Goal: Task Accomplishment & Management: Complete application form

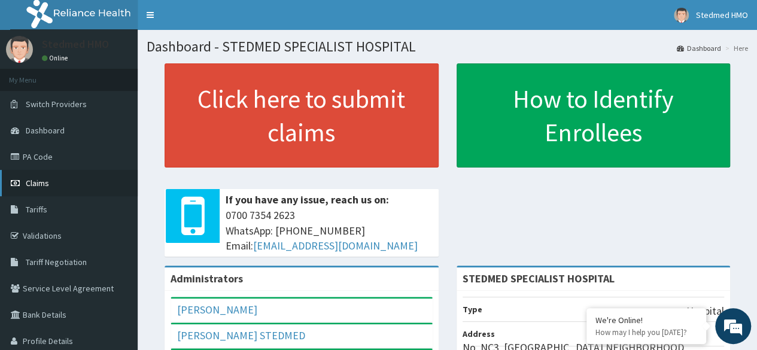
click at [22, 181] on icon at bounding box center [17, 183] width 12 height 8
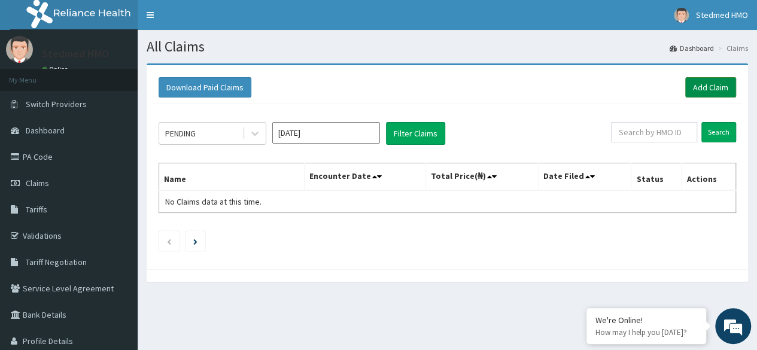
click at [718, 87] on link "Add Claim" at bounding box center [710, 87] width 51 height 20
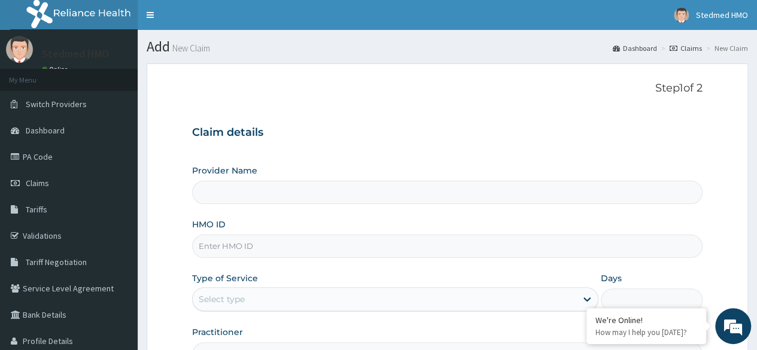
click at [233, 236] on input "HMO ID" at bounding box center [447, 246] width 510 height 23
type input "fmc"
type input "STEDMED SPECIALIST HOSPITAL"
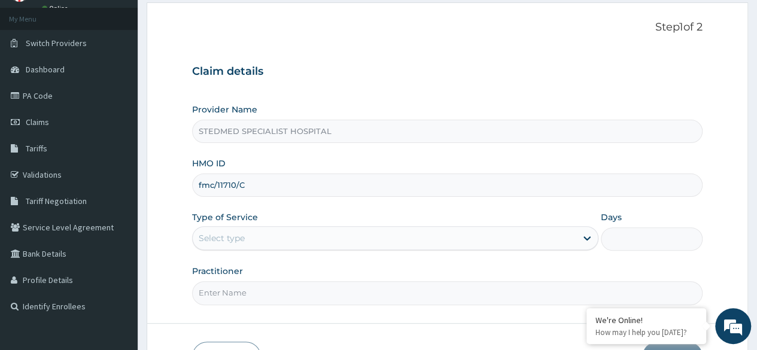
scroll to position [120, 0]
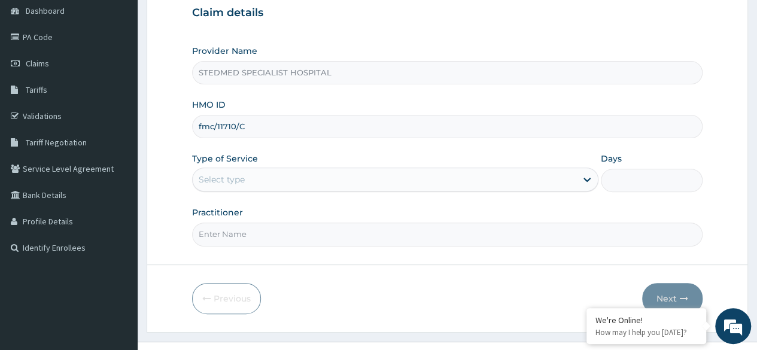
type input "fmc/11710/C"
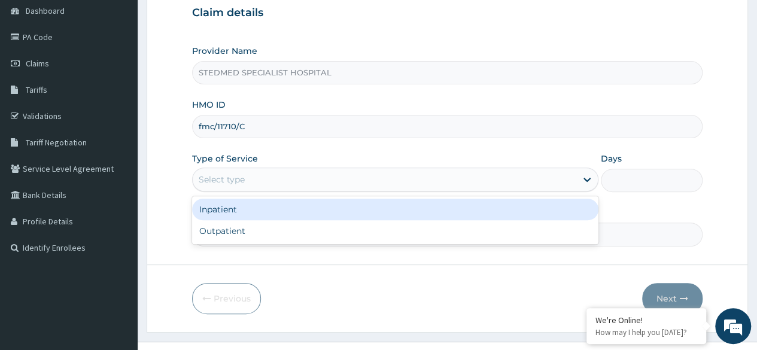
click at [259, 181] on div "Select type" at bounding box center [385, 179] width 384 height 19
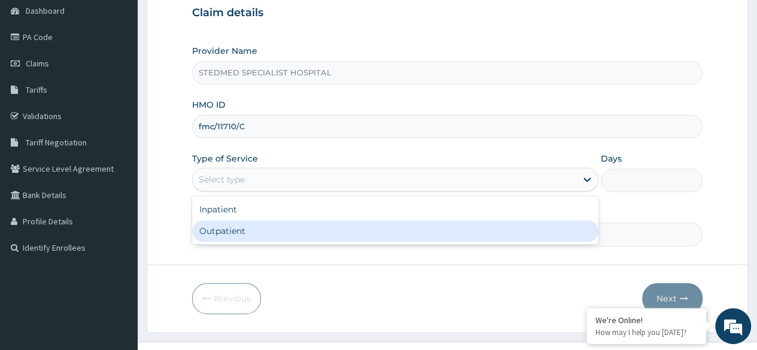
click at [236, 230] on div "Outpatient" at bounding box center [395, 231] width 406 height 22
type input "1"
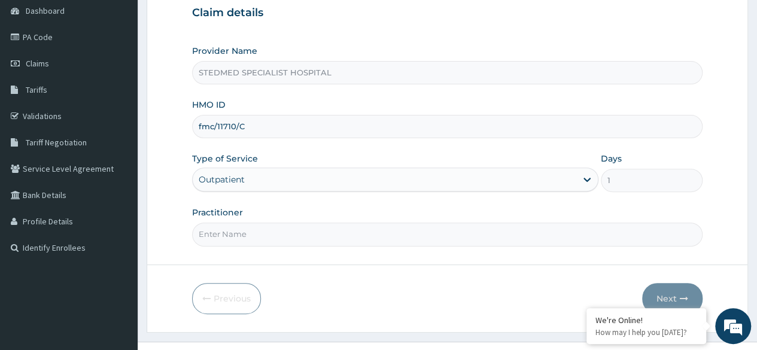
click at [236, 232] on input "Practitioner" at bounding box center [447, 234] width 510 height 23
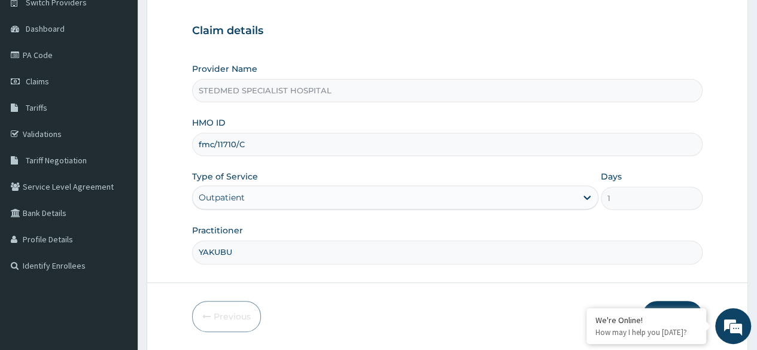
scroll to position [139, 0]
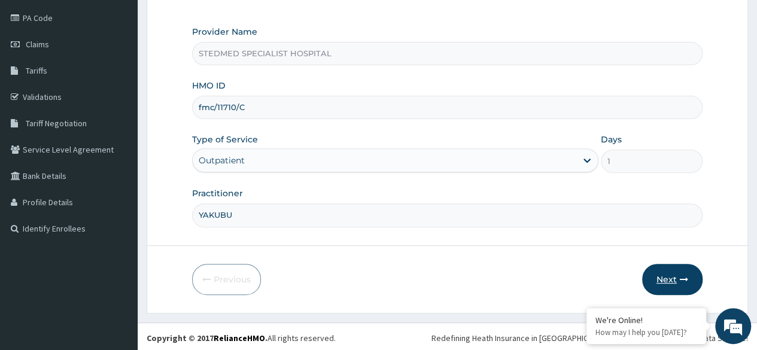
type input "YAKUBU"
click at [680, 269] on button "Next" at bounding box center [672, 279] width 60 height 31
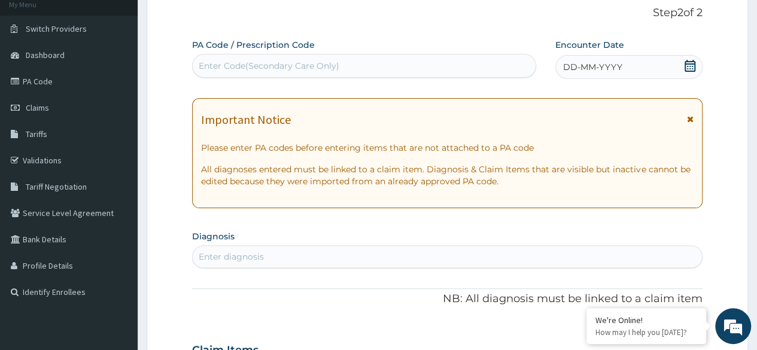
scroll to position [0, 0]
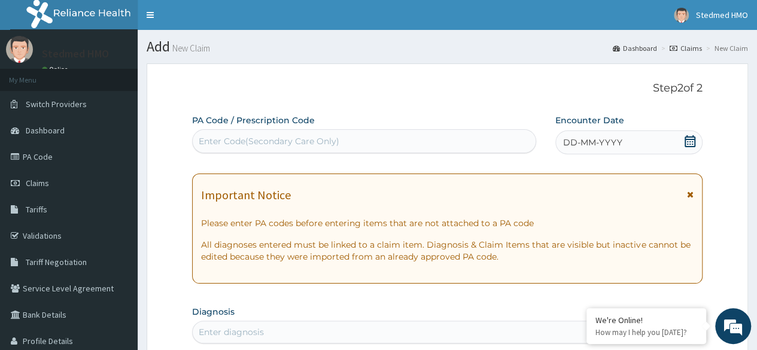
click at [608, 141] on span "DD-MM-YYYY" at bounding box center [592, 142] width 59 height 12
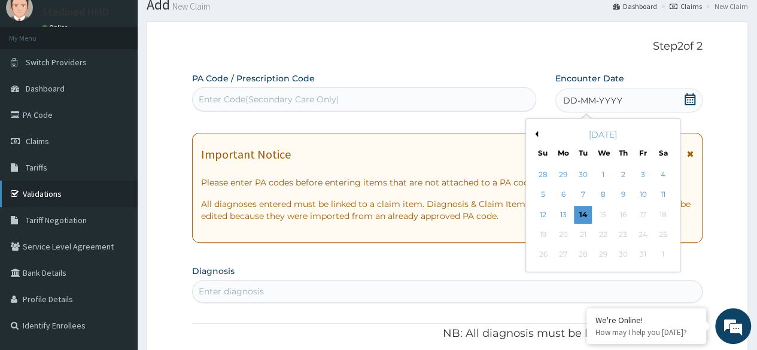
scroll to position [60, 0]
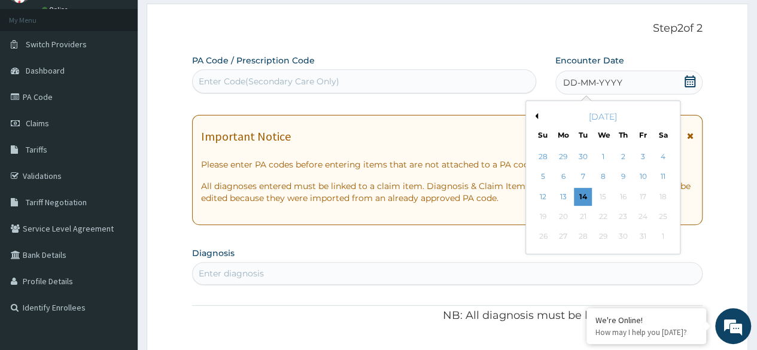
click at [535, 117] on button "Previous Month" at bounding box center [535, 116] width 6 height 6
click at [656, 160] on div "6" at bounding box center [662, 157] width 18 height 18
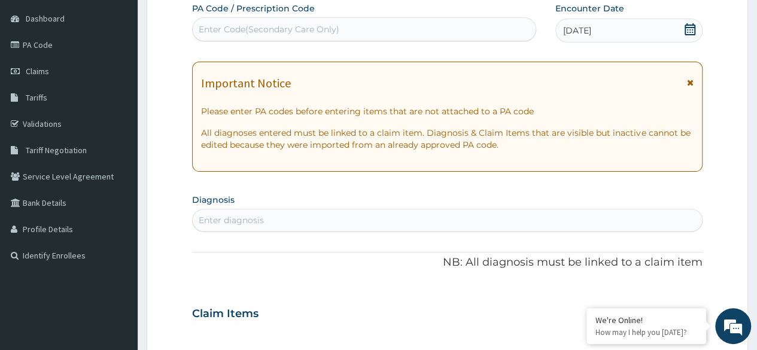
scroll to position [179, 0]
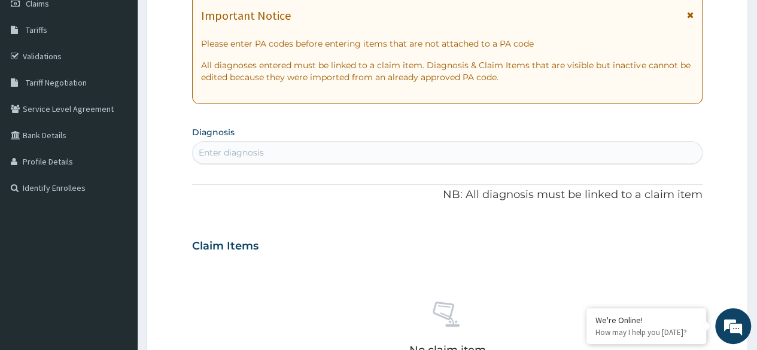
click at [244, 154] on div "Enter diagnosis" at bounding box center [231, 153] width 65 height 12
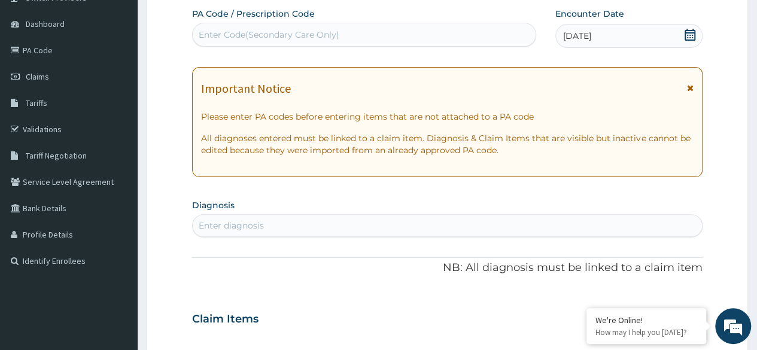
scroll to position [0, 0]
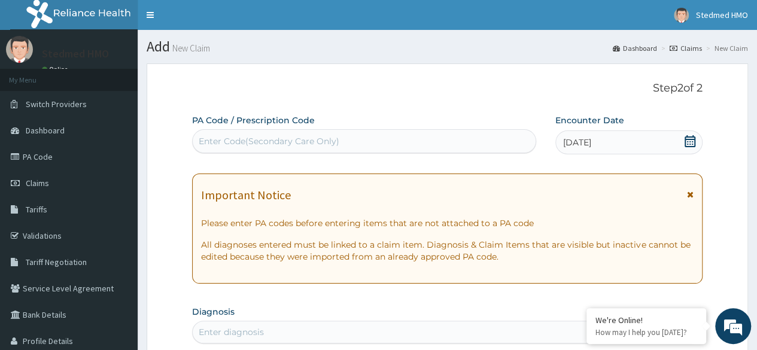
click at [279, 143] on div "Enter Code(Secondary Care Only)" at bounding box center [269, 141] width 141 height 12
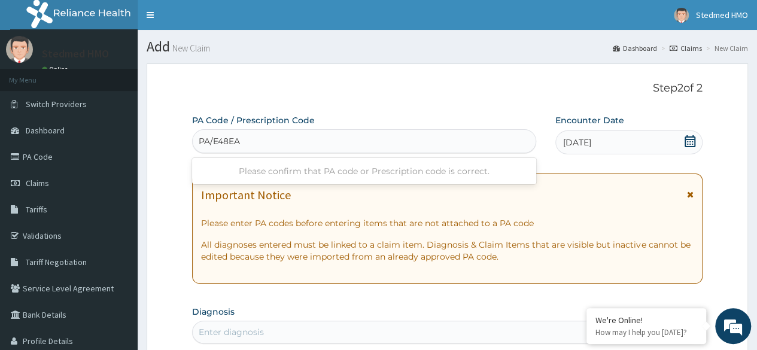
type input "PA/E48EA4"
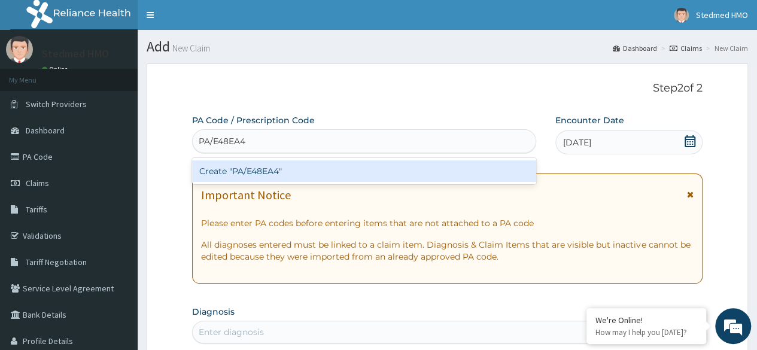
click at [290, 173] on div "Create "PA/E48EA4"" at bounding box center [363, 171] width 343 height 22
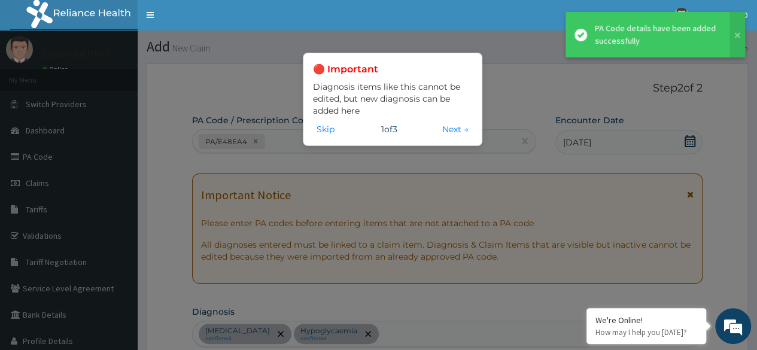
scroll to position [322, 0]
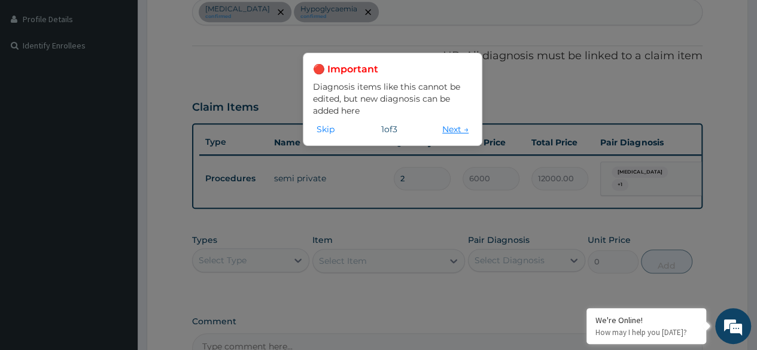
click at [451, 126] on button "Next →" at bounding box center [456, 129] width 34 height 13
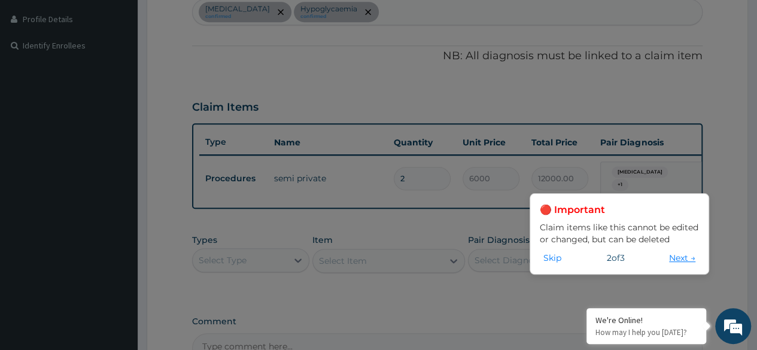
click at [674, 255] on button "Next →" at bounding box center [682, 257] width 34 height 13
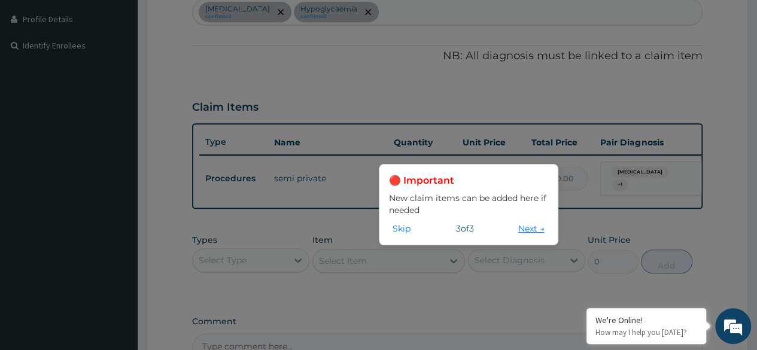
click at [527, 230] on button "Next →" at bounding box center [532, 228] width 34 height 13
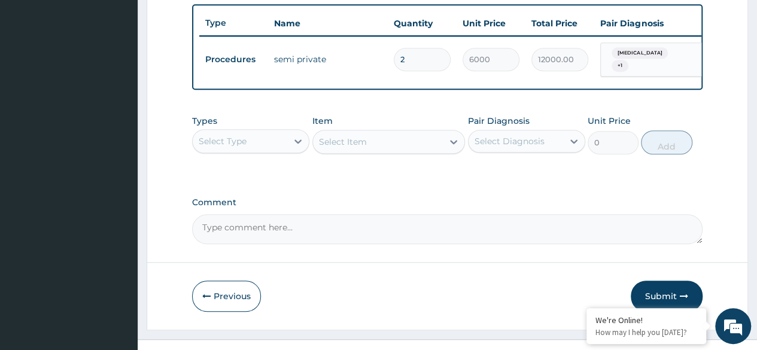
scroll to position [442, 0]
click at [271, 136] on div "Select Type" at bounding box center [240, 140] width 95 height 19
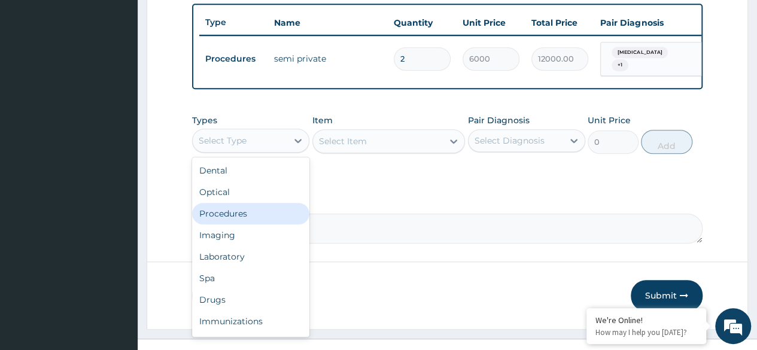
click at [257, 212] on div "Procedures" at bounding box center [250, 214] width 117 height 22
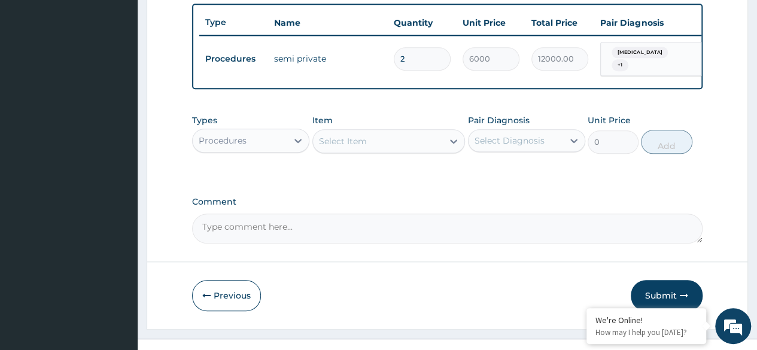
click at [378, 143] on div "Select Item" at bounding box center [378, 141] width 130 height 19
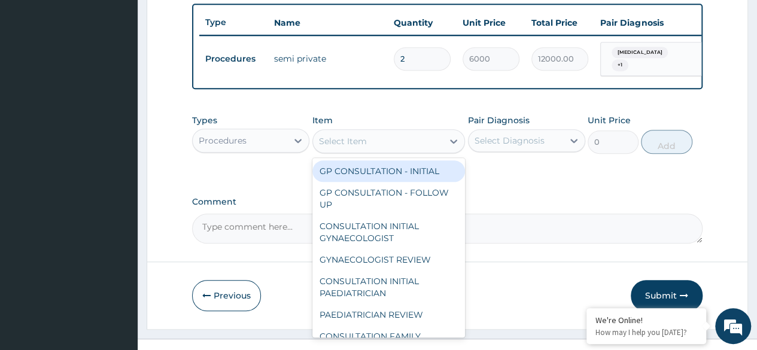
click at [366, 182] on div "GP CONSULTATION - INITIAL" at bounding box center [388, 171] width 153 height 22
type input "3000"
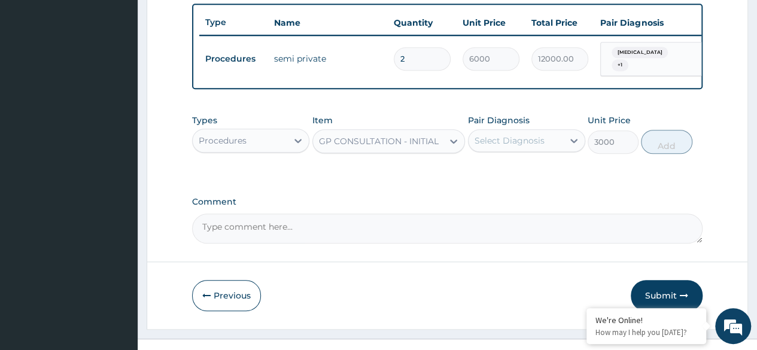
click at [554, 150] on div "Select Diagnosis" at bounding box center [515, 140] width 95 height 19
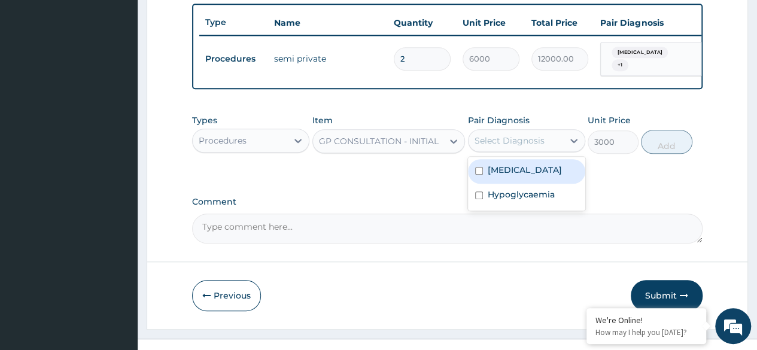
click at [530, 178] on div "Malaria" at bounding box center [526, 171] width 117 height 25
checkbox input "true"
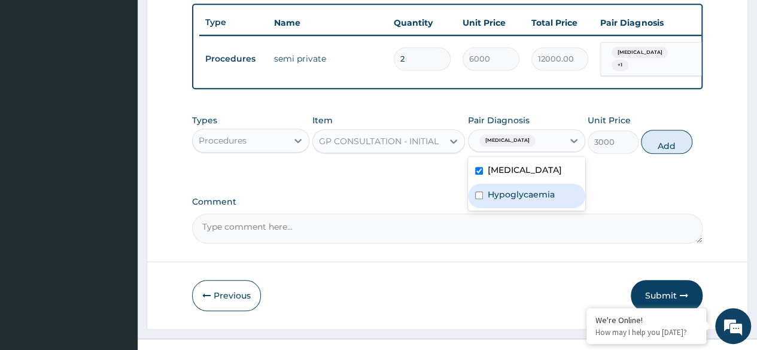
click at [525, 208] on div "Hypoglycaemia" at bounding box center [526, 196] width 117 height 25
checkbox input "true"
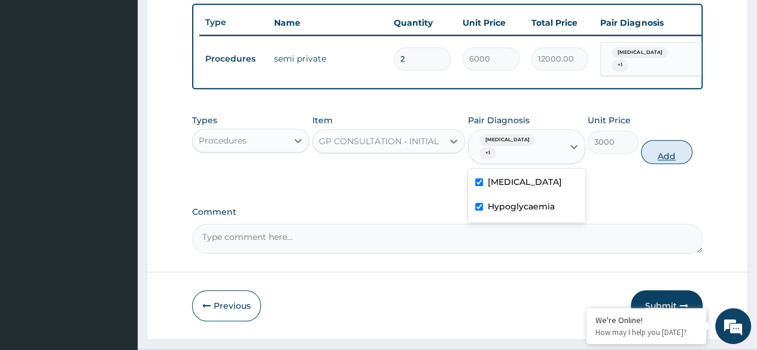
click at [669, 148] on button "Add" at bounding box center [666, 152] width 51 height 24
type input "0"
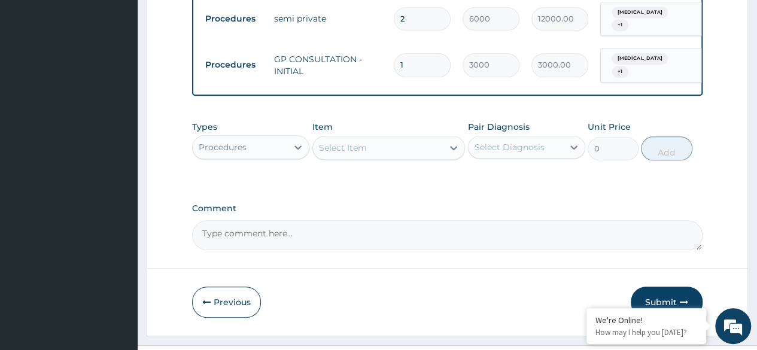
scroll to position [504, 0]
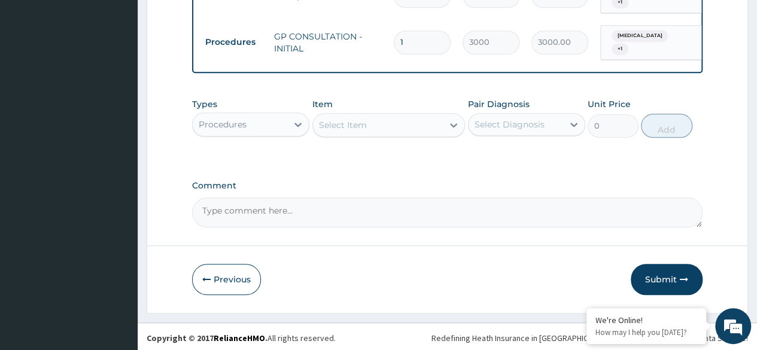
click at [211, 118] on div "Procedures" at bounding box center [223, 124] width 48 height 12
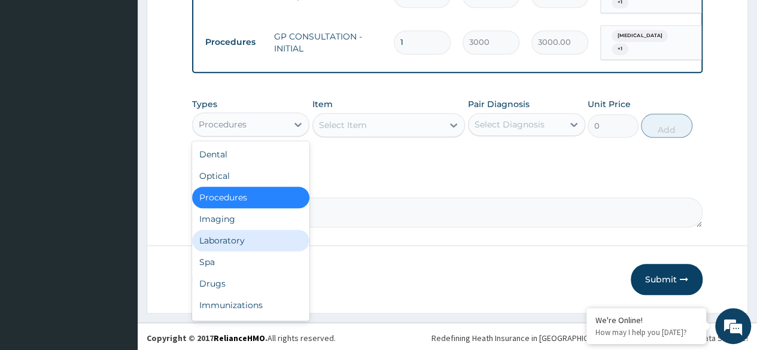
click at [206, 242] on div "Laboratory" at bounding box center [250, 241] width 117 height 22
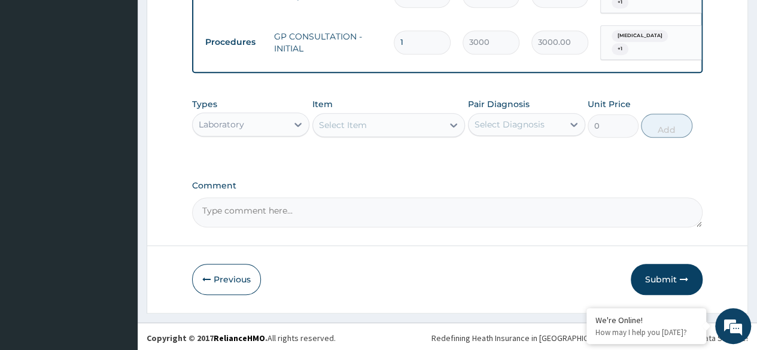
click at [394, 123] on div "Select Item" at bounding box center [378, 124] width 130 height 19
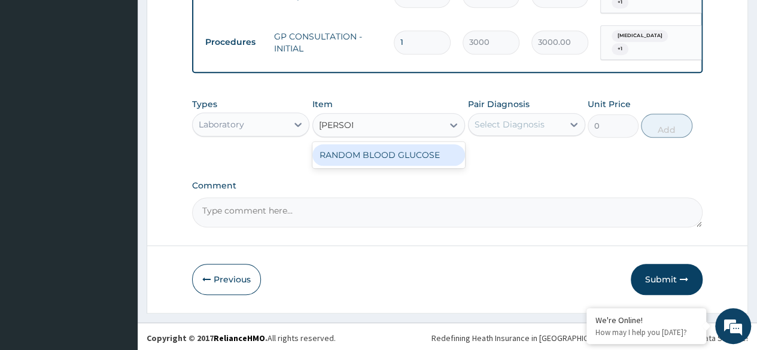
type input "RANDOM"
click at [372, 160] on div "RANDOM BLOOD GLUCOSE" at bounding box center [388, 155] width 153 height 22
type input "1500"
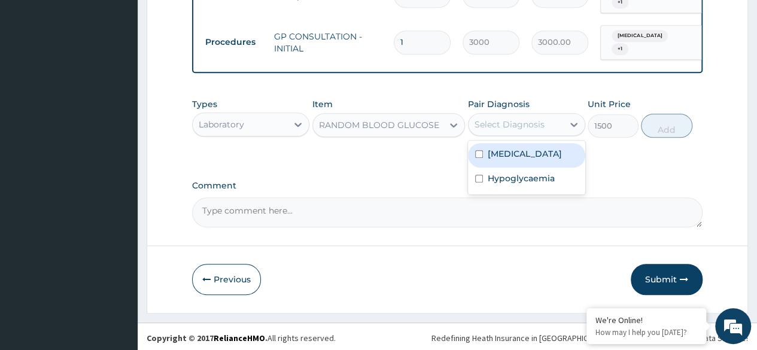
click at [509, 129] on div "Select Diagnosis" at bounding box center [515, 124] width 95 height 19
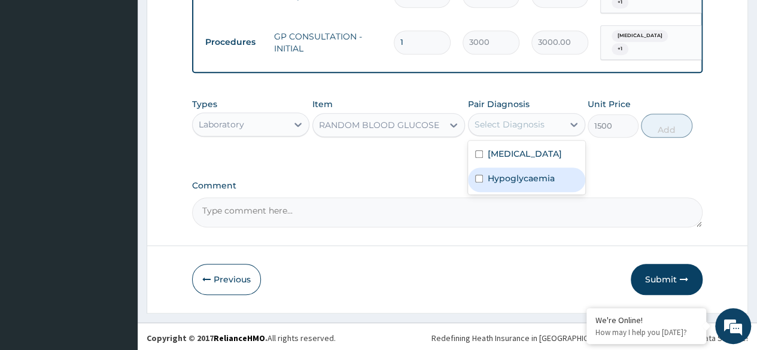
click at [504, 180] on label "Hypoglycaemia" at bounding box center [521, 178] width 67 height 12
checkbox input "true"
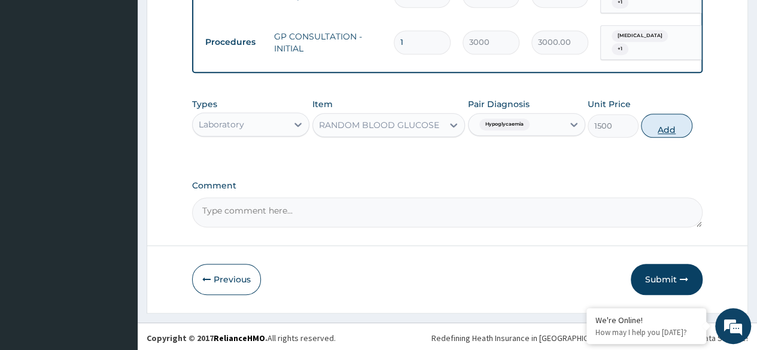
click at [687, 123] on button "Add" at bounding box center [666, 126] width 51 height 24
type input "0"
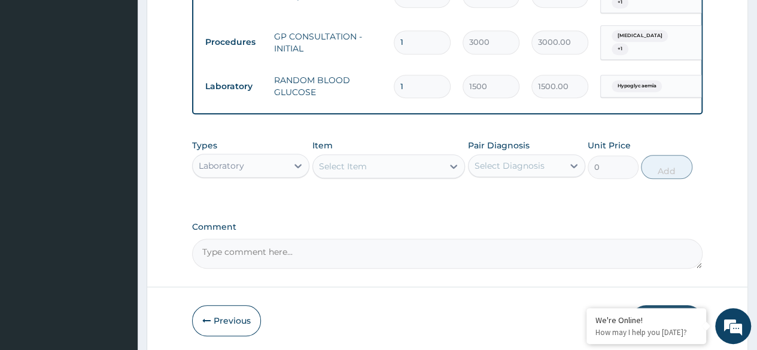
click at [376, 172] on div "Select Item" at bounding box center [378, 166] width 130 height 19
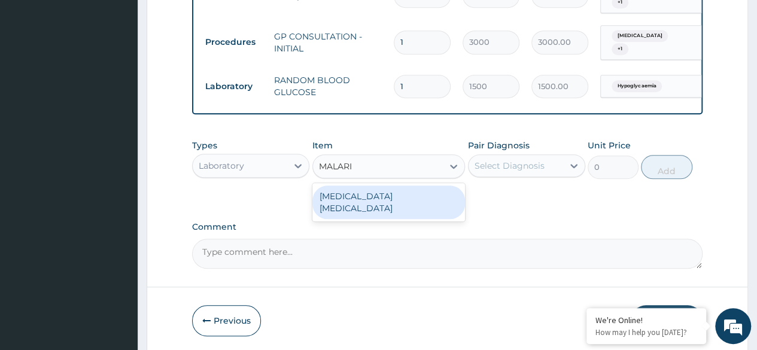
type input "MALARIA"
click at [369, 199] on div "MALARIA PARASITE" at bounding box center [388, 202] width 153 height 34
type input "1500"
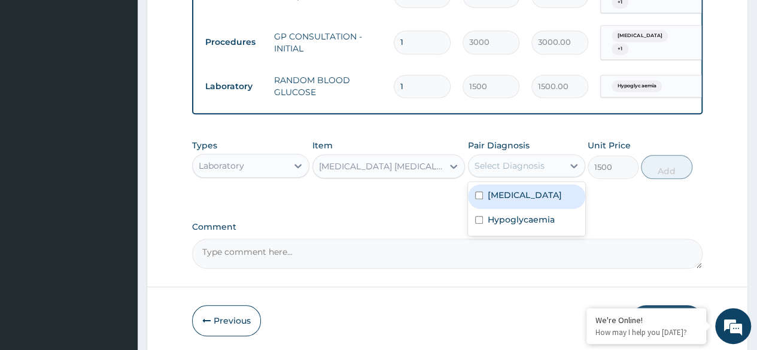
click at [496, 157] on div "Select Diagnosis" at bounding box center [515, 165] width 95 height 19
click at [492, 191] on label "Malaria" at bounding box center [525, 195] width 74 height 12
checkbox input "true"
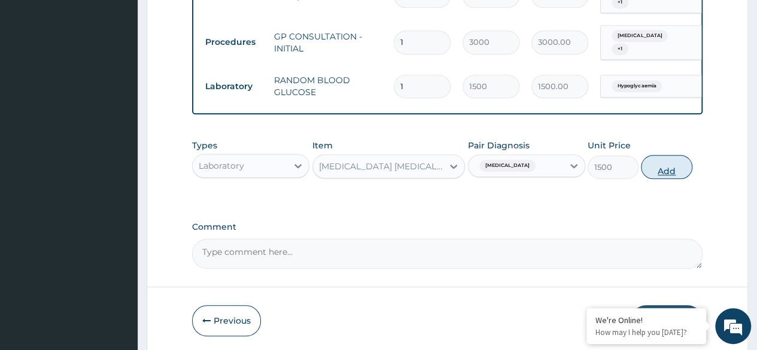
click at [659, 165] on button "Add" at bounding box center [666, 167] width 51 height 24
type input "0"
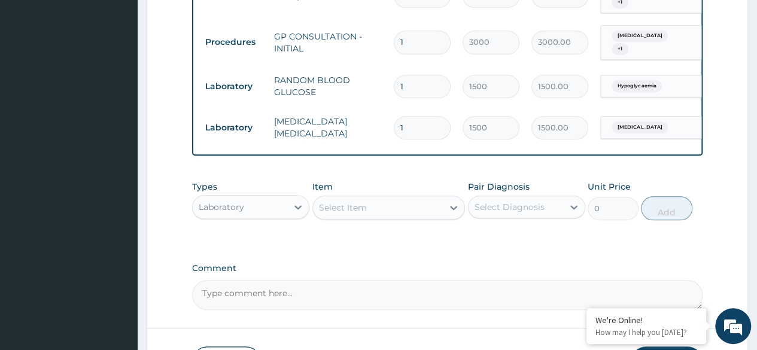
scroll to position [588, 0]
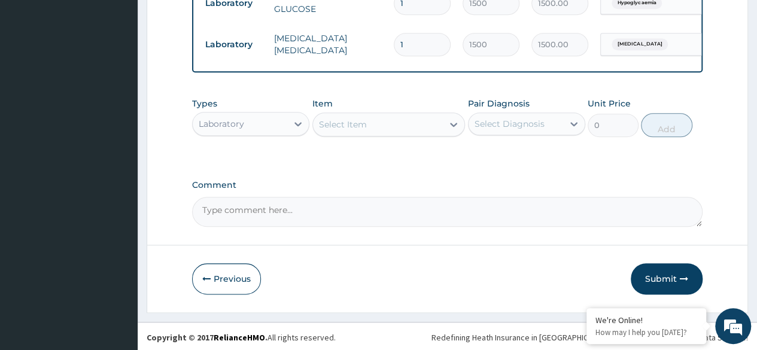
click at [236, 120] on div "Laboratory" at bounding box center [221, 124] width 45 height 12
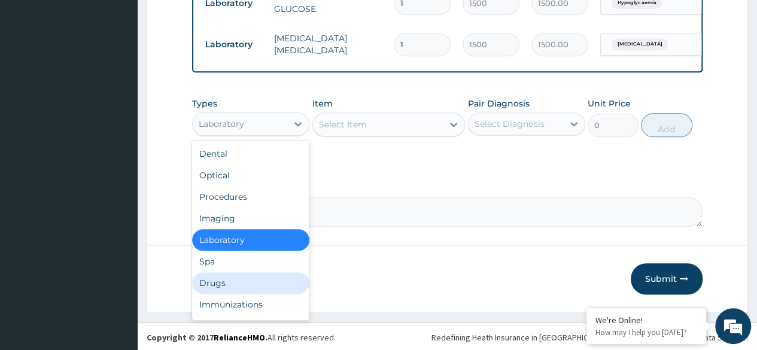
click at [218, 274] on div "Drugs" at bounding box center [250, 283] width 117 height 22
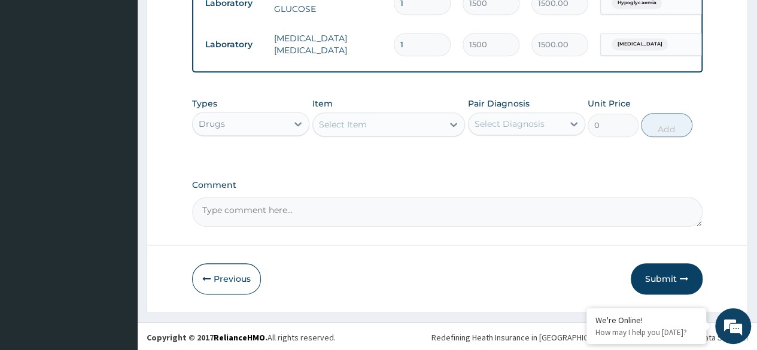
click at [415, 126] on div "Select Item" at bounding box center [378, 124] width 130 height 19
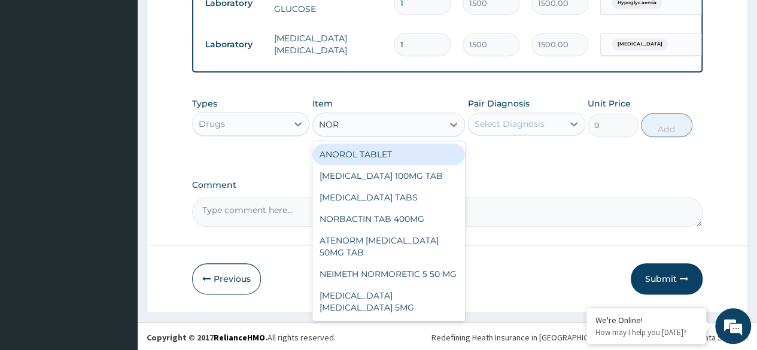
type input "NORM"
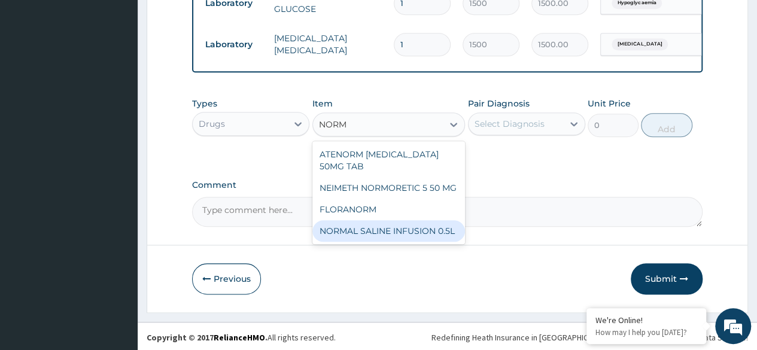
click at [407, 233] on div "NORMAL SALINE INFUSION 0.5L" at bounding box center [388, 231] width 153 height 22
type input "2000"
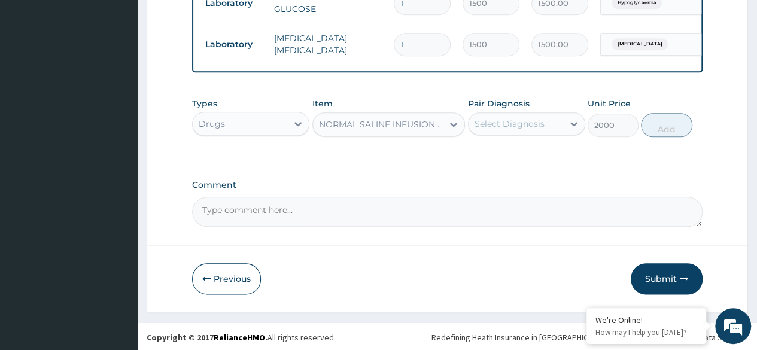
click at [533, 123] on div "Select Diagnosis" at bounding box center [509, 124] width 70 height 12
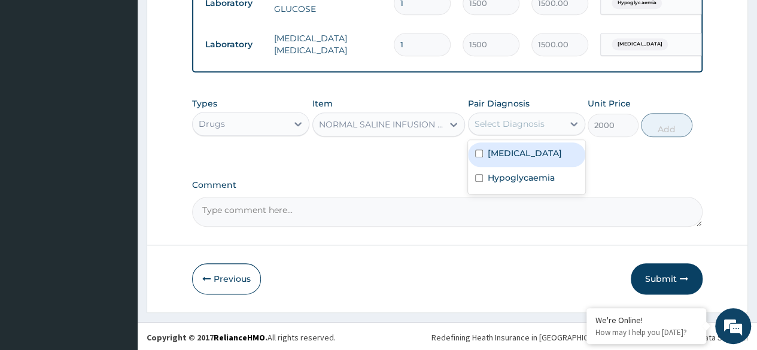
click at [525, 157] on div "Malaria" at bounding box center [526, 154] width 117 height 25
checkbox input "true"
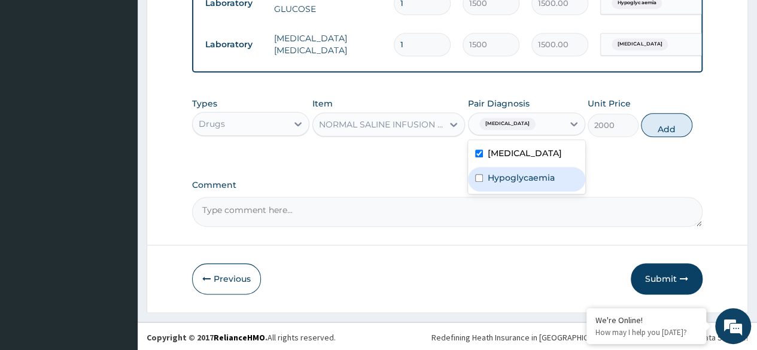
click at [521, 172] on label "Hypoglycaemia" at bounding box center [521, 178] width 67 height 12
checkbox input "true"
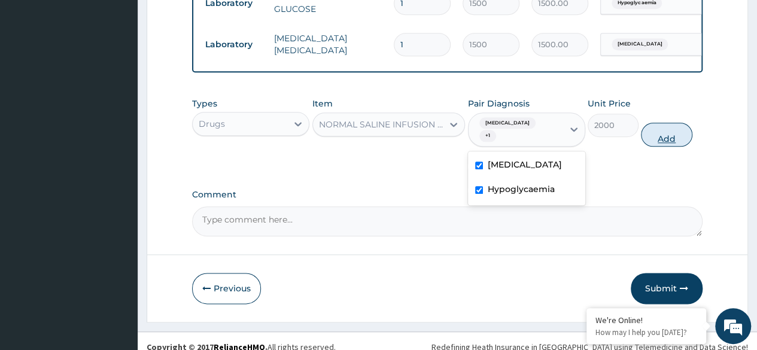
click at [662, 127] on button "Add" at bounding box center [666, 135] width 51 height 24
type input "0"
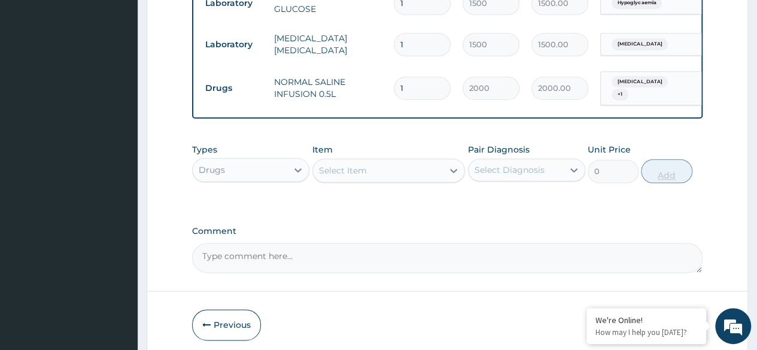
type input "0.00"
type input "2"
type input "4000.00"
type input "2"
click at [337, 172] on div "Select Item" at bounding box center [378, 170] width 130 height 19
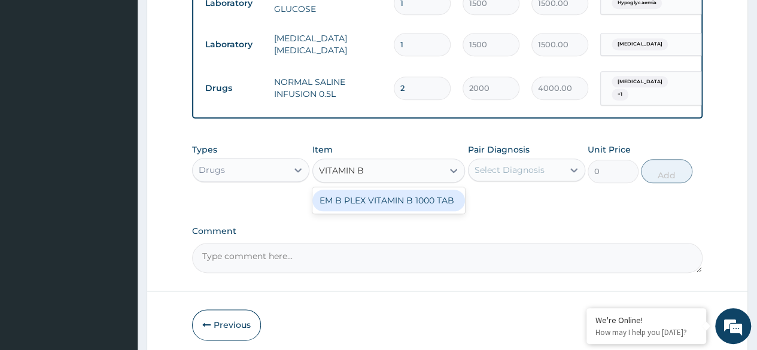
drag, startPoint x: 354, startPoint y: 166, endPoint x: 333, endPoint y: 167, distance: 21.0
click at [333, 167] on input "VITAMIN B" at bounding box center [342, 171] width 46 height 12
type input "VIT B"
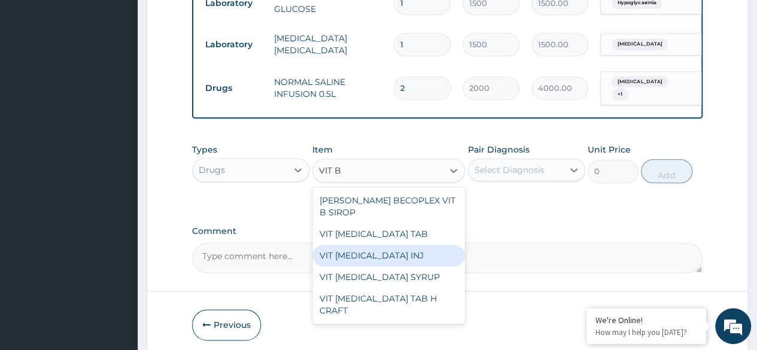
click at [355, 251] on div "VIT [MEDICAL_DATA] INJ" at bounding box center [388, 256] width 153 height 22
type input "1000"
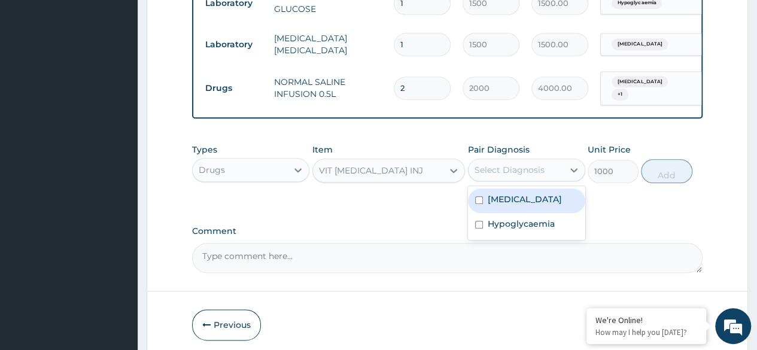
click at [488, 164] on div "Select Diagnosis" at bounding box center [509, 170] width 70 height 12
click at [493, 199] on label "Malaria" at bounding box center [525, 199] width 74 height 12
checkbox input "true"
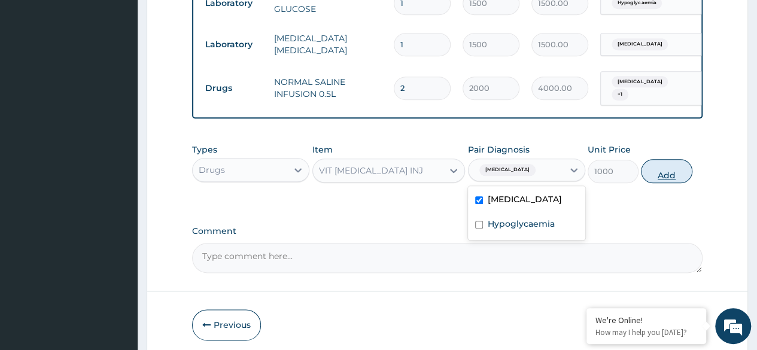
click at [669, 163] on button "Add" at bounding box center [666, 171] width 51 height 24
type input "0"
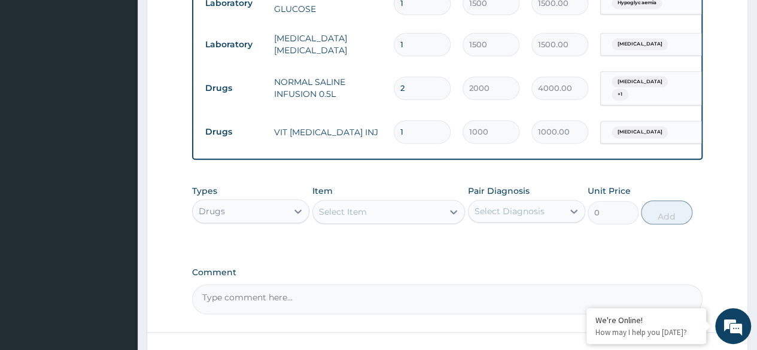
click at [328, 206] on div "Select Item" at bounding box center [343, 212] width 48 height 12
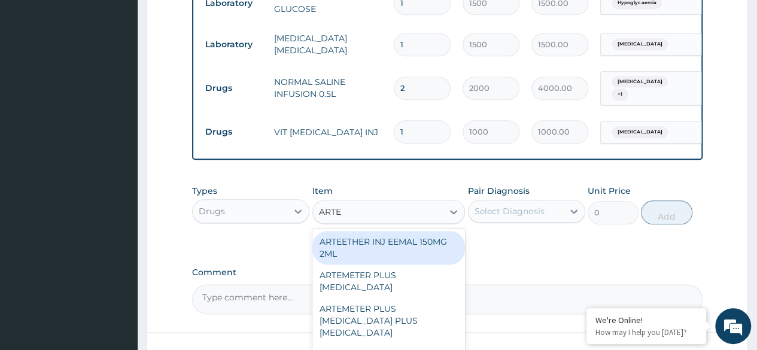
type input "[PERSON_NAME]"
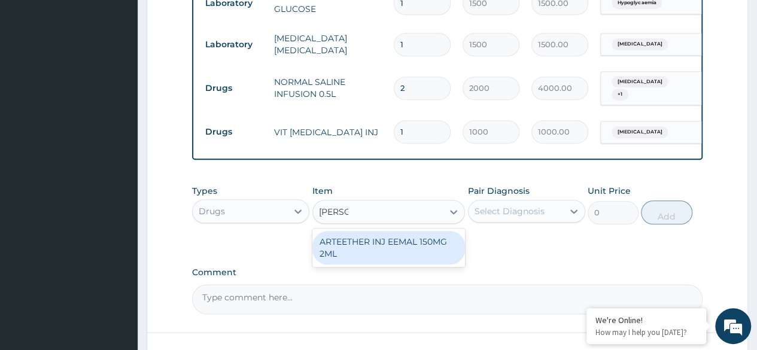
click at [358, 251] on div "ARTEETHER INJ EEMAL 150MG 2ML" at bounding box center [388, 248] width 153 height 34
type input "2000"
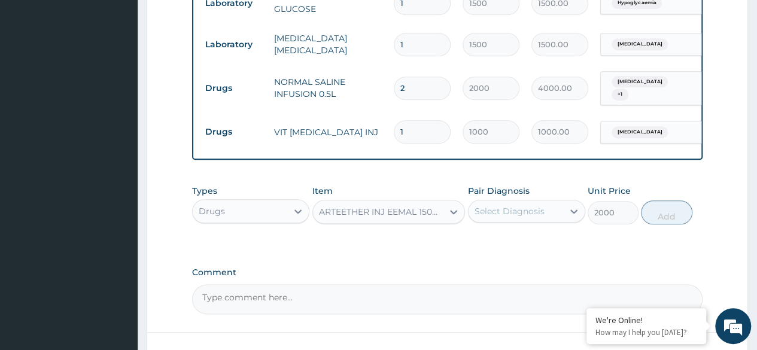
click at [510, 212] on div "Select Diagnosis" at bounding box center [515, 211] width 95 height 19
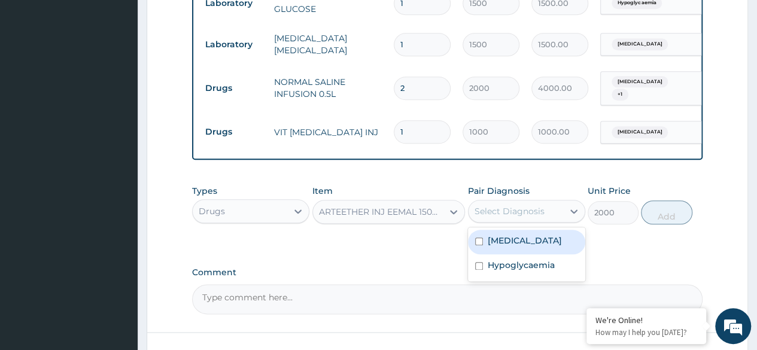
click at [509, 239] on label "Malaria" at bounding box center [525, 241] width 74 height 12
checkbox input "true"
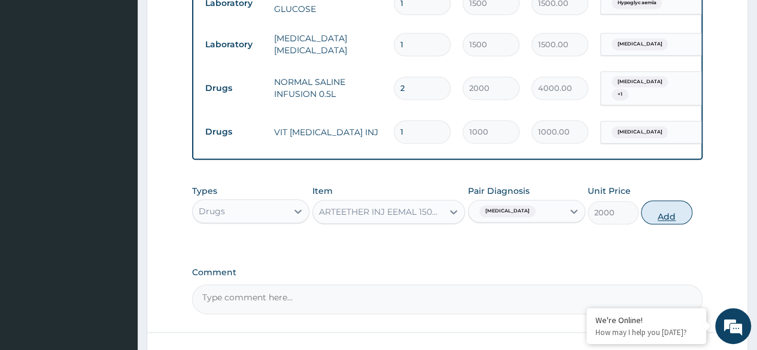
click at [675, 210] on button "Add" at bounding box center [666, 212] width 51 height 24
type input "0"
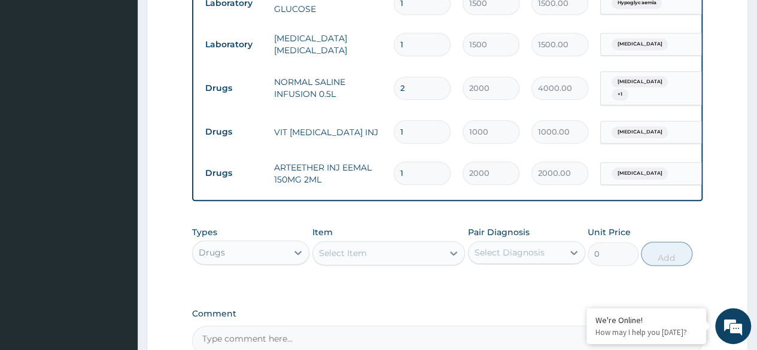
click at [423, 162] on input "1" at bounding box center [422, 173] width 57 height 23
type input "0.00"
type input "6"
type input "12000.00"
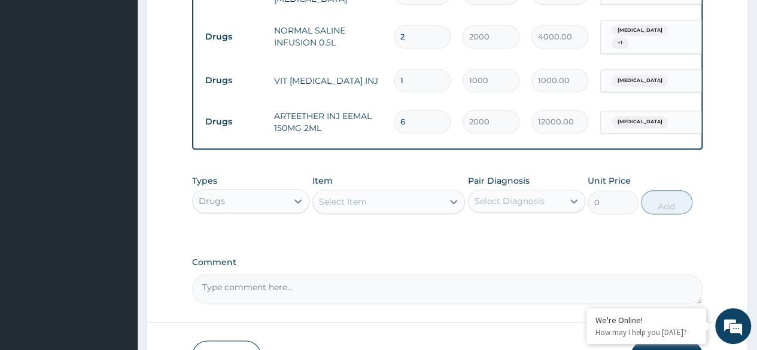
scroll to position [707, 0]
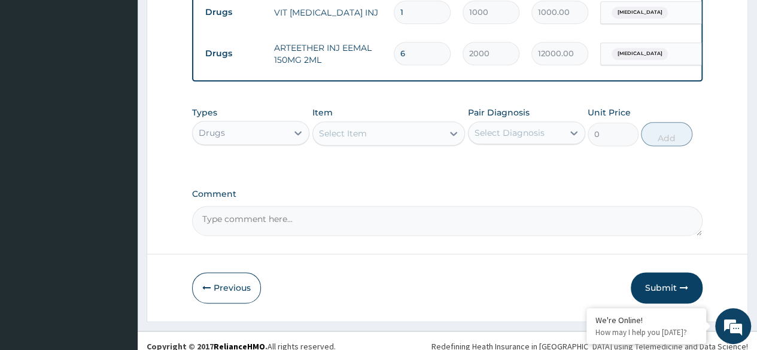
type input "6"
click at [246, 216] on textarea "Comment" at bounding box center [447, 221] width 510 height 30
type textarea "PATIENT TOOK I.M EMAL 300MG DLY 3/7"
click at [341, 124] on div "Select Item" at bounding box center [378, 133] width 130 height 19
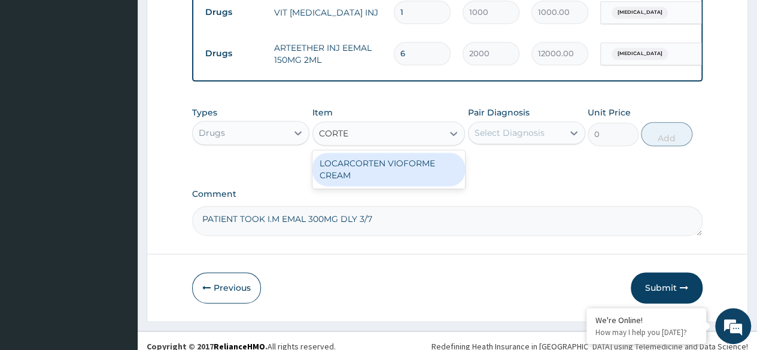
click at [333, 127] on input "CORTE" at bounding box center [334, 133] width 31 height 12
type input "COARTE"
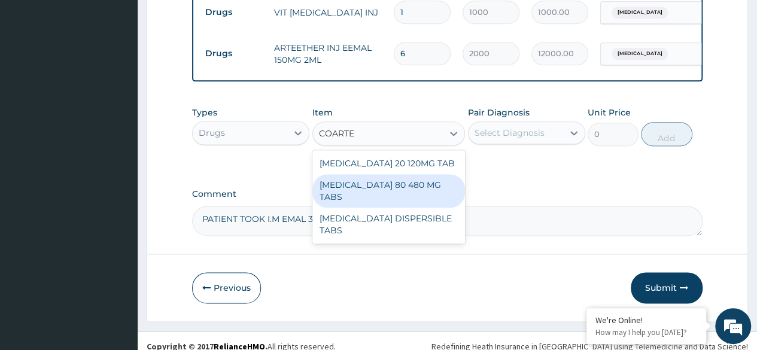
click at [345, 179] on div "[MEDICAL_DATA] 80 480 MG TABS" at bounding box center [388, 191] width 153 height 34
type input "3500"
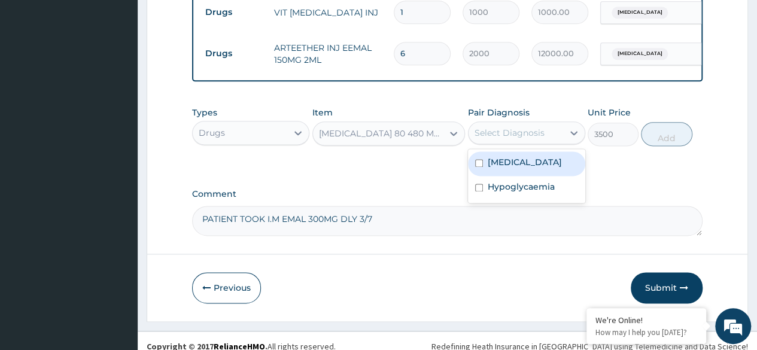
click at [482, 123] on div "Select Diagnosis" at bounding box center [515, 132] width 95 height 19
click at [539, 166] on div "Malaria" at bounding box center [526, 163] width 117 height 25
checkbox input "true"
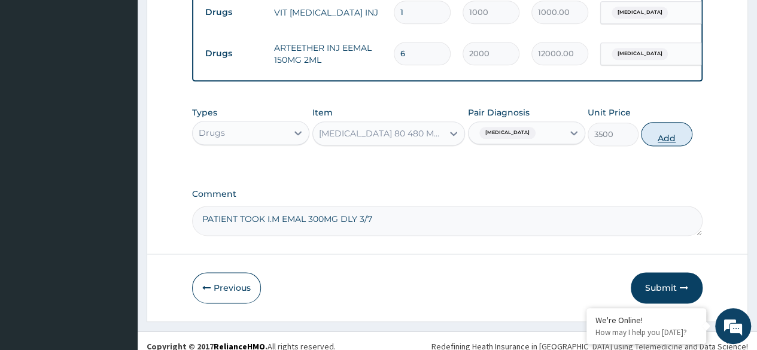
click at [675, 125] on button "Add" at bounding box center [666, 134] width 51 height 24
type input "0"
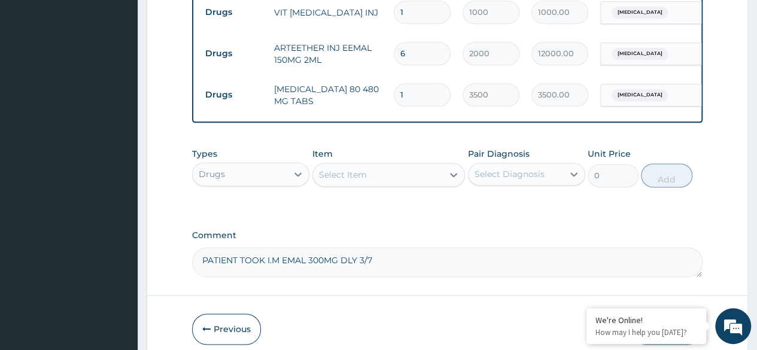
click at [426, 166] on div "Select Item" at bounding box center [378, 174] width 130 height 19
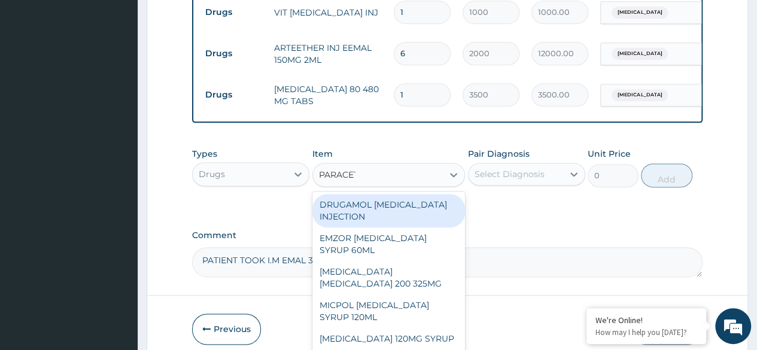
type input "PARACETA"
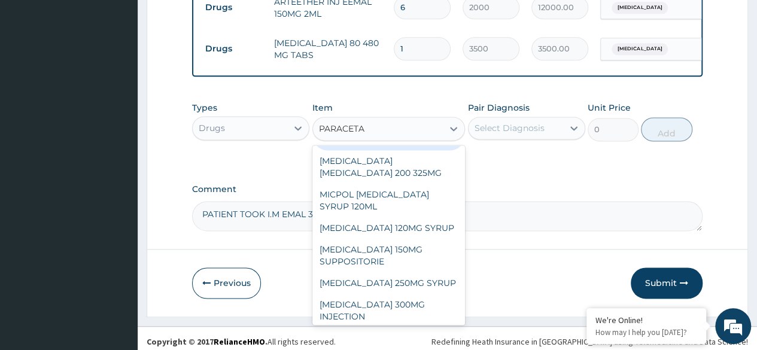
scroll to position [179, 0]
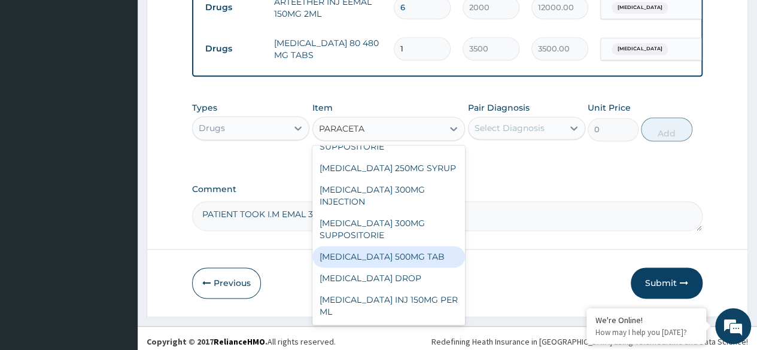
click at [387, 249] on div "[MEDICAL_DATA] 500MG TAB" at bounding box center [388, 257] width 153 height 22
type input "25"
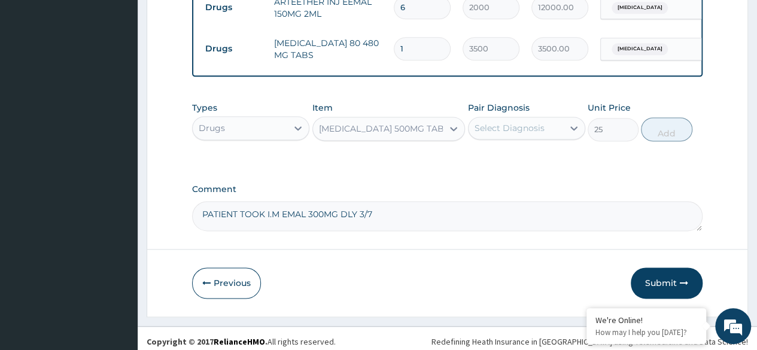
click at [551, 120] on div "Select Diagnosis" at bounding box center [515, 127] width 95 height 19
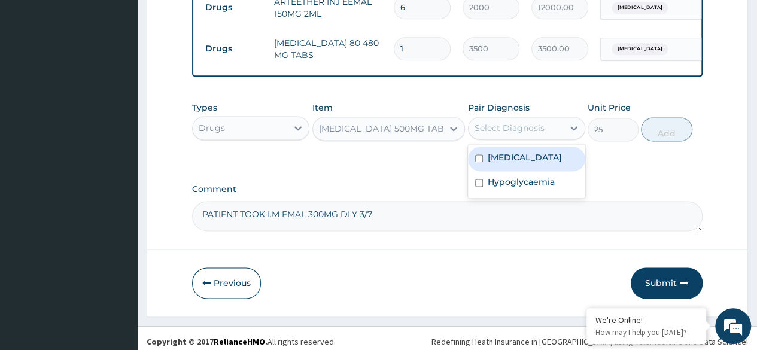
click at [515, 159] on div "Malaria" at bounding box center [526, 159] width 117 height 25
checkbox input "true"
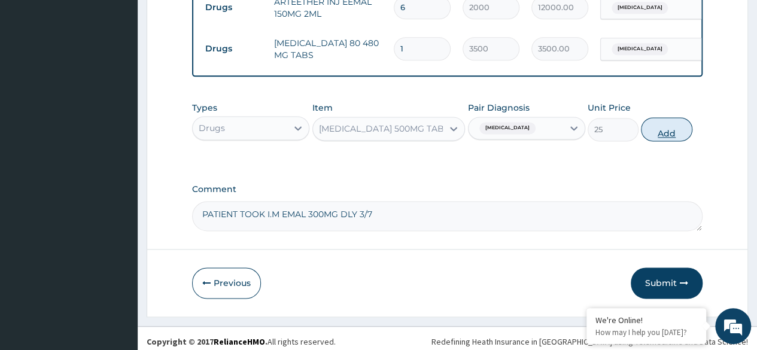
click at [674, 124] on button "Add" at bounding box center [666, 129] width 51 height 24
type input "0"
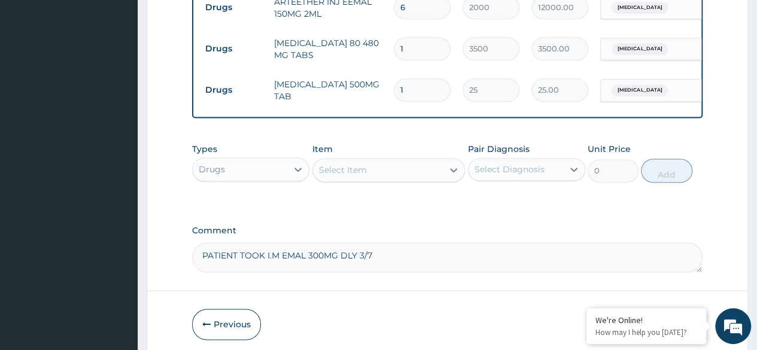
type input "18"
type input "450.00"
type input "18"
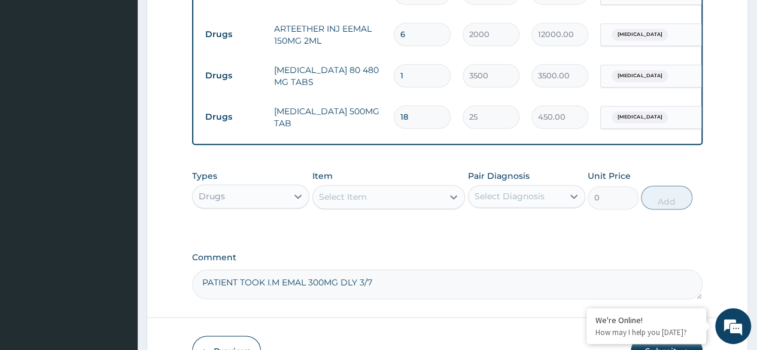
scroll to position [795, 0]
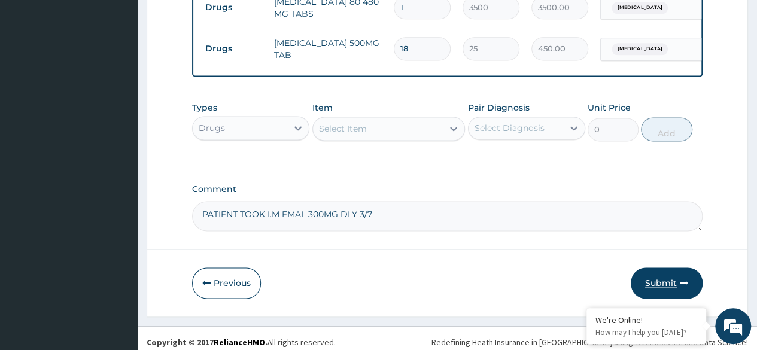
click at [661, 273] on button "Submit" at bounding box center [667, 282] width 72 height 31
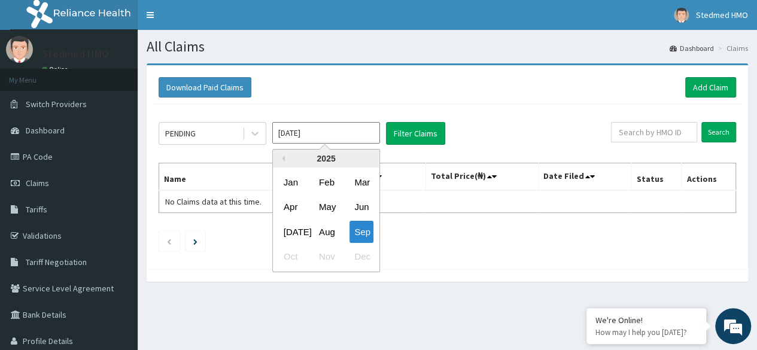
click at [300, 135] on input "Sep 2025" at bounding box center [326, 133] width 108 height 22
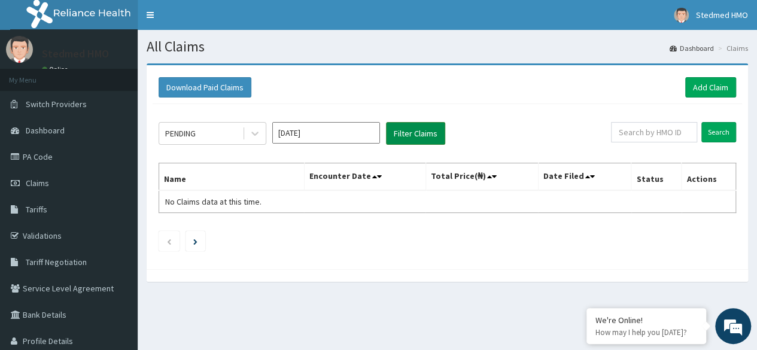
click at [416, 133] on button "Filter Claims" at bounding box center [415, 133] width 59 height 23
click at [247, 138] on div at bounding box center [255, 134] width 22 height 22
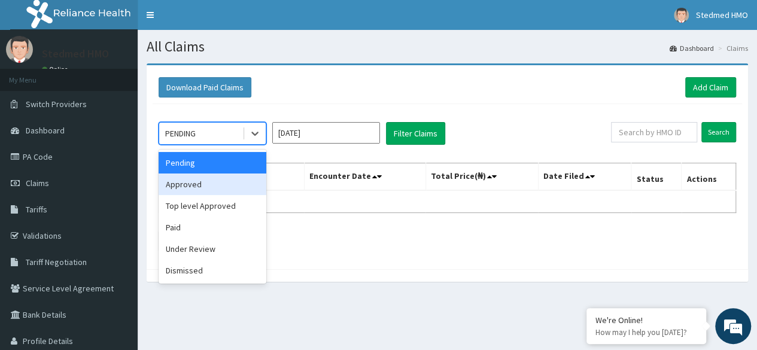
click at [199, 182] on div "Approved" at bounding box center [213, 185] width 108 height 22
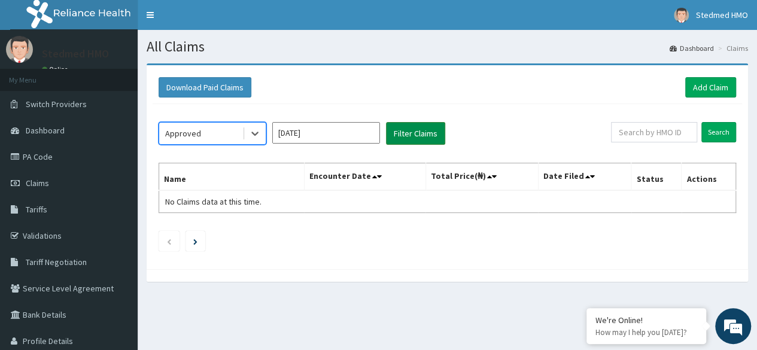
click at [432, 136] on button "Filter Claims" at bounding box center [415, 133] width 59 height 23
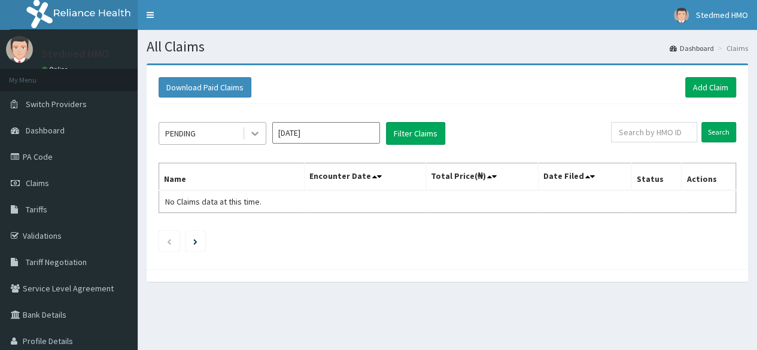
click at [256, 132] on icon at bounding box center [254, 134] width 7 height 4
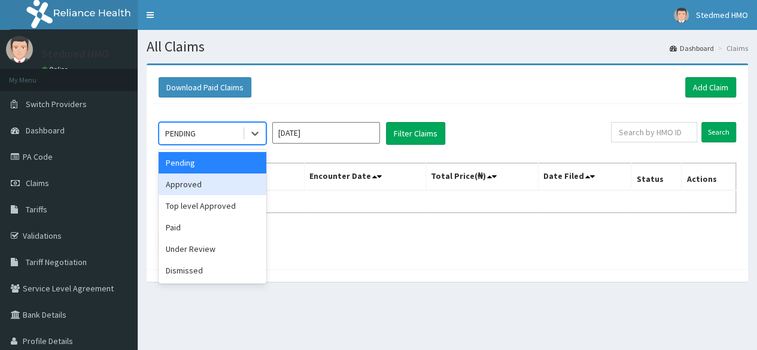
click at [201, 186] on div "Approved" at bounding box center [213, 185] width 108 height 22
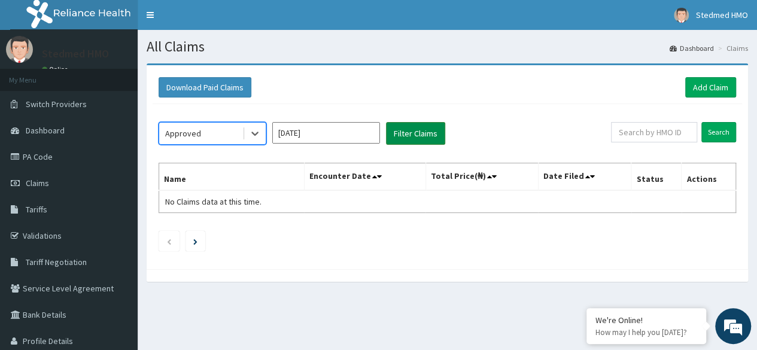
click at [407, 133] on button "Filter Claims" at bounding box center [415, 133] width 59 height 23
click at [259, 137] on icon at bounding box center [255, 133] width 12 height 12
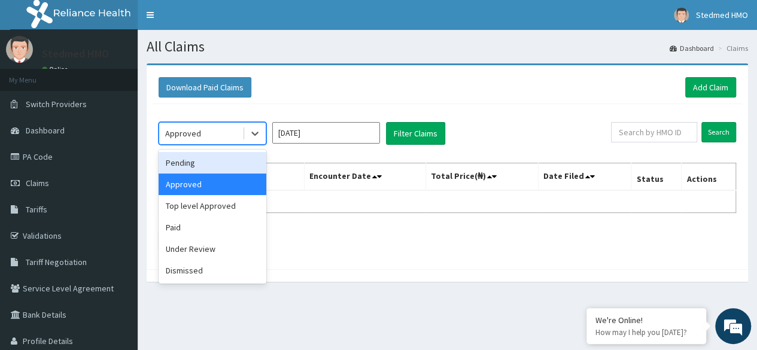
click at [219, 163] on div "Pending" at bounding box center [213, 163] width 108 height 22
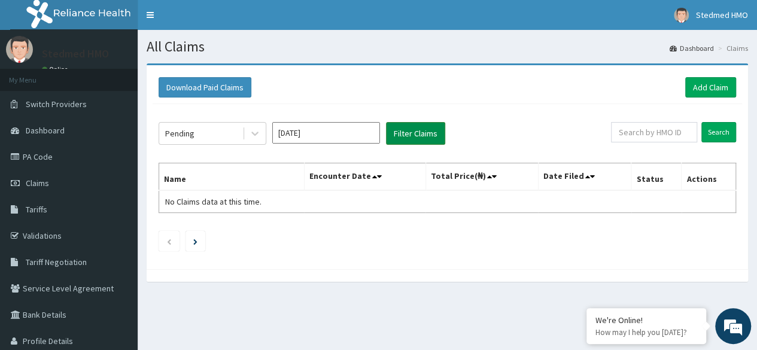
click at [400, 130] on button "Filter Claims" at bounding box center [415, 133] width 59 height 23
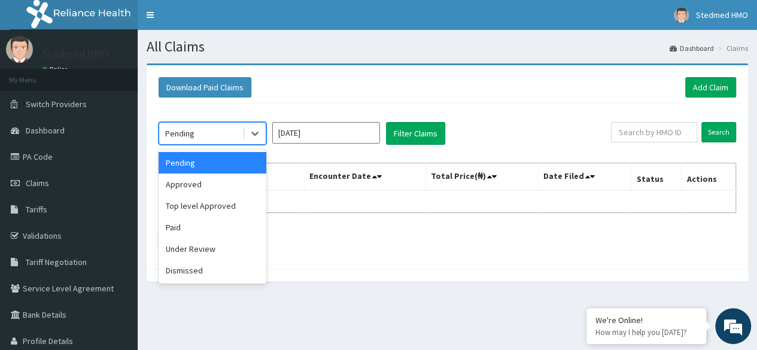
click at [194, 131] on div "Pending" at bounding box center [200, 133] width 83 height 19
click at [174, 187] on div "Approved" at bounding box center [213, 185] width 108 height 22
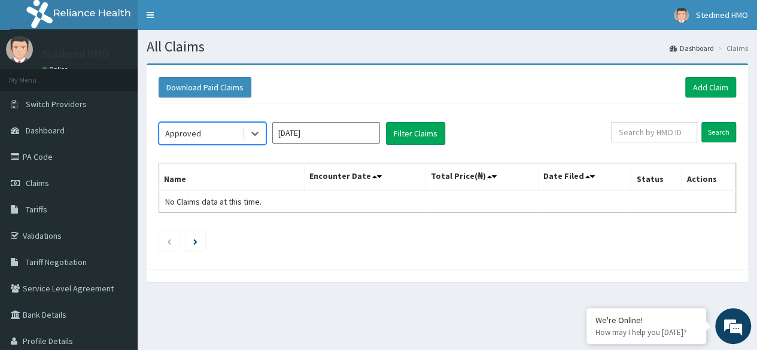
click at [351, 131] on input "[DATE]" at bounding box center [326, 133] width 108 height 22
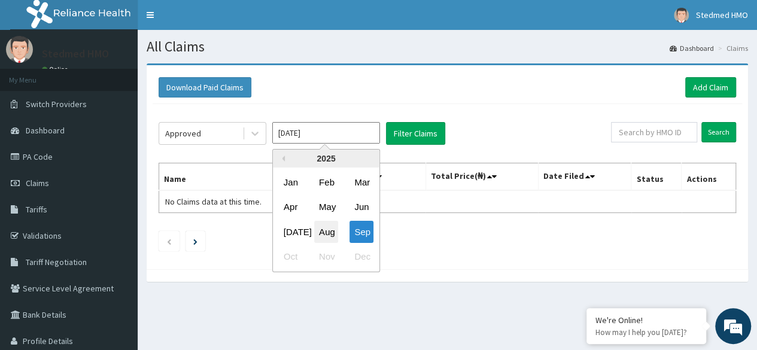
click at [331, 230] on div "Aug" at bounding box center [326, 232] width 24 height 22
type input "Jul 2025"
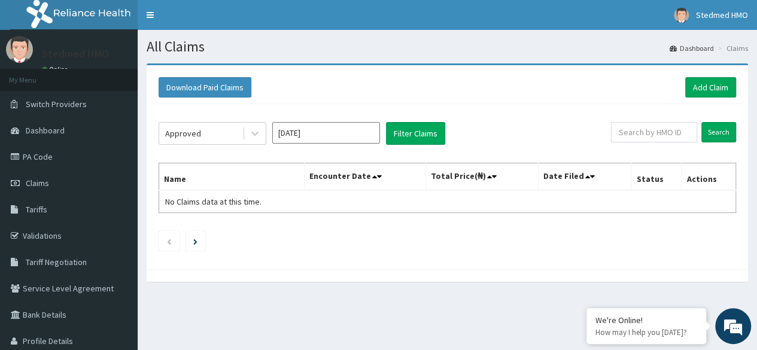
click at [343, 132] on input "Jul 2025" at bounding box center [326, 133] width 108 height 22
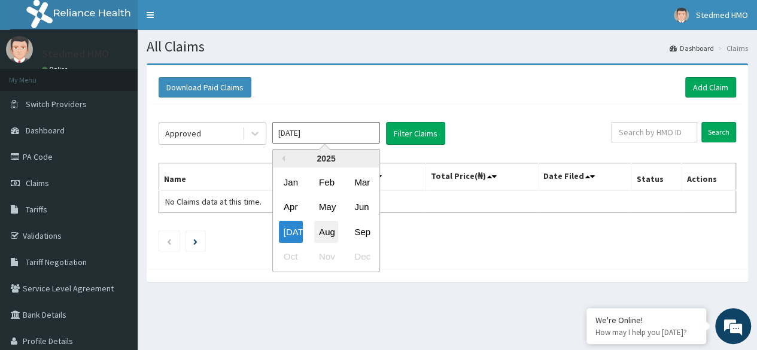
click at [329, 233] on div "Aug" at bounding box center [326, 232] width 24 height 22
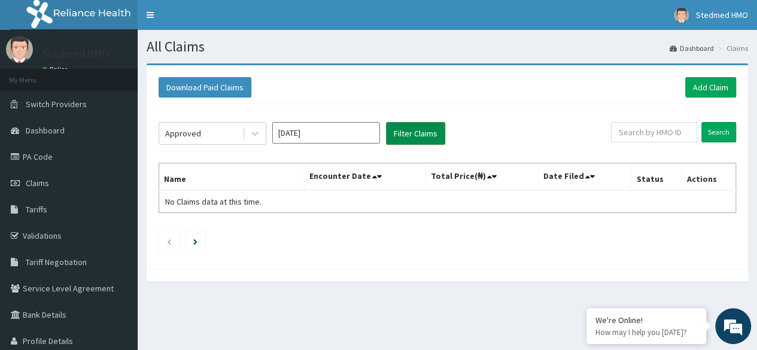
click at [421, 125] on button "Filter Claims" at bounding box center [415, 133] width 59 height 23
click at [262, 137] on div at bounding box center [255, 134] width 22 height 22
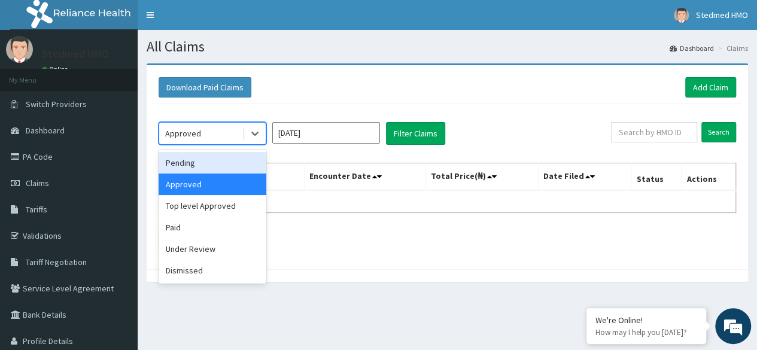
click at [238, 170] on div "Pending" at bounding box center [213, 163] width 108 height 22
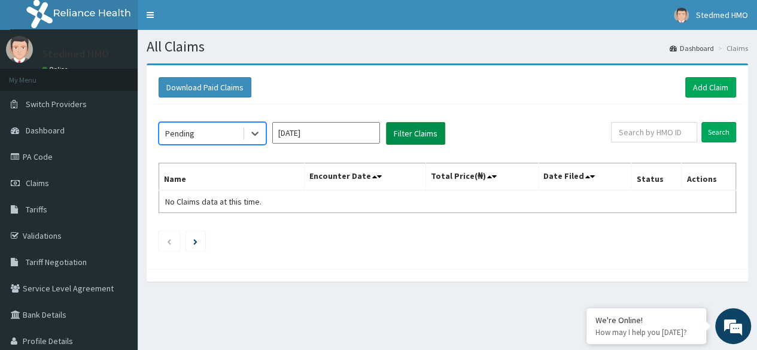
click at [418, 139] on button "Filter Claims" at bounding box center [415, 133] width 59 height 23
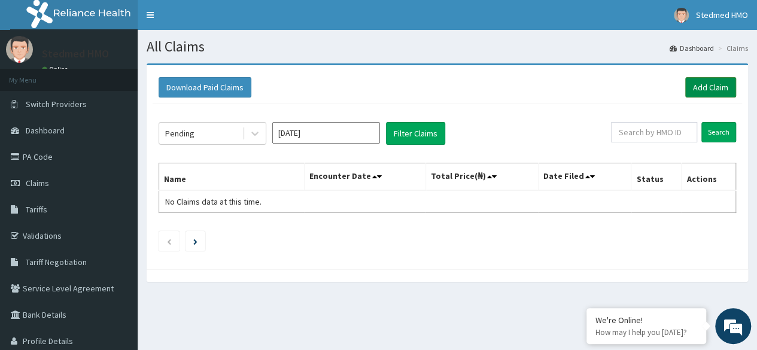
click at [708, 78] on link "Add Claim" at bounding box center [710, 87] width 51 height 20
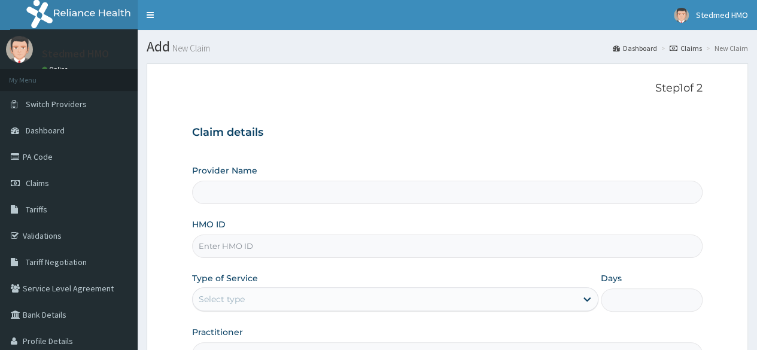
click at [238, 245] on input "HMO ID" at bounding box center [447, 246] width 510 height 23
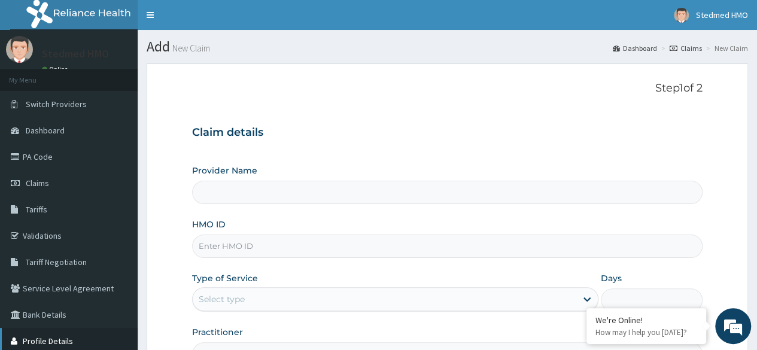
type input "STEDMED SPECIALIST HOSPITAL"
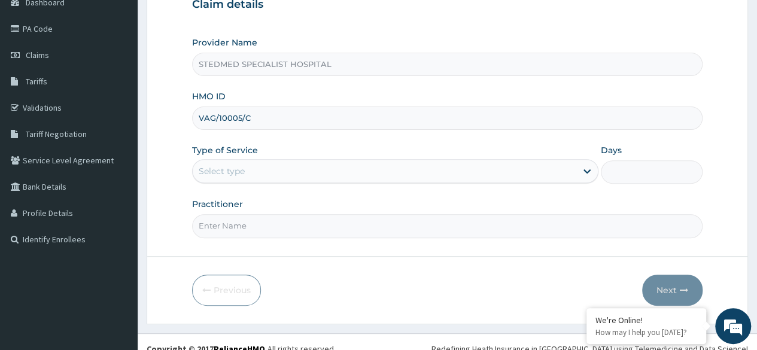
scroll to position [139, 0]
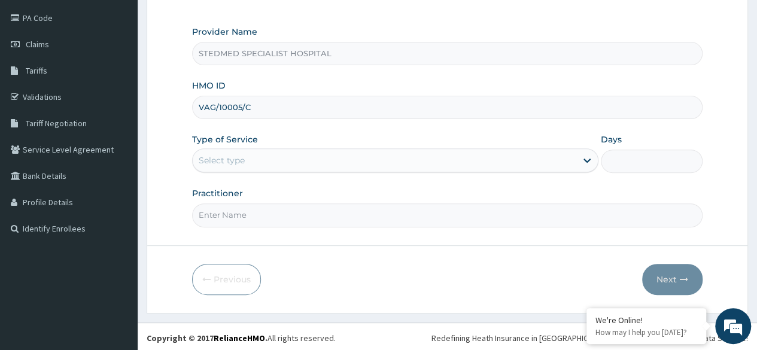
type input "VAG/10005/C"
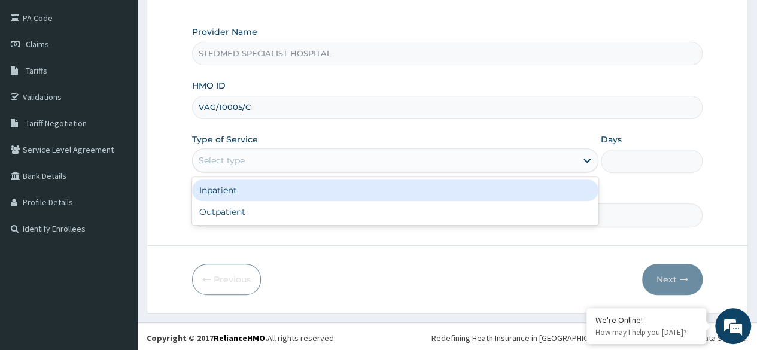
click at [269, 157] on div "Select type" at bounding box center [385, 160] width 384 height 19
click at [252, 191] on div "Inpatient" at bounding box center [395, 190] width 406 height 22
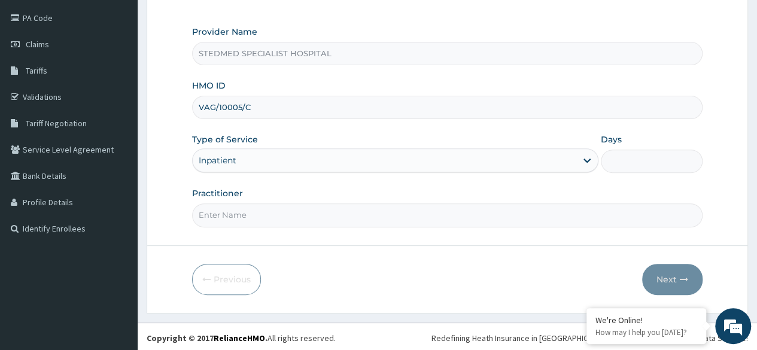
click at [241, 214] on input "Practitioner" at bounding box center [447, 214] width 510 height 23
type input "MARSHALL"
click at [635, 158] on input "Days" at bounding box center [652, 161] width 102 height 23
type input "2"
click at [676, 274] on button "Next" at bounding box center [672, 279] width 60 height 31
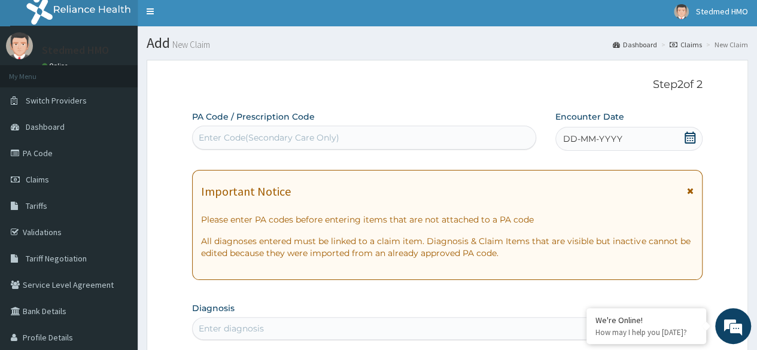
scroll to position [0, 0]
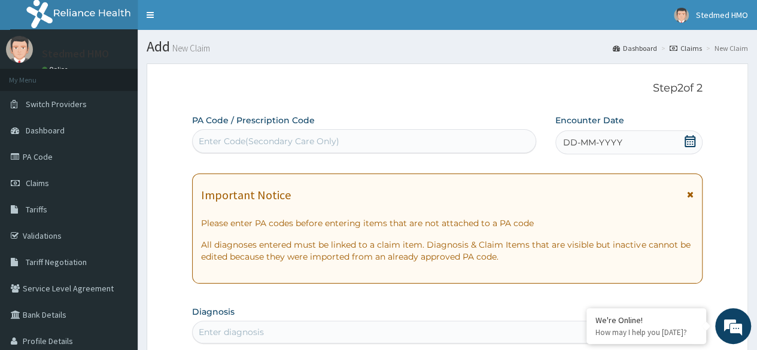
click at [631, 142] on div "DD-MM-YYYY" at bounding box center [628, 142] width 147 height 24
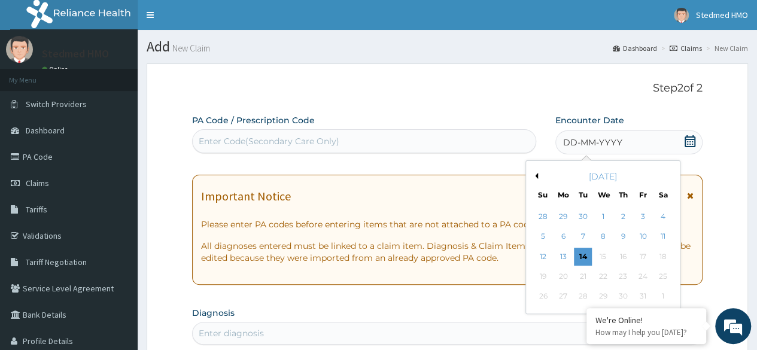
click at [535, 175] on button "Previous Month" at bounding box center [535, 176] width 6 height 6
click at [580, 241] on div "9" at bounding box center [583, 237] width 18 height 18
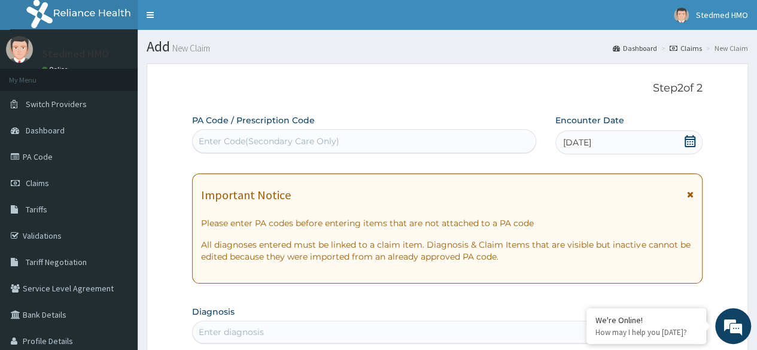
click at [278, 134] on div "Enter Code(Secondary Care Only)" at bounding box center [364, 141] width 342 height 19
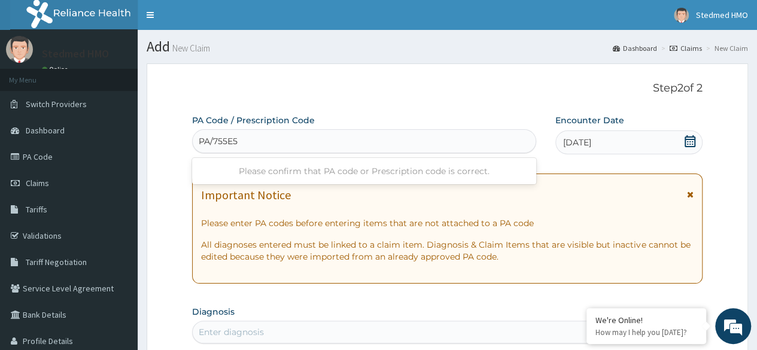
type input "PA/755E53"
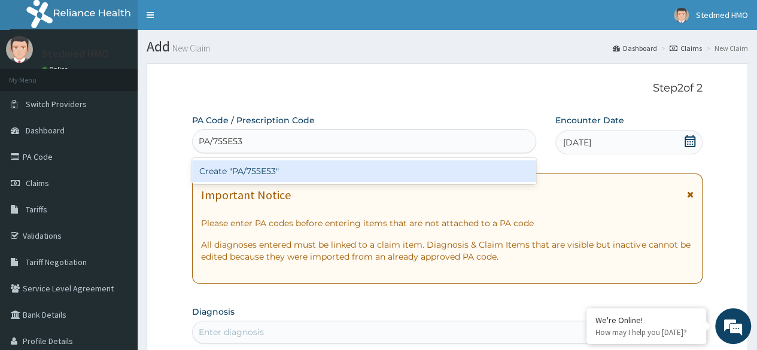
click at [270, 173] on div "Create "PA/755E53"" at bounding box center [363, 171] width 343 height 22
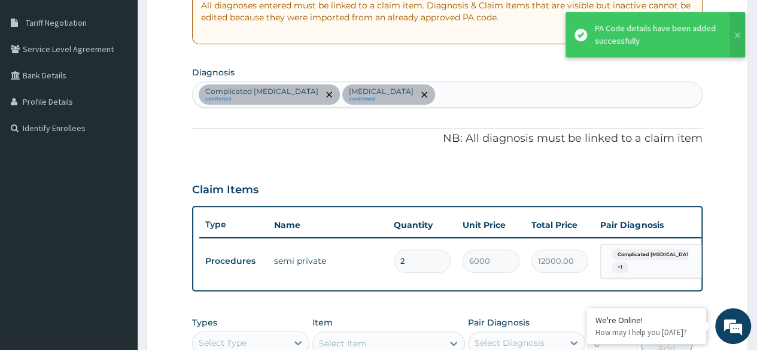
scroll to position [419, 0]
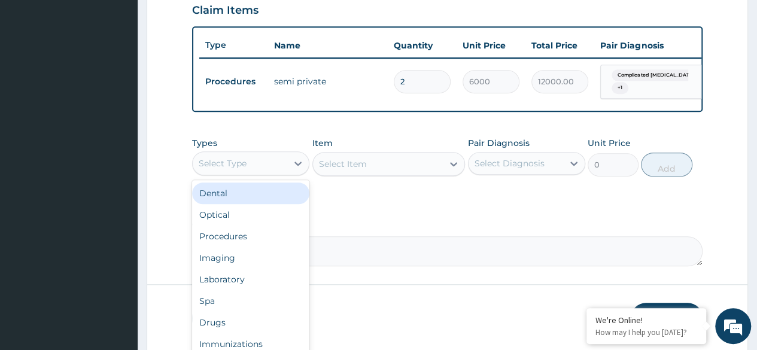
click at [257, 169] on div "Select Type" at bounding box center [240, 163] width 95 height 19
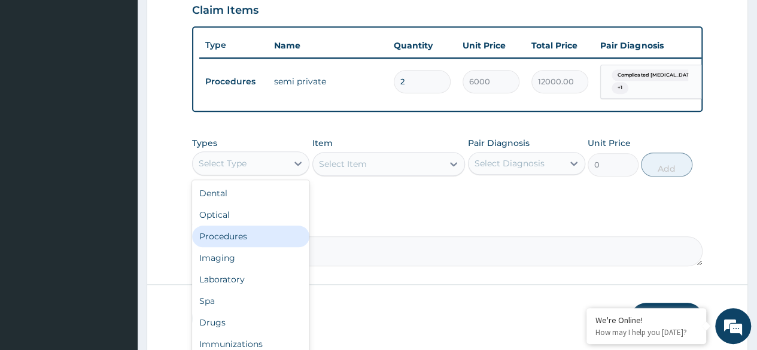
click at [236, 247] on div "Procedures" at bounding box center [250, 237] width 117 height 22
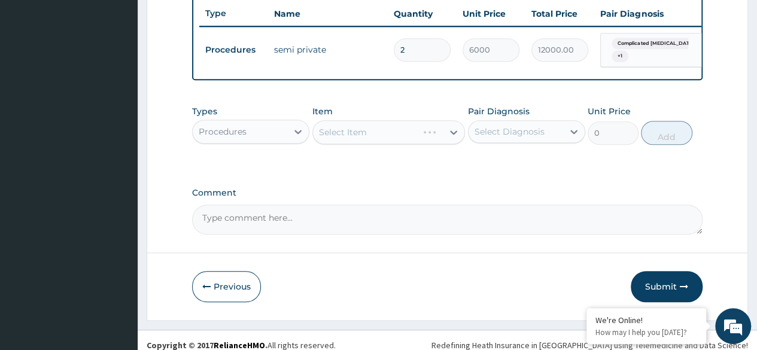
scroll to position [468, 0]
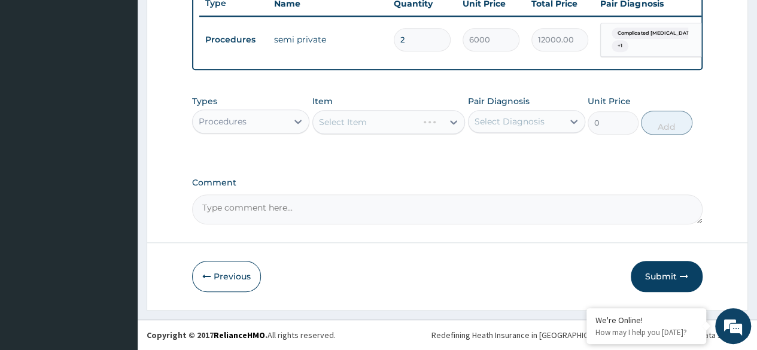
click at [406, 128] on div "Select Item" at bounding box center [388, 122] width 153 height 24
click at [431, 128] on div "Select Item" at bounding box center [378, 121] width 130 height 19
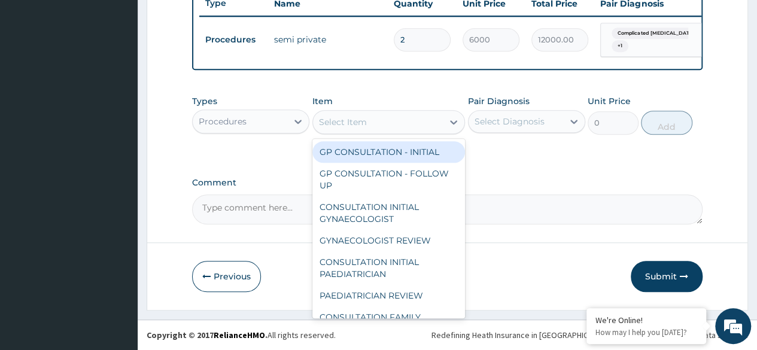
click at [410, 152] on div "GP CONSULTATION - INITIAL" at bounding box center [388, 152] width 153 height 22
type input "3000"
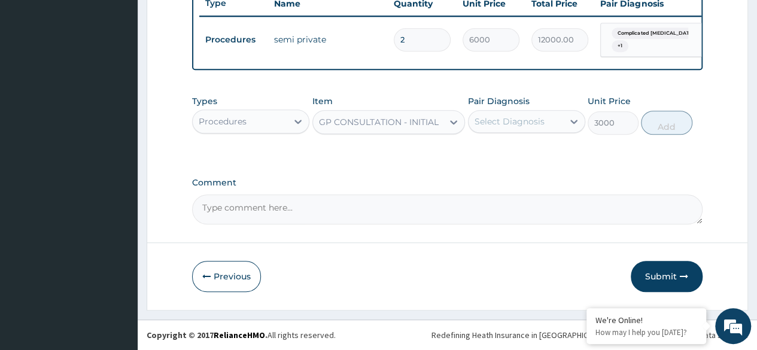
click at [552, 124] on div "Select Diagnosis" at bounding box center [515, 121] width 95 height 19
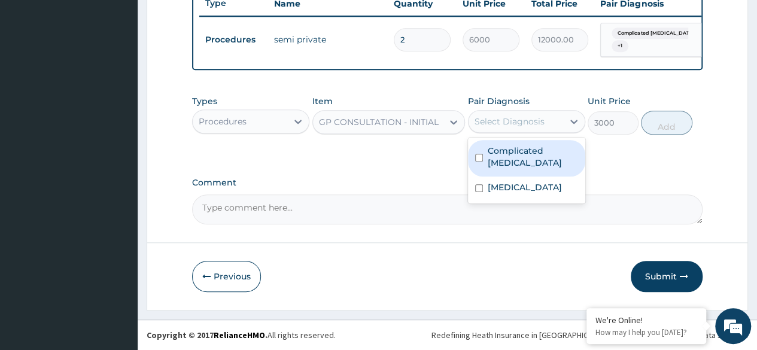
drag, startPoint x: 540, startPoint y: 147, endPoint x: 536, endPoint y: 173, distance: 26.0
click at [540, 148] on label "Complicated malaria" at bounding box center [533, 157] width 90 height 24
checkbox input "true"
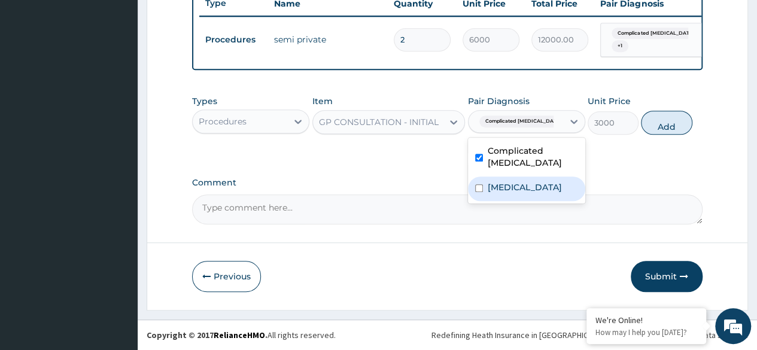
click at [536, 181] on label "Acute gastroenteritis" at bounding box center [525, 187] width 74 height 12
checkbox input "true"
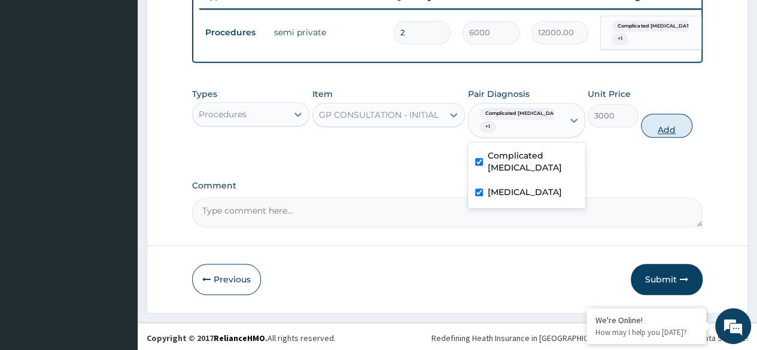
click at [656, 129] on button "Add" at bounding box center [666, 126] width 51 height 24
type input "0"
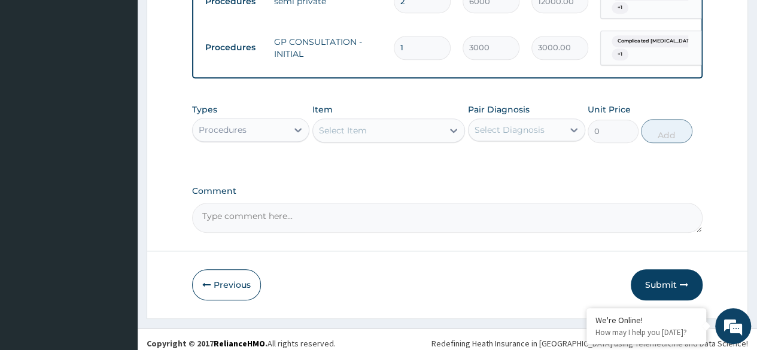
scroll to position [513, 0]
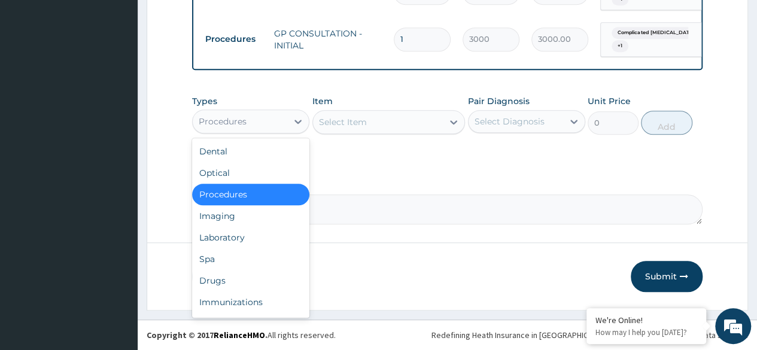
click at [285, 129] on div "Procedures" at bounding box center [240, 121] width 95 height 19
drag, startPoint x: 265, startPoint y: 239, endPoint x: 324, endPoint y: 164, distance: 95.4
click at [264, 238] on div "Laboratory" at bounding box center [250, 238] width 117 height 22
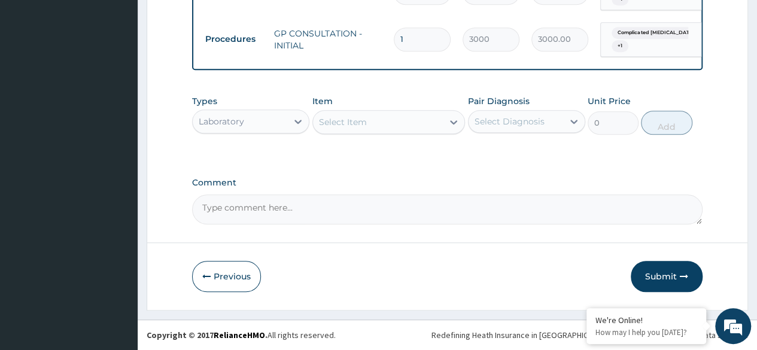
click at [397, 124] on div "Select Item" at bounding box center [378, 121] width 130 height 19
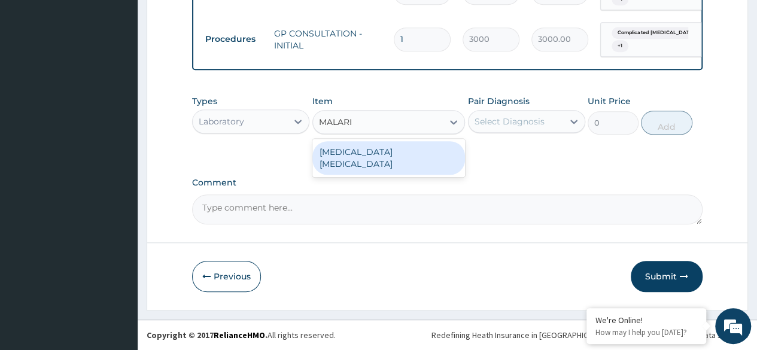
type input "MALARIA"
click at [381, 153] on div "MALARIA PARASITE" at bounding box center [388, 158] width 153 height 34
type input "1500"
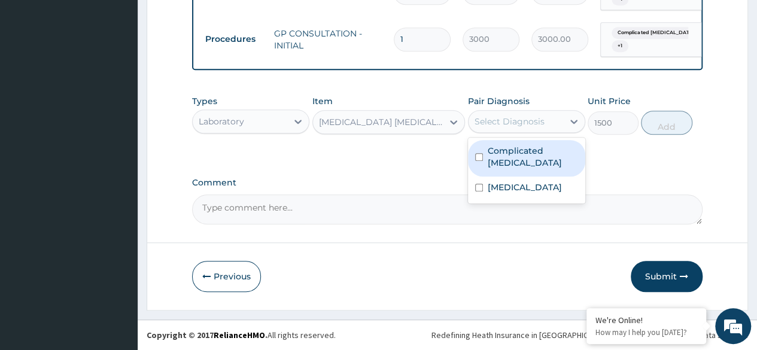
click at [489, 114] on div "Select Diagnosis" at bounding box center [515, 121] width 95 height 19
click at [498, 154] on label "Complicated malaria" at bounding box center [533, 157] width 90 height 24
checkbox input "true"
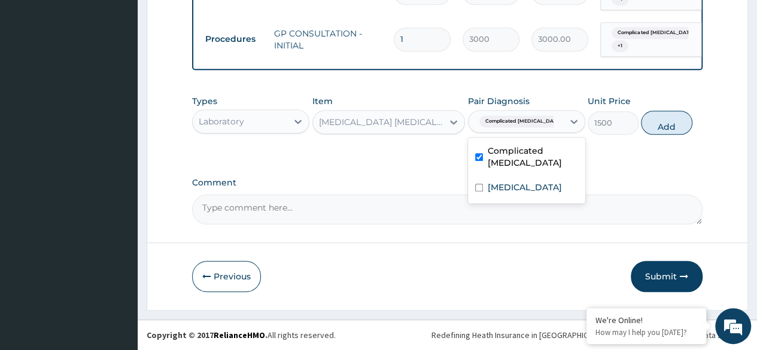
drag, startPoint x: 680, startPoint y: 123, endPoint x: 590, endPoint y: 138, distance: 91.1
click at [677, 123] on button "Add" at bounding box center [666, 123] width 51 height 24
type input "0"
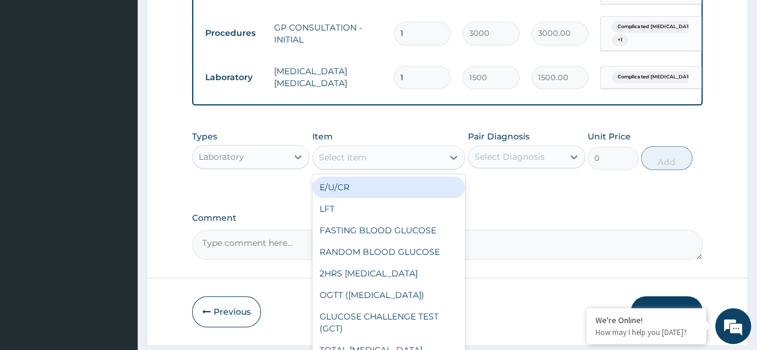
click at [390, 167] on div "Select Item" at bounding box center [378, 157] width 130 height 19
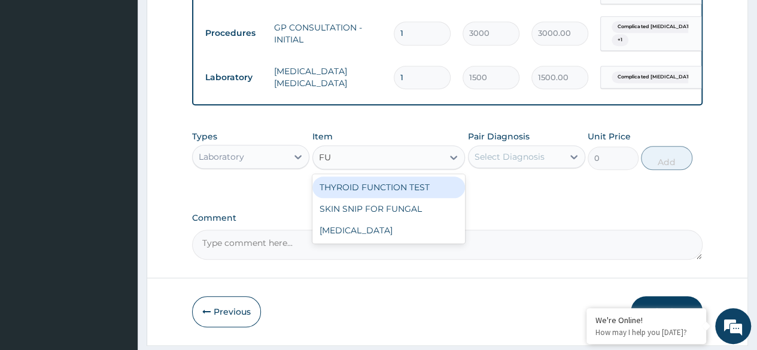
type input "FUL"
click at [381, 188] on div "FULL BLOOD COUNT" at bounding box center [388, 188] width 153 height 22
type input "4500"
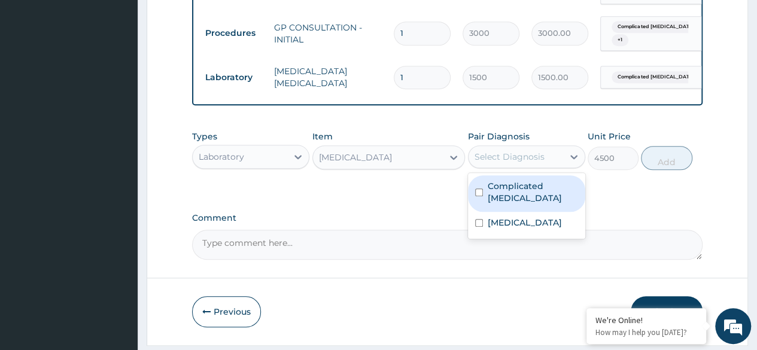
click at [550, 157] on div "Select Diagnosis" at bounding box center [515, 156] width 95 height 19
click at [535, 196] on label "Complicated malaria" at bounding box center [533, 192] width 90 height 24
checkbox input "true"
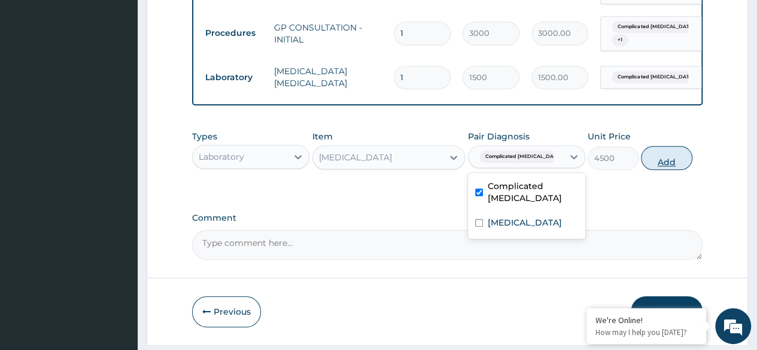
click at [652, 166] on button "Add" at bounding box center [666, 158] width 51 height 24
type input "0"
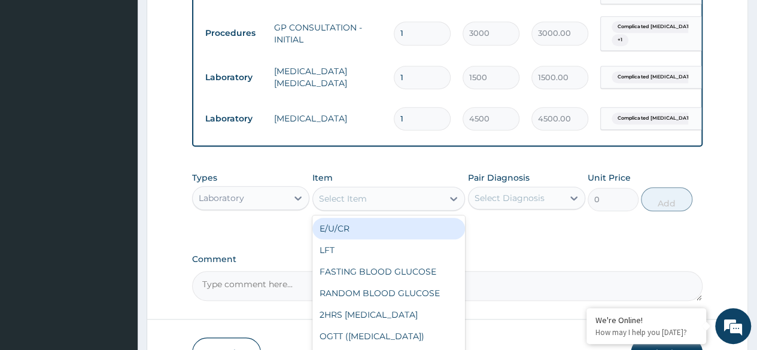
click at [401, 206] on div "Select Item" at bounding box center [378, 198] width 130 height 19
click at [283, 206] on div "Laboratory" at bounding box center [240, 197] width 95 height 19
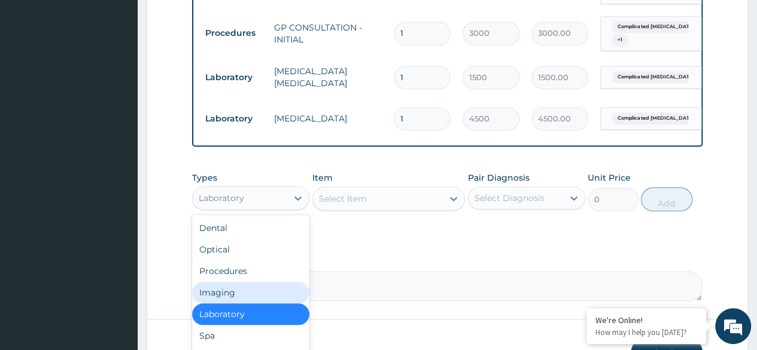
scroll to position [41, 0]
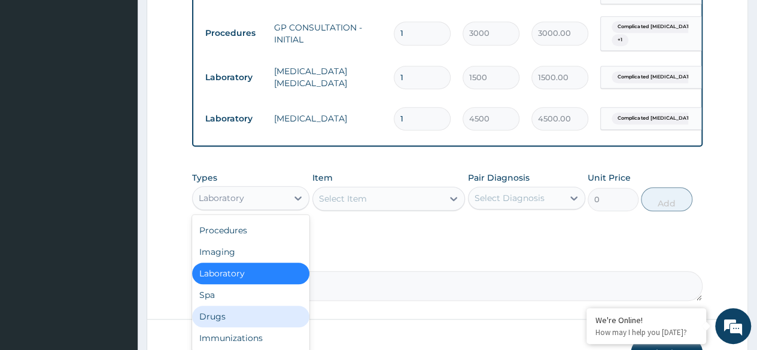
click at [218, 324] on div "Drugs" at bounding box center [250, 317] width 117 height 22
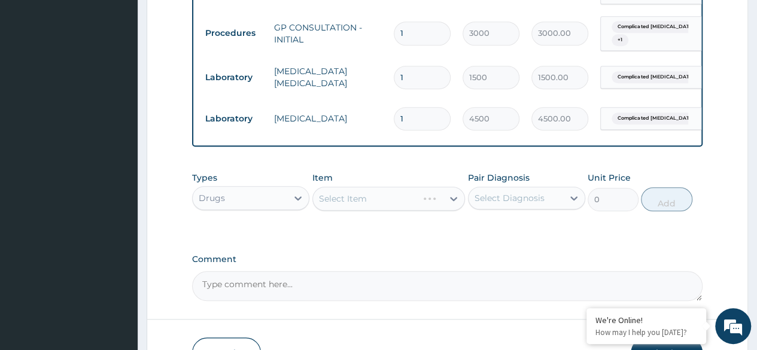
click at [392, 211] on div "Select Item" at bounding box center [388, 199] width 153 height 24
click at [395, 204] on div "Select Item" at bounding box center [378, 198] width 130 height 19
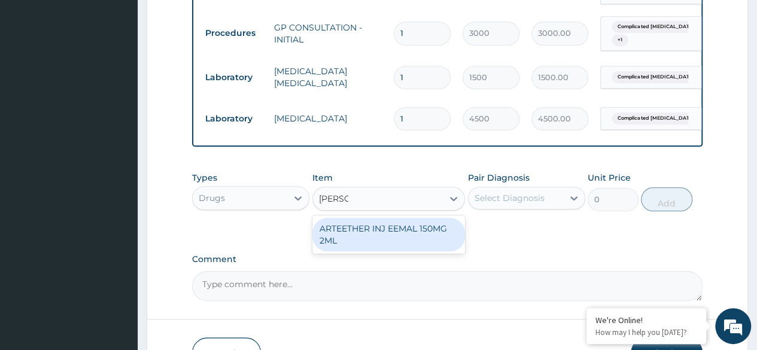
type input "ARTE"
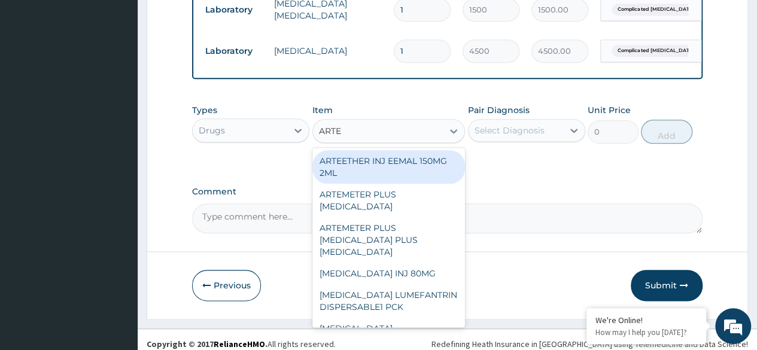
scroll to position [597, 0]
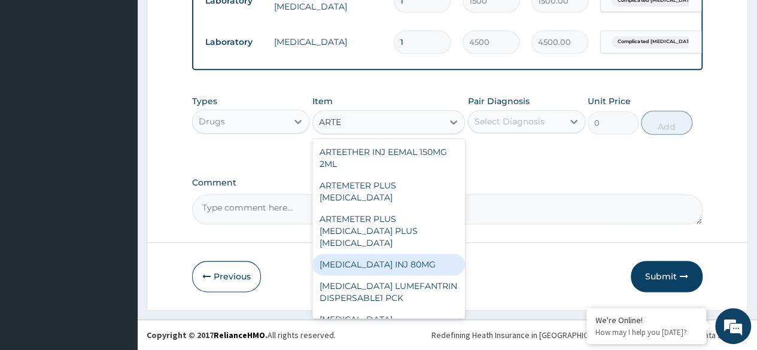
click at [390, 268] on div "ARTEMETHER INJ 80MG" at bounding box center [388, 265] width 153 height 22
type input "700"
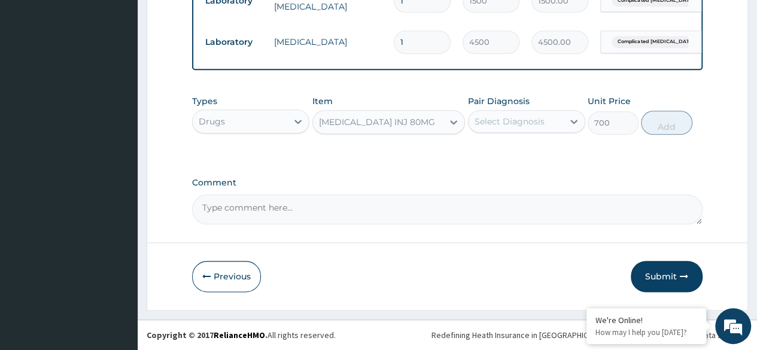
click at [432, 122] on div "ARTEMETHER INJ 80MG" at bounding box center [378, 121] width 130 height 19
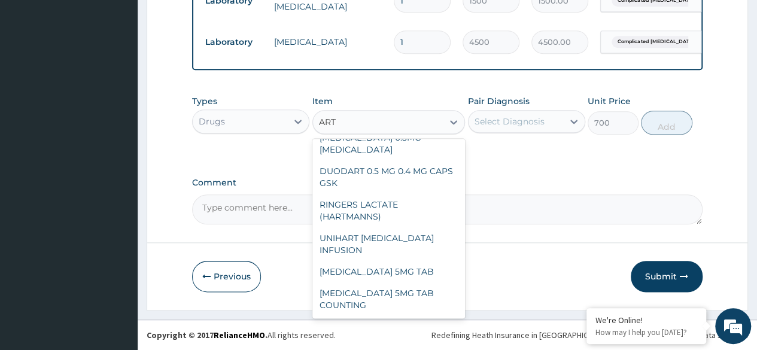
scroll to position [792, 0]
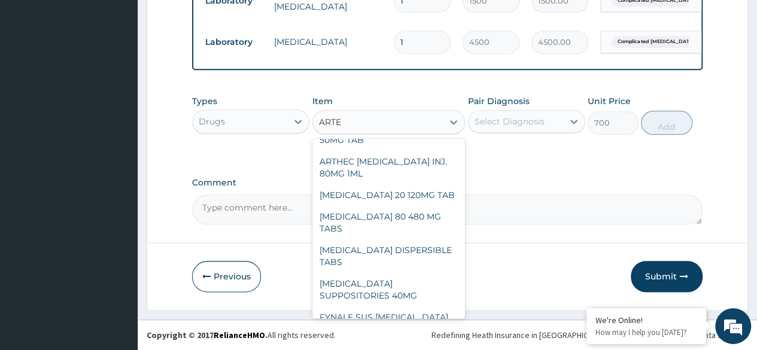
type input "ARTEE"
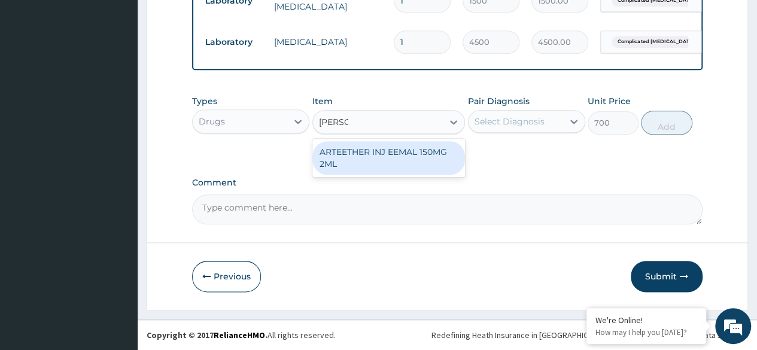
click at [367, 158] on div "ARTEETHER INJ EEMAL 150MG 2ML" at bounding box center [388, 158] width 153 height 34
type input "2000"
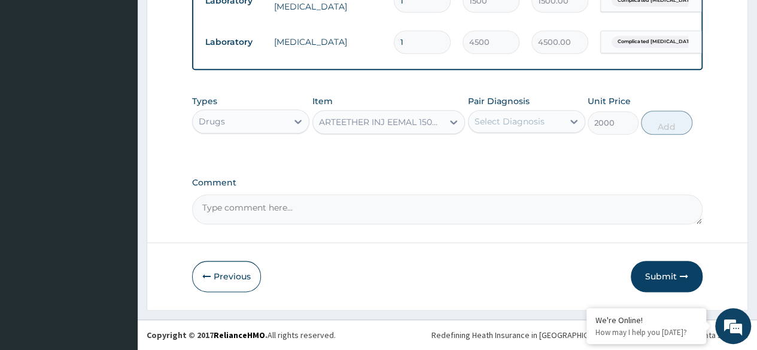
click at [560, 127] on div "Select Diagnosis" at bounding box center [515, 121] width 95 height 19
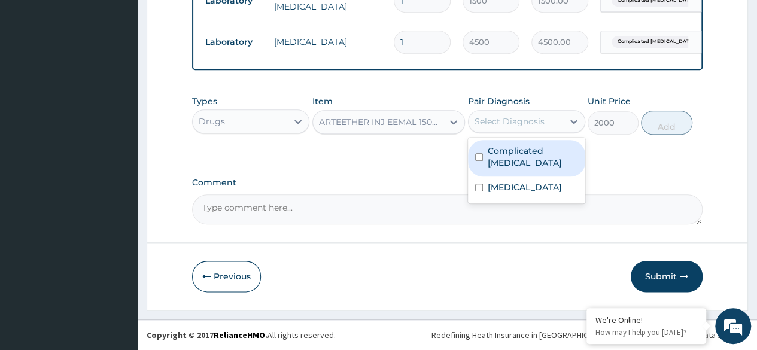
click at [529, 154] on label "Complicated malaria" at bounding box center [533, 157] width 90 height 24
checkbox input "true"
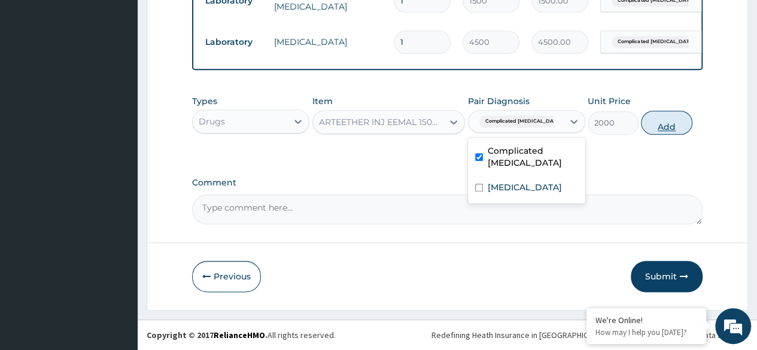
click at [659, 114] on button "Add" at bounding box center [666, 123] width 51 height 24
type input "0"
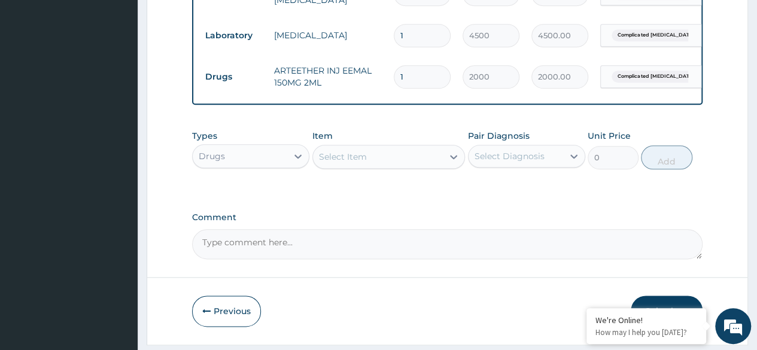
type input "0.00"
type input "2"
type input "4000.00"
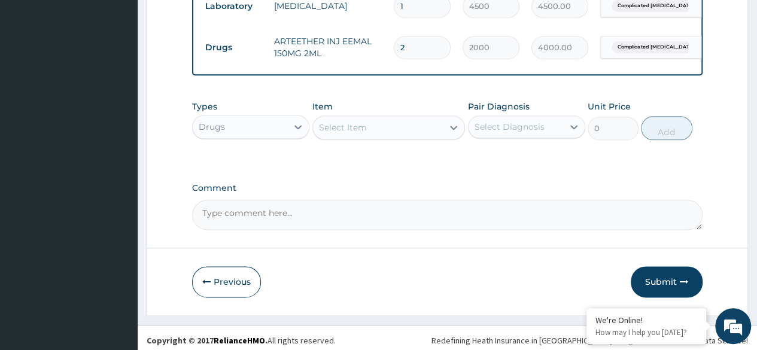
scroll to position [638, 0]
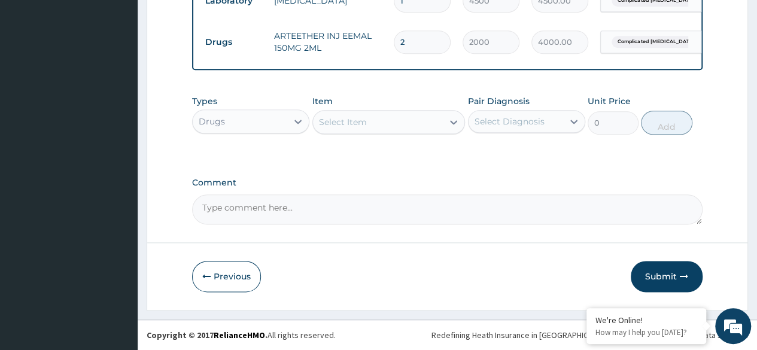
type input "2"
click at [358, 122] on div "Select Item" at bounding box center [343, 122] width 48 height 12
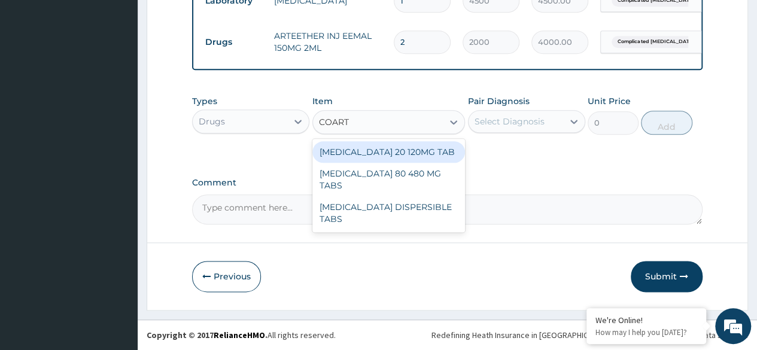
type input "COARTE"
click at [383, 159] on div "COARTEM 20 120MG TAB" at bounding box center [388, 152] width 153 height 22
type input "3000"
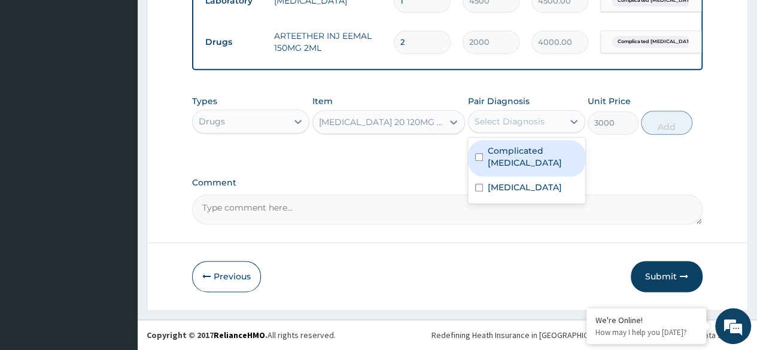
click at [512, 117] on div "Select Diagnosis" at bounding box center [509, 121] width 70 height 12
click at [509, 148] on label "Complicated malaria" at bounding box center [533, 157] width 90 height 24
checkbox input "true"
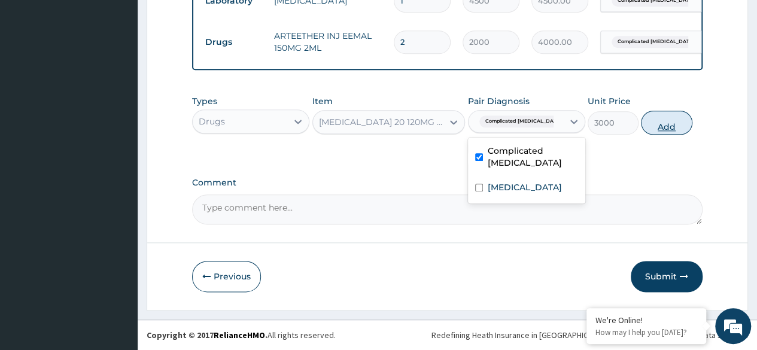
click at [652, 124] on button "Add" at bounding box center [666, 123] width 51 height 24
type input "0"
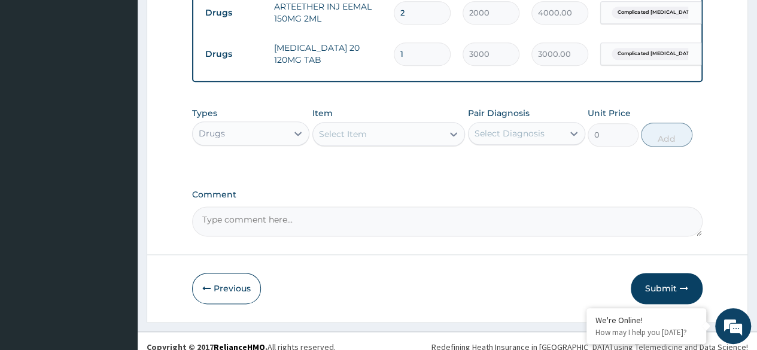
scroll to position [680, 0]
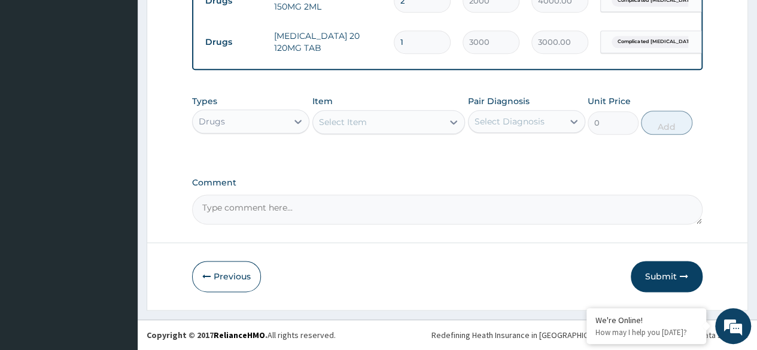
click at [355, 124] on div "Select Item" at bounding box center [343, 122] width 48 height 12
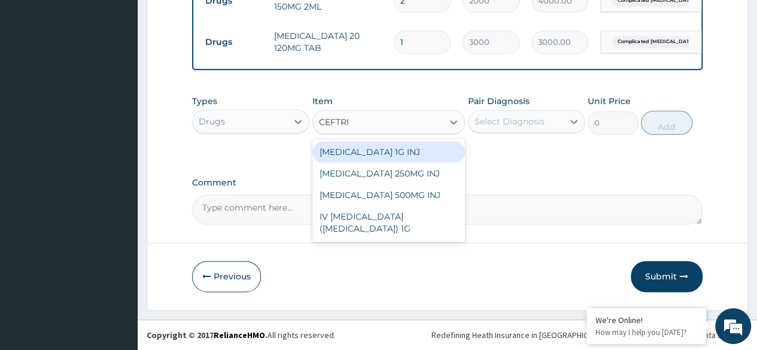
type input "CEFTRIA"
click at [367, 151] on div "CEFTRIAXONE 1G INJ" at bounding box center [388, 152] width 153 height 22
type input "2350"
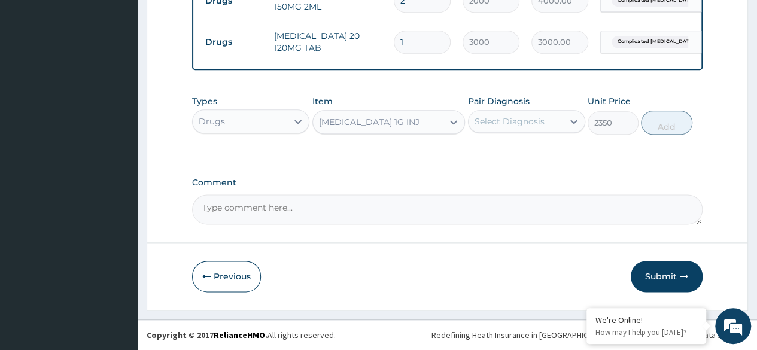
click at [509, 121] on div "Select Diagnosis" at bounding box center [509, 121] width 70 height 12
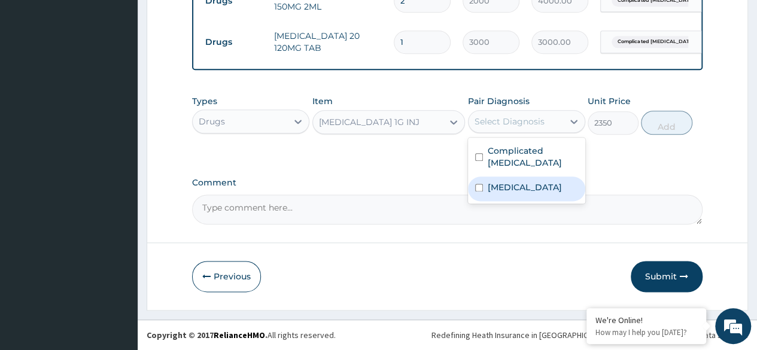
click at [498, 182] on label "Acute gastroenteritis" at bounding box center [525, 187] width 74 height 12
checkbox input "true"
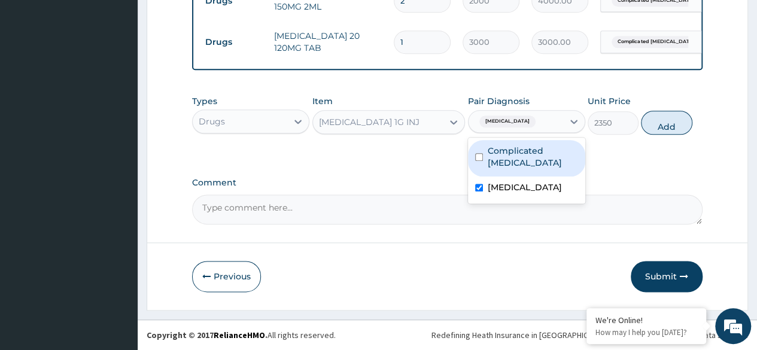
click at [689, 123] on button "Add" at bounding box center [666, 123] width 51 height 24
type input "0"
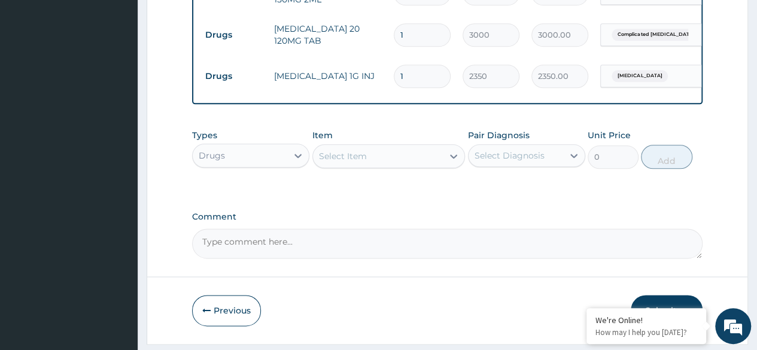
click at [390, 165] on div "Select Item" at bounding box center [378, 156] width 130 height 19
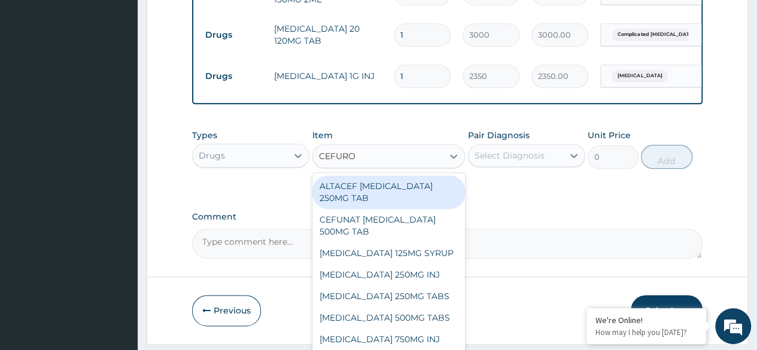
type input "CEFUROX"
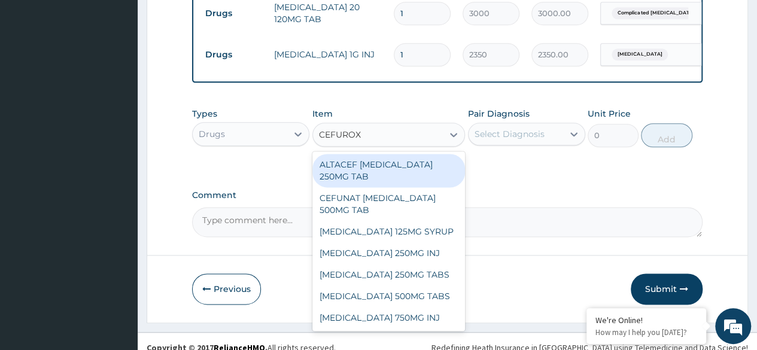
scroll to position [721, 0]
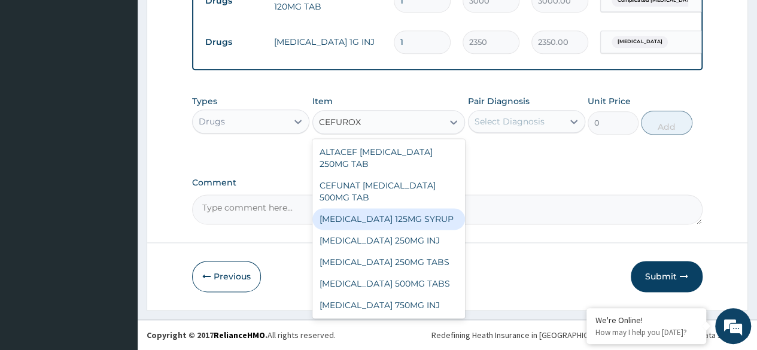
click at [376, 217] on div "CEFUROXIME 125MG SYRUP" at bounding box center [388, 219] width 153 height 22
type input "3200"
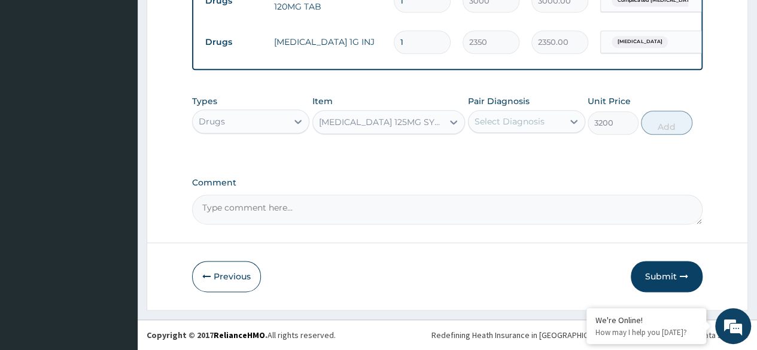
click at [503, 125] on div "Select Diagnosis" at bounding box center [509, 121] width 70 height 12
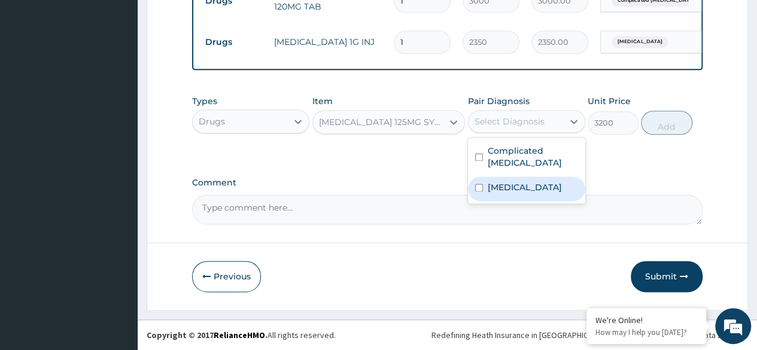
click at [496, 181] on label "Acute gastroenteritis" at bounding box center [525, 187] width 74 height 12
checkbox input "true"
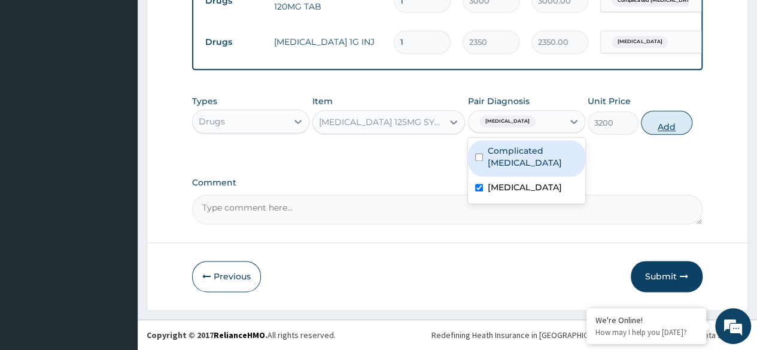
click at [656, 120] on button "Add" at bounding box center [666, 123] width 51 height 24
type input "0"
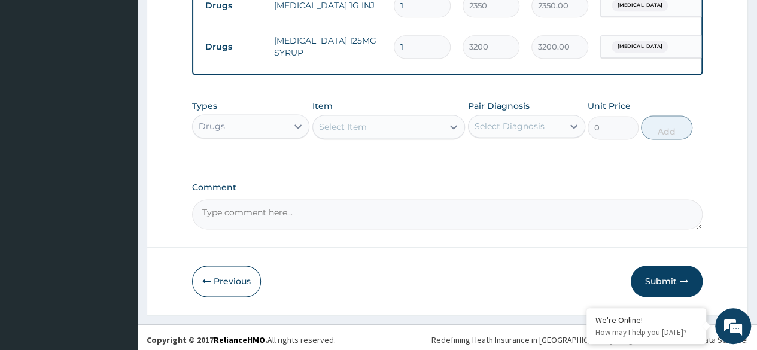
scroll to position [762, 0]
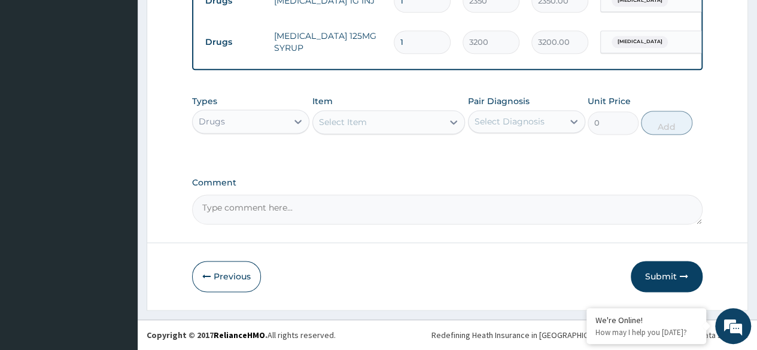
click at [356, 123] on div "Select Item" at bounding box center [343, 122] width 48 height 12
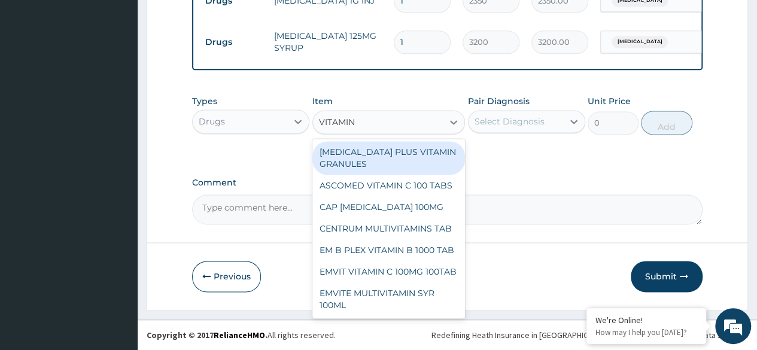
type input "VITAMIN A"
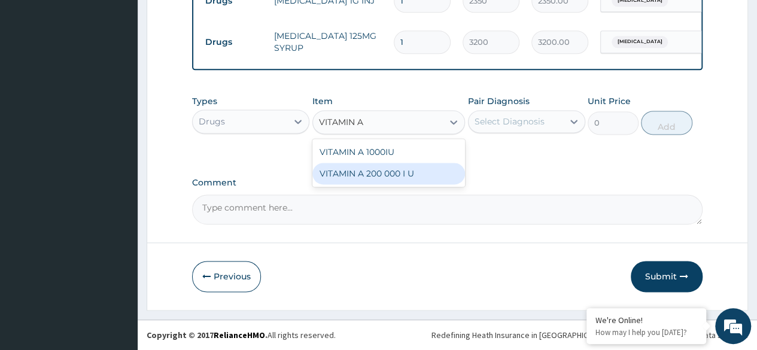
click at [369, 179] on div "VITAMIN A 200 000 I U" at bounding box center [388, 174] width 153 height 22
type input "500"
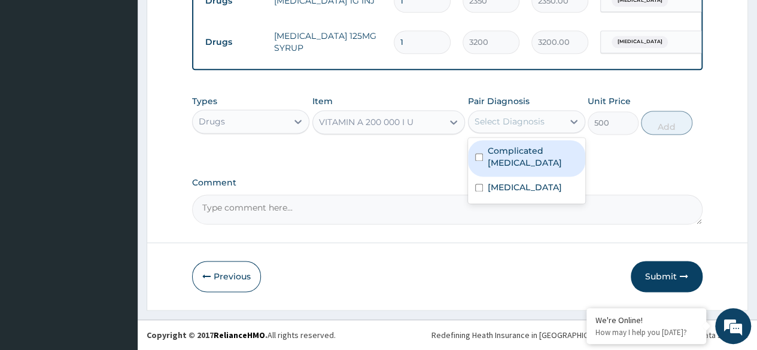
click at [491, 125] on div "Select Diagnosis" at bounding box center [509, 121] width 70 height 12
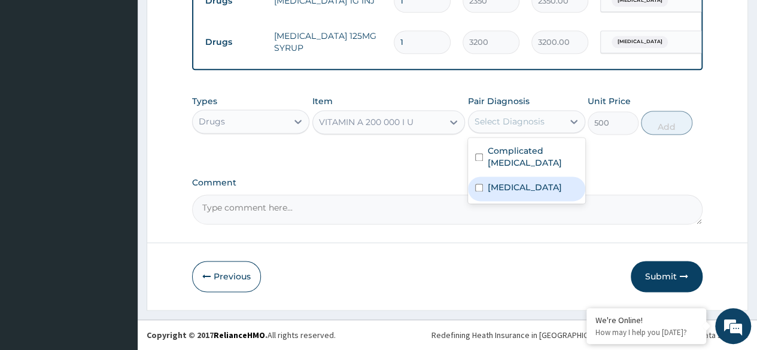
click at [511, 181] on label "Acute gastroenteritis" at bounding box center [525, 187] width 74 height 12
checkbox input "true"
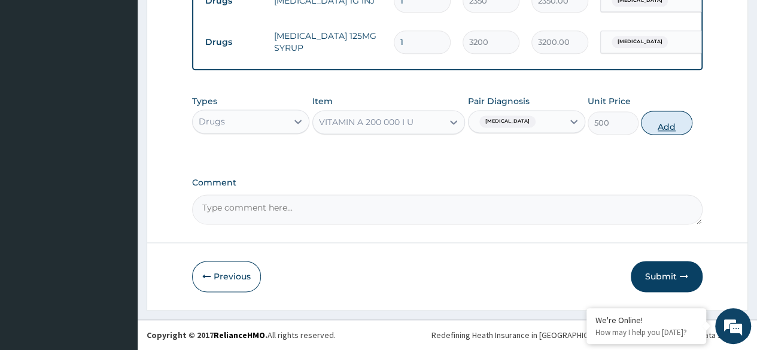
click at [665, 120] on button "Add" at bounding box center [666, 123] width 51 height 24
type input "0"
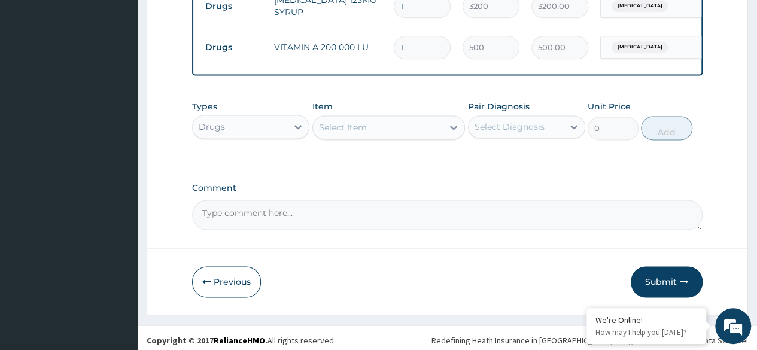
scroll to position [804, 0]
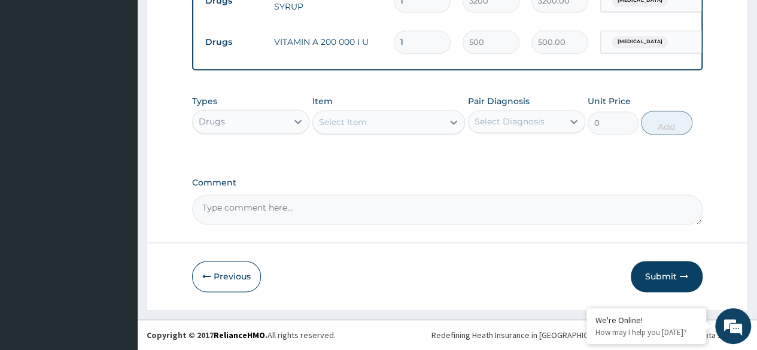
click at [337, 124] on div "Select Item" at bounding box center [343, 122] width 48 height 12
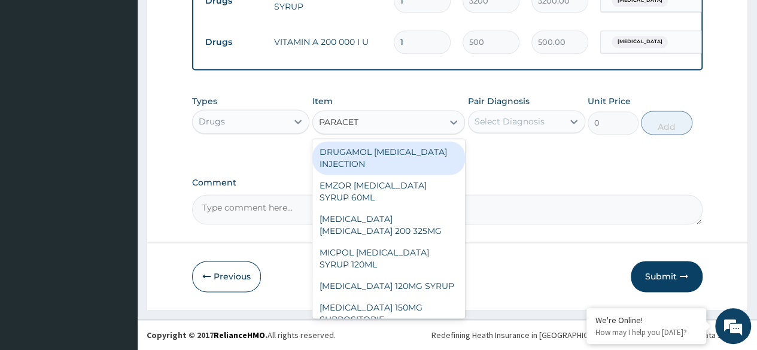
type input "PARACETA"
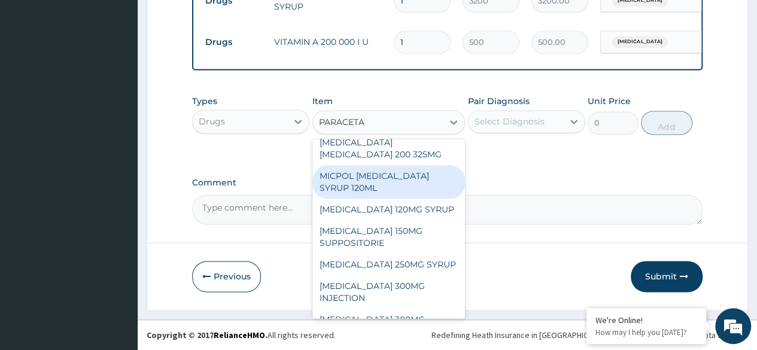
scroll to position [120, 0]
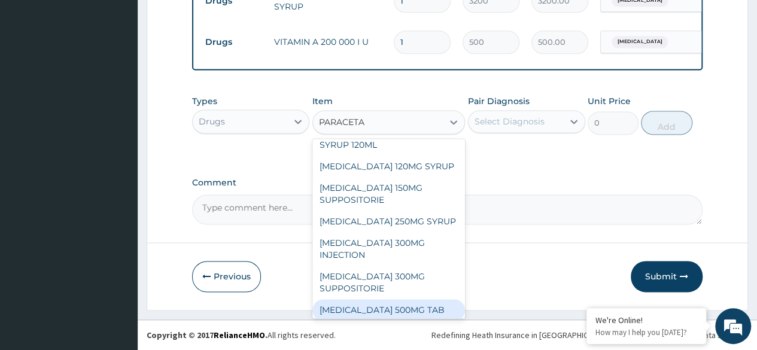
click at [385, 308] on div "PARACETAMOL 500MG TAB" at bounding box center [388, 310] width 153 height 22
type input "25"
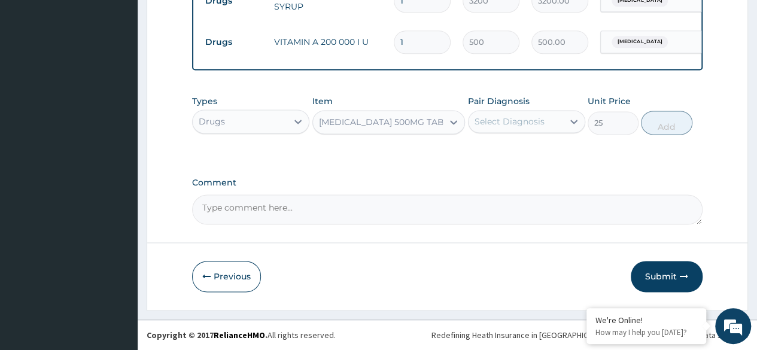
click at [549, 125] on div "Select Diagnosis" at bounding box center [515, 121] width 95 height 19
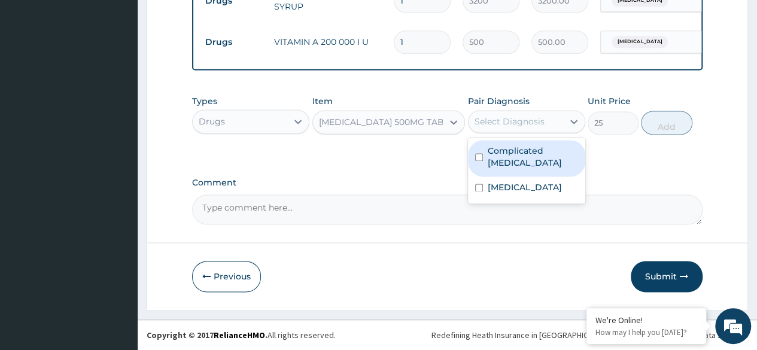
click at [536, 156] on label "Complicated malaria" at bounding box center [533, 157] width 90 height 24
checkbox input "true"
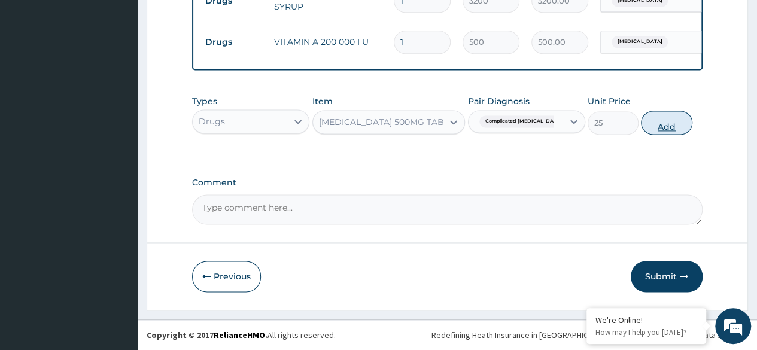
click at [664, 114] on button "Add" at bounding box center [666, 123] width 51 height 24
type input "0"
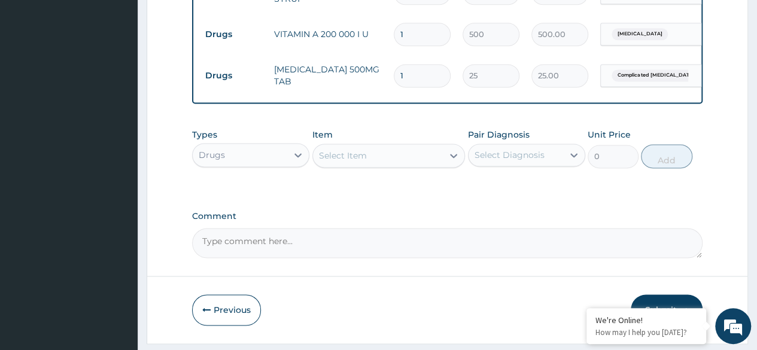
type input "0.00"
type input "6"
type input "150.00"
type input "6"
click at [374, 165] on div "Select Item" at bounding box center [378, 155] width 130 height 19
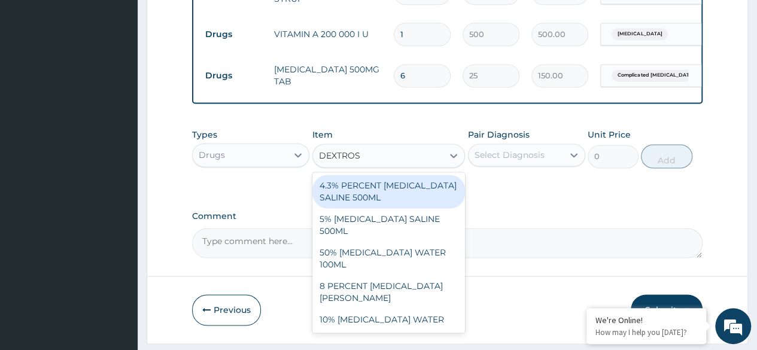
type input "DEXTROSE"
click at [351, 205] on div "4.3% PERCENT DEXTROSE SALINE 500ML" at bounding box center [388, 192] width 153 height 34
type input "2000"
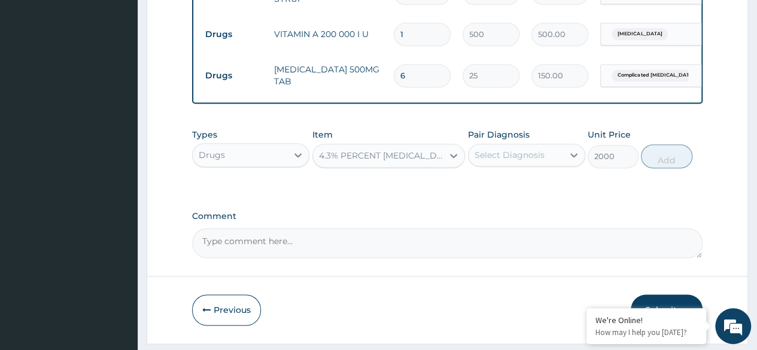
click at [525, 161] on div "Select Diagnosis" at bounding box center [509, 155] width 70 height 12
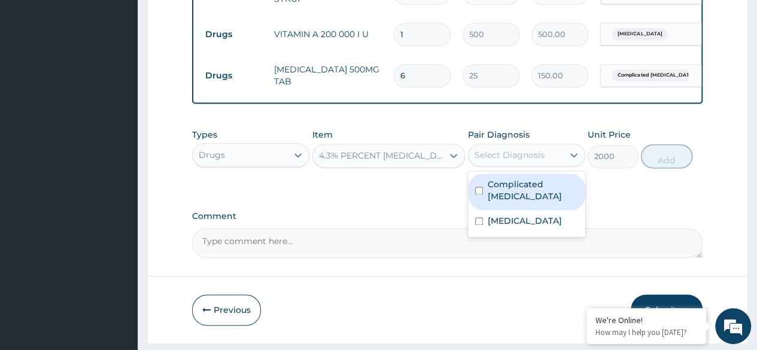
click at [515, 200] on div "Complicated malaria" at bounding box center [526, 192] width 117 height 36
checkbox input "true"
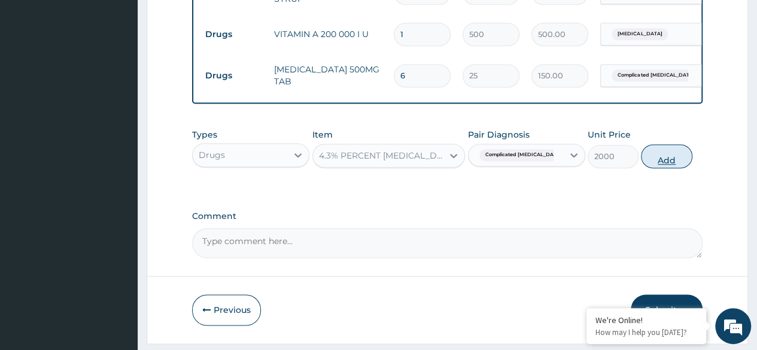
click at [667, 168] on button "Add" at bounding box center [666, 156] width 51 height 24
type input "0"
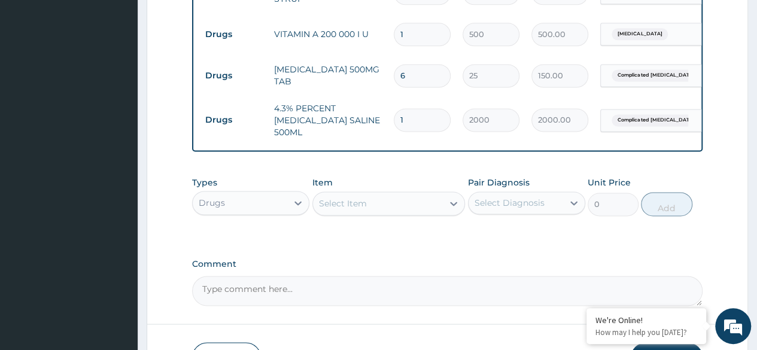
scroll to position [864, 0]
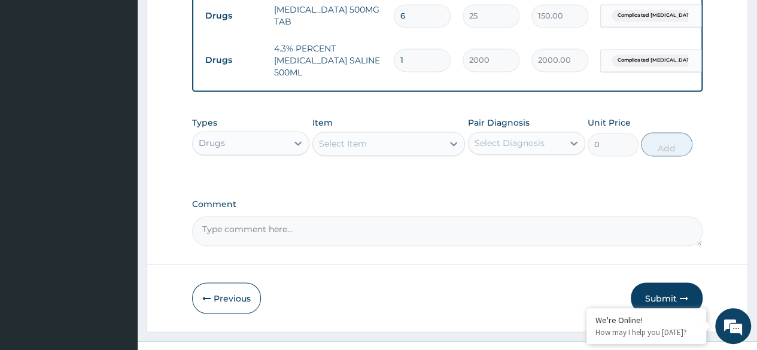
click at [425, 153] on div "Select Item" at bounding box center [378, 143] width 130 height 19
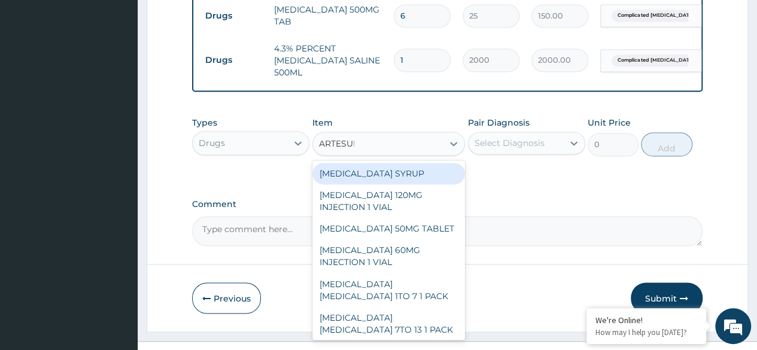
type input "ARTESUNA"
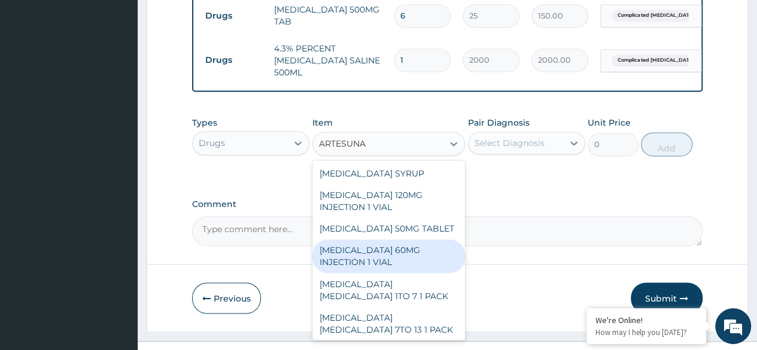
click at [394, 265] on div "ARTESUNATE 60MG INJECTION 1 VIAL" at bounding box center [388, 256] width 153 height 34
type input "2950"
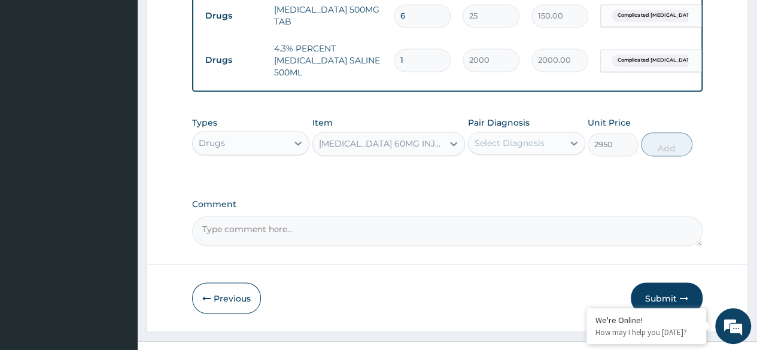
click at [511, 149] on div "Select Diagnosis" at bounding box center [509, 143] width 70 height 12
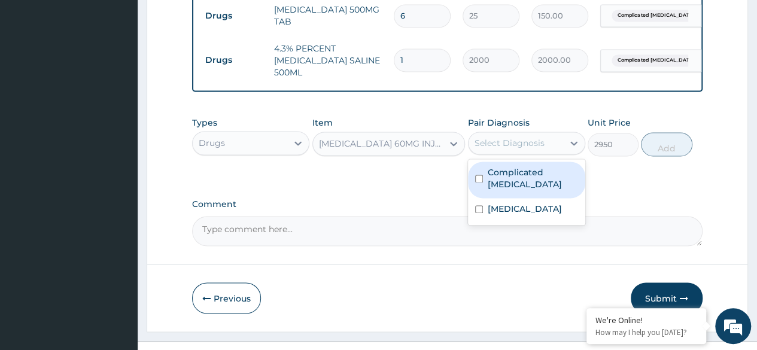
click at [504, 183] on label "Complicated malaria" at bounding box center [533, 178] width 90 height 24
checkbox input "true"
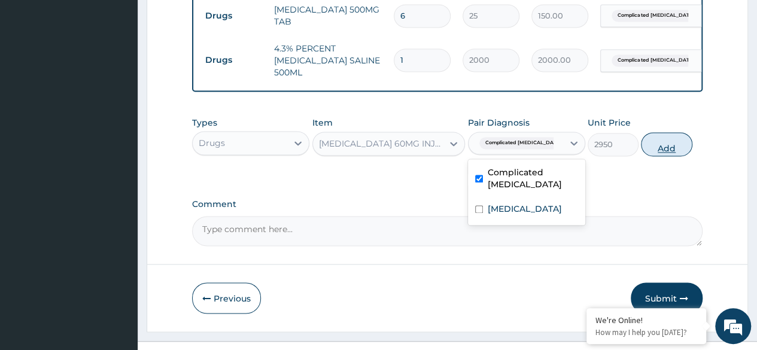
click at [681, 156] on button "Add" at bounding box center [666, 144] width 51 height 24
type input "0"
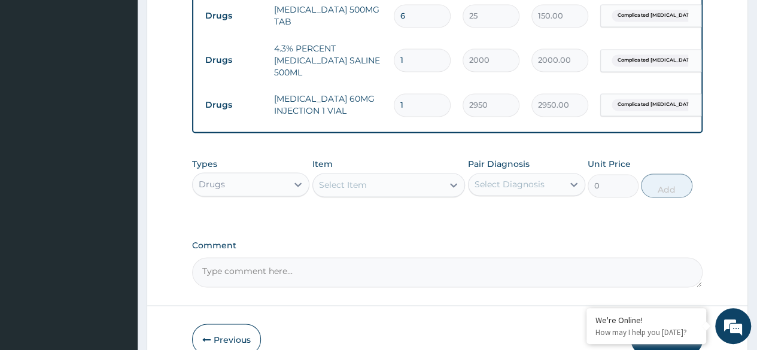
type input "0.00"
type input "3"
type input "8850.00"
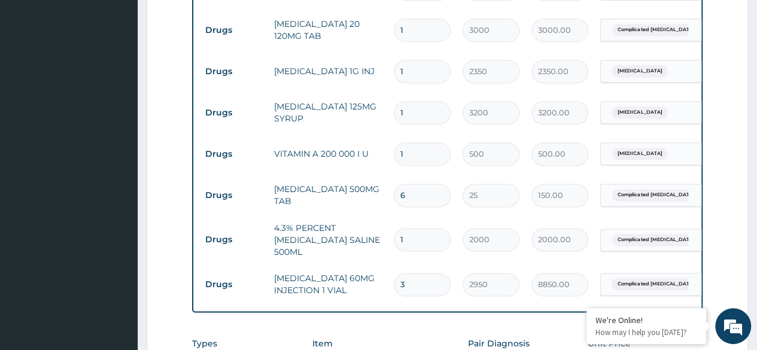
scroll to position [625, 0]
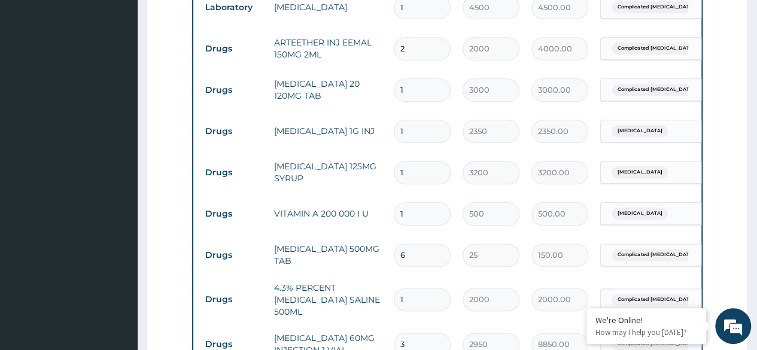
type input "3"
click at [414, 135] on input "1" at bounding box center [422, 131] width 57 height 23
type input "0.00"
type input "3"
type input "7050.00"
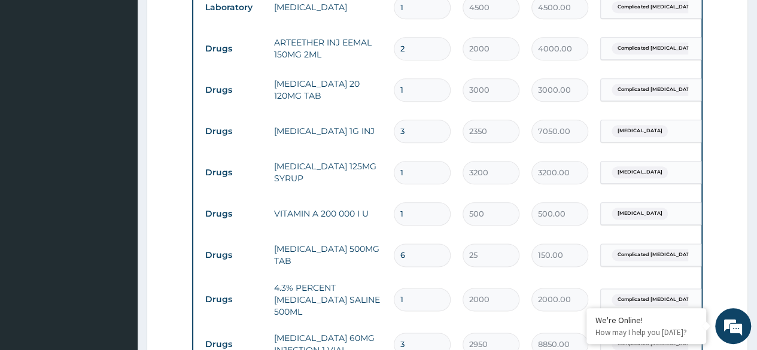
type input "3"
click at [467, 133] on input "2350" at bounding box center [491, 131] width 57 height 23
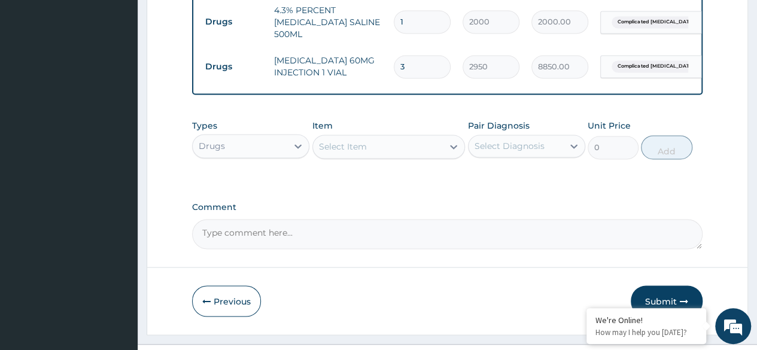
scroll to position [935, 0]
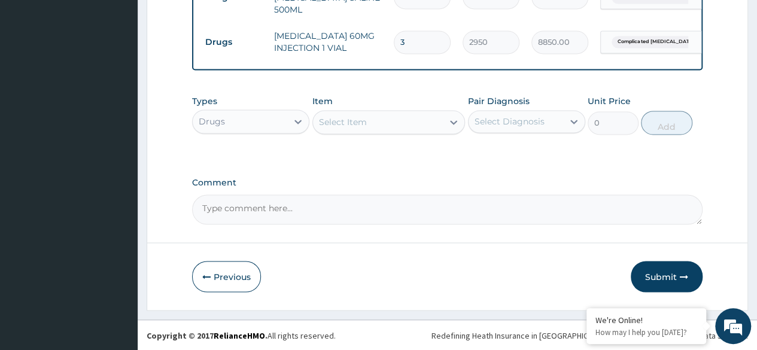
click at [253, 216] on textarea "Comment" at bounding box center [447, 209] width 510 height 30
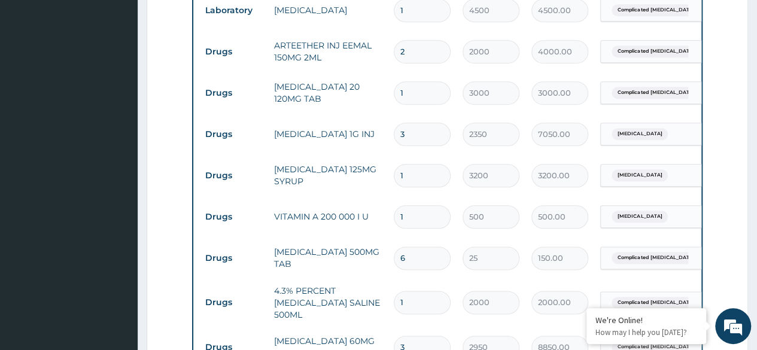
scroll to position [396, 0]
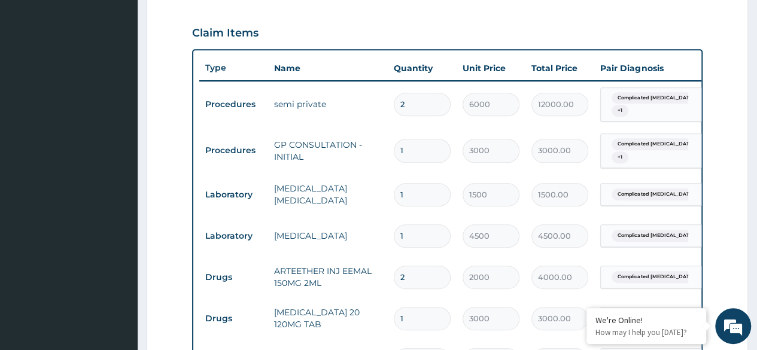
type textarea "PLAN WAS CHANGED FROM ARTEETHER TO ARTESUNATE"
click at [414, 278] on input "2" at bounding box center [422, 277] width 57 height 23
type input "0.00"
type input "1"
type input "2000.00"
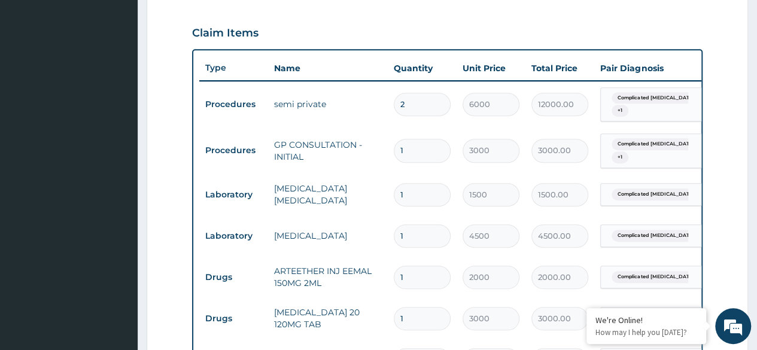
type input "0"
type input "0.00"
type input "1"
type input "2000.00"
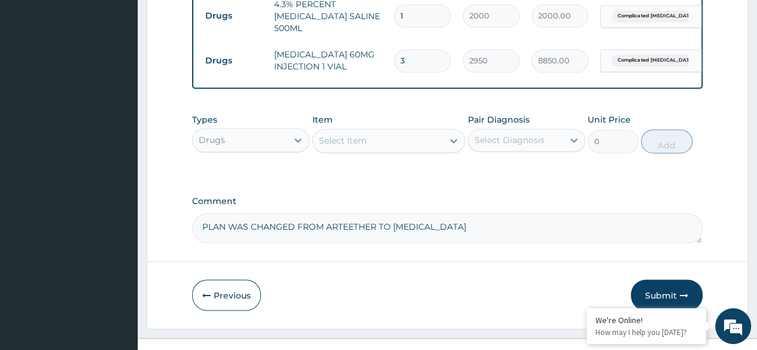
scroll to position [935, 0]
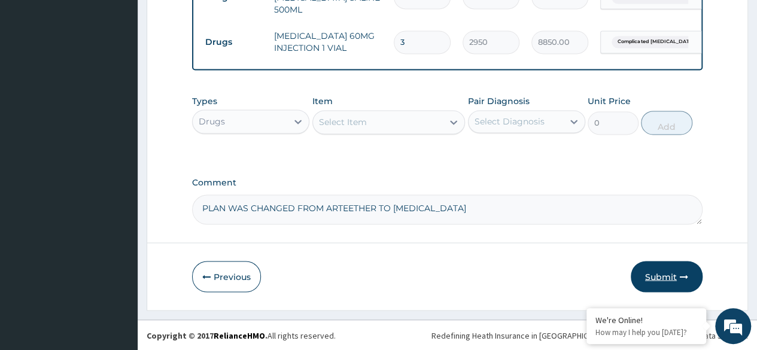
type input "1"
click at [678, 281] on button "Submit" at bounding box center [667, 276] width 72 height 31
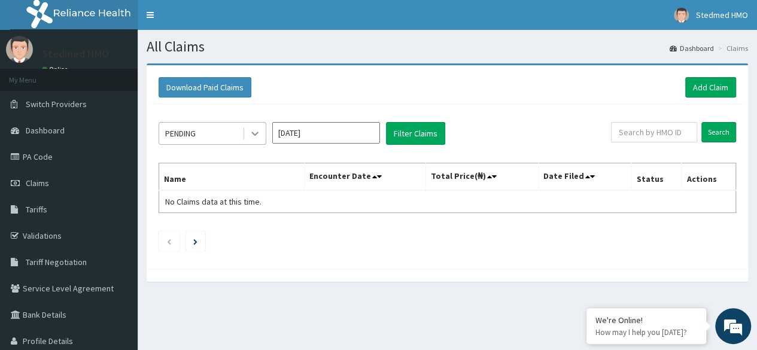
click at [249, 132] on icon at bounding box center [255, 133] width 12 height 12
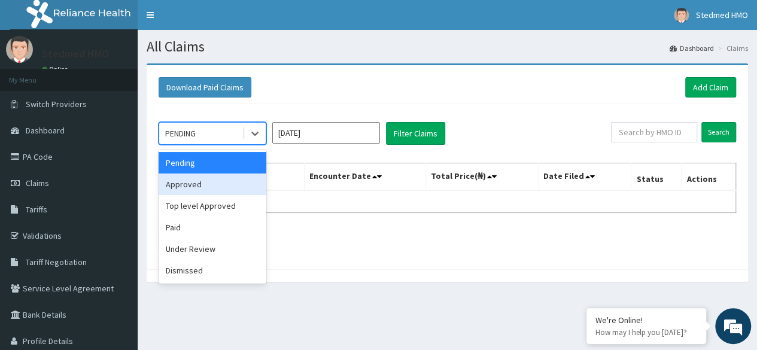
click at [206, 187] on div "Approved" at bounding box center [213, 185] width 108 height 22
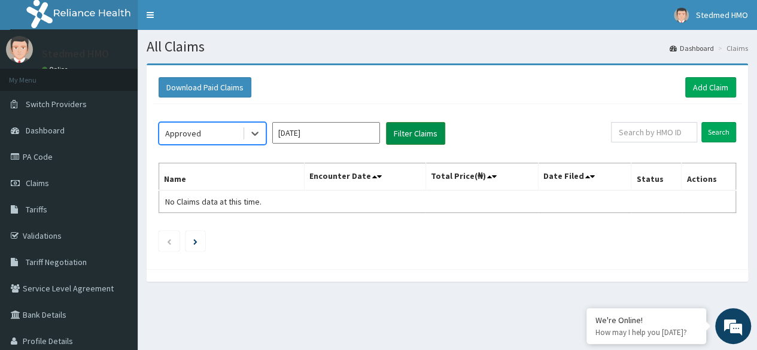
click at [412, 135] on button "Filter Claims" at bounding box center [415, 133] width 59 height 23
click at [252, 133] on icon at bounding box center [255, 133] width 12 height 12
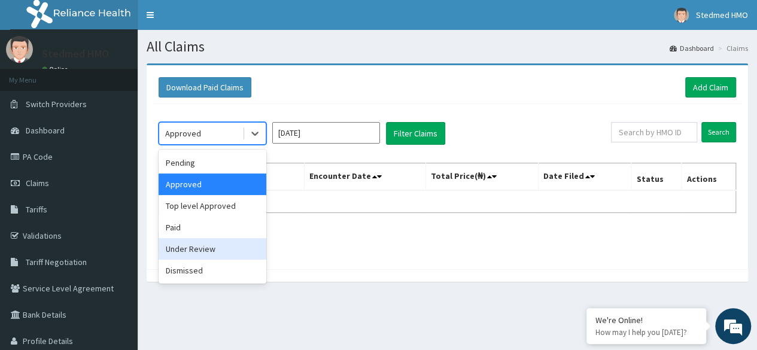
click at [225, 255] on div "Under Review" at bounding box center [213, 249] width 108 height 22
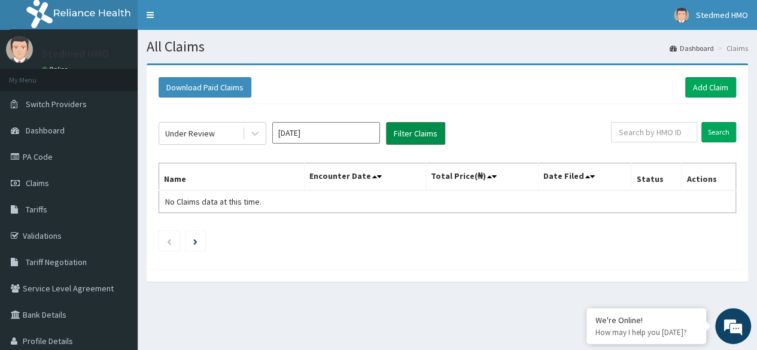
click at [415, 138] on button "Filter Claims" at bounding box center [415, 133] width 59 height 23
click at [415, 135] on button "Filter Claims" at bounding box center [415, 133] width 59 height 23
click at [251, 130] on icon at bounding box center [255, 133] width 12 height 12
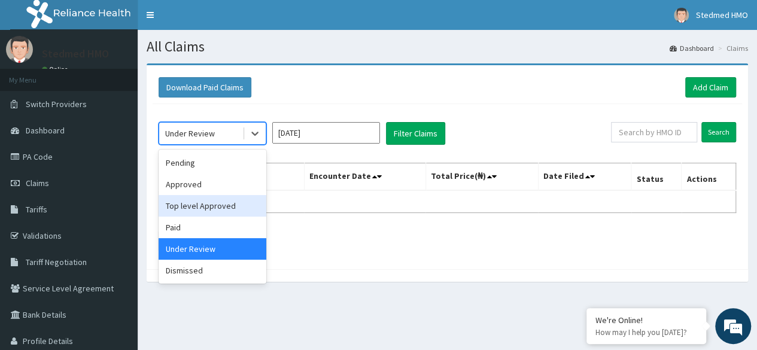
click at [205, 207] on div "Top level Approved" at bounding box center [213, 206] width 108 height 22
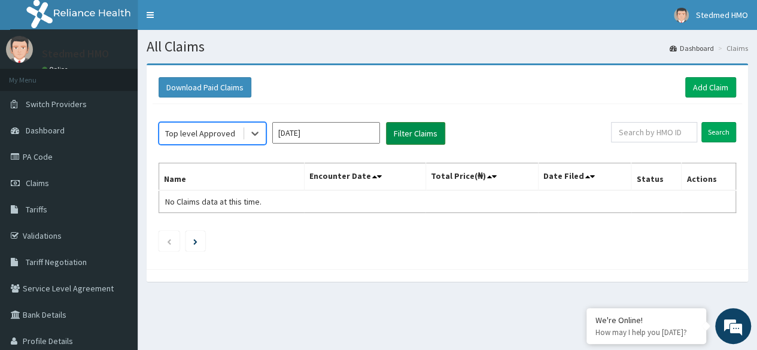
click at [405, 134] on button "Filter Claims" at bounding box center [415, 133] width 59 height 23
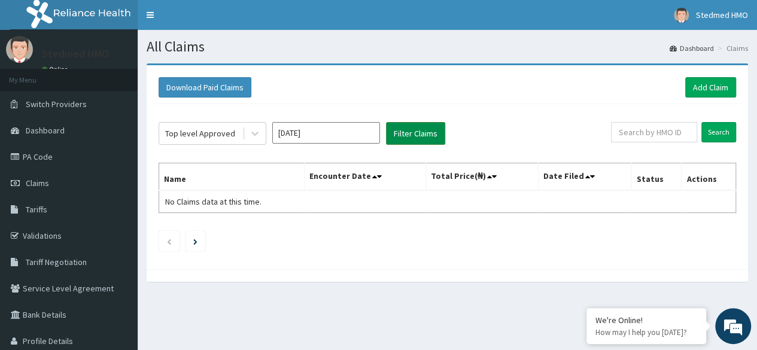
click at [405, 134] on button "Filter Claims" at bounding box center [415, 133] width 59 height 23
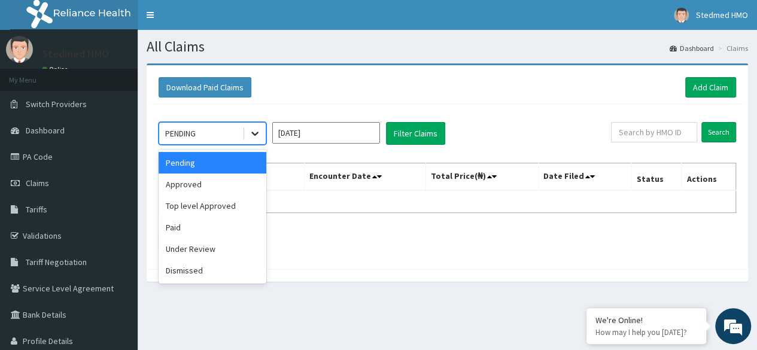
click at [256, 130] on icon at bounding box center [255, 133] width 12 height 12
click at [225, 179] on div "Approved" at bounding box center [213, 185] width 108 height 22
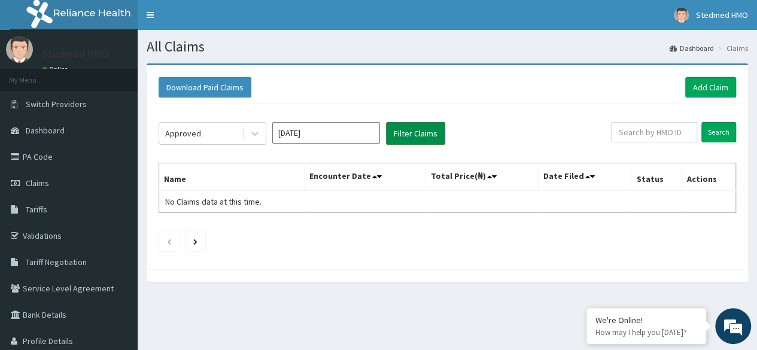
click at [406, 130] on button "Filter Claims" at bounding box center [415, 133] width 59 height 23
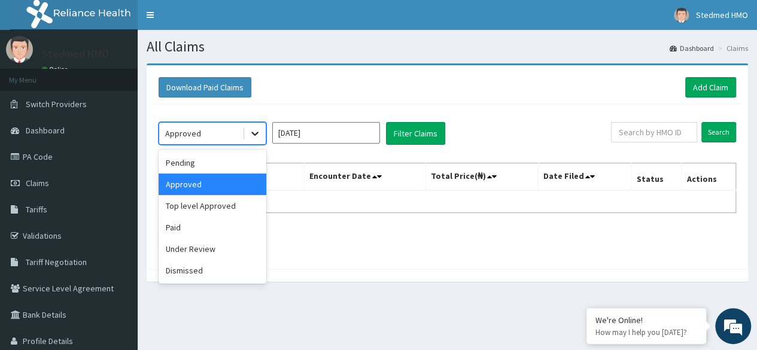
click at [258, 132] on icon at bounding box center [255, 133] width 12 height 12
click at [226, 168] on div "Pending" at bounding box center [213, 163] width 108 height 22
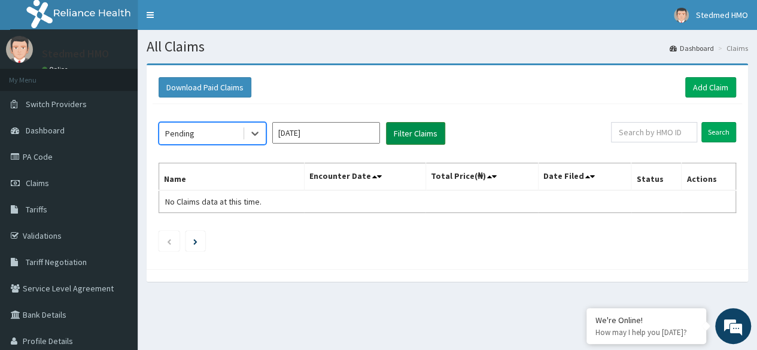
click at [413, 135] on button "Filter Claims" at bounding box center [415, 133] width 59 height 23
click at [257, 136] on icon at bounding box center [255, 133] width 12 height 12
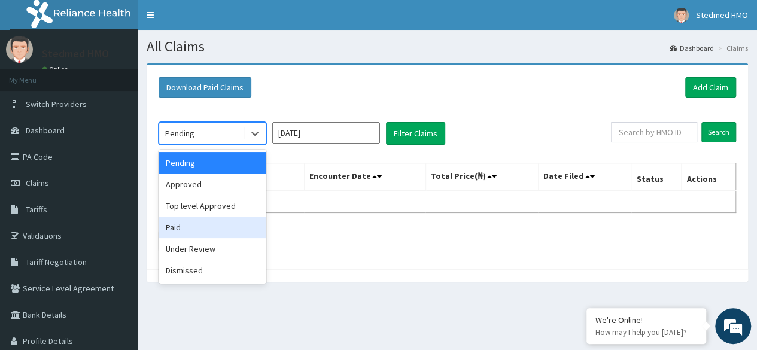
click at [199, 227] on div "Paid" at bounding box center [213, 228] width 108 height 22
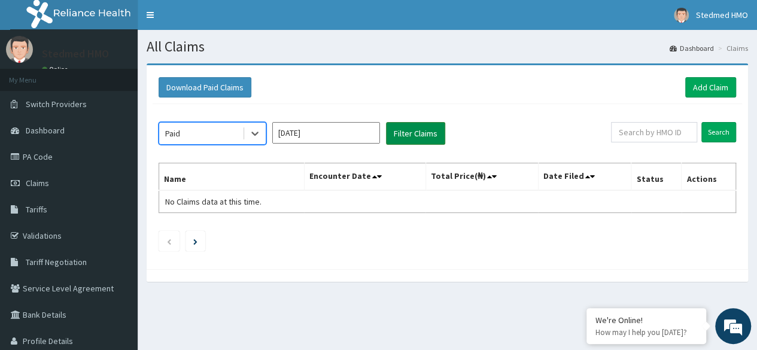
click at [422, 130] on button "Filter Claims" at bounding box center [415, 133] width 59 height 23
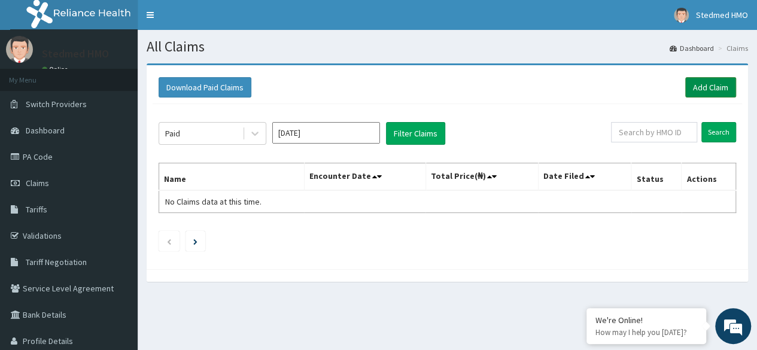
click at [705, 90] on link "Add Claim" at bounding box center [710, 87] width 51 height 20
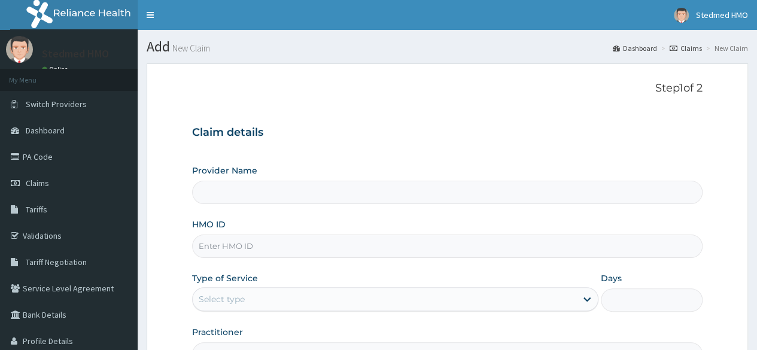
scroll to position [120, 0]
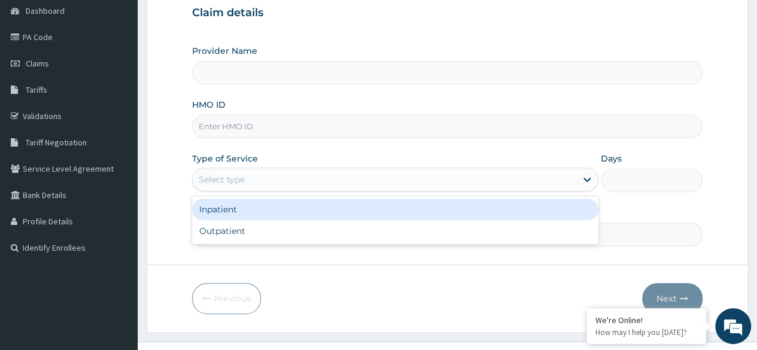
click at [270, 175] on div "Select type" at bounding box center [385, 179] width 384 height 19
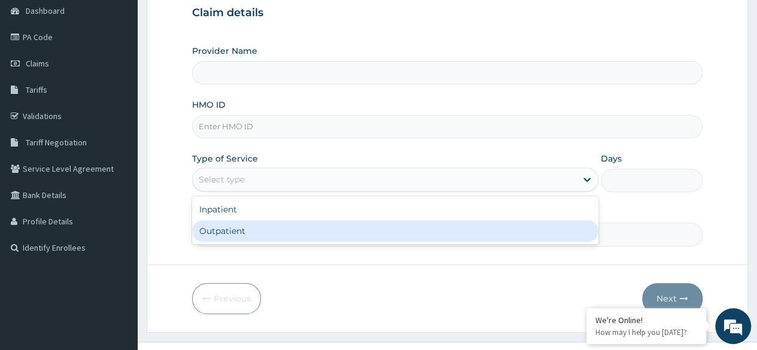
click at [244, 233] on div "Outpatient" at bounding box center [395, 231] width 406 height 22
type input "1"
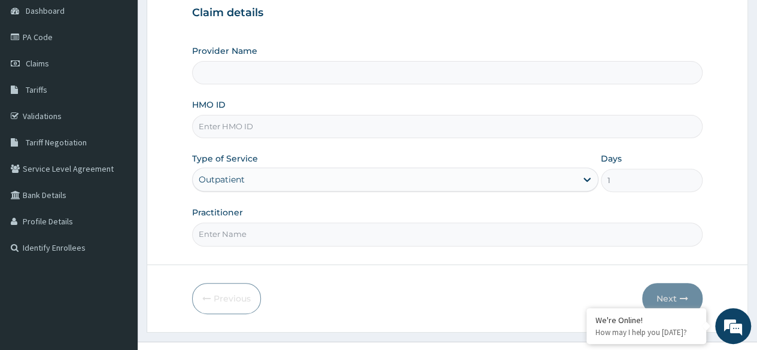
type input "STEDMED SPECIALIST HOSPITAL"
click at [270, 127] on input "HMO ID" at bounding box center [447, 126] width 510 height 23
type input "HSO/10045/C"
click at [269, 231] on input "Practitioner" at bounding box center [447, 234] width 510 height 23
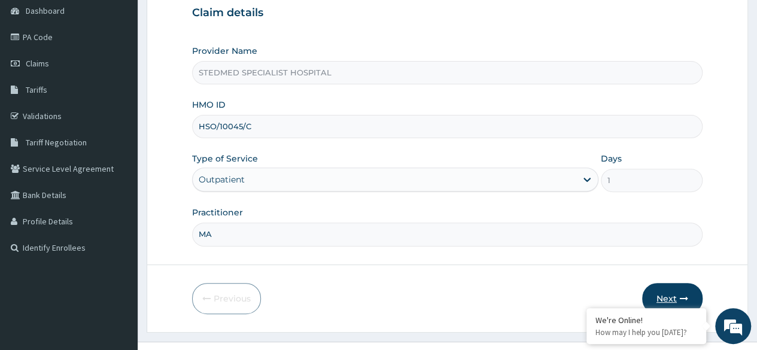
type input "MA"
click at [688, 300] on button "Next" at bounding box center [672, 298] width 60 height 31
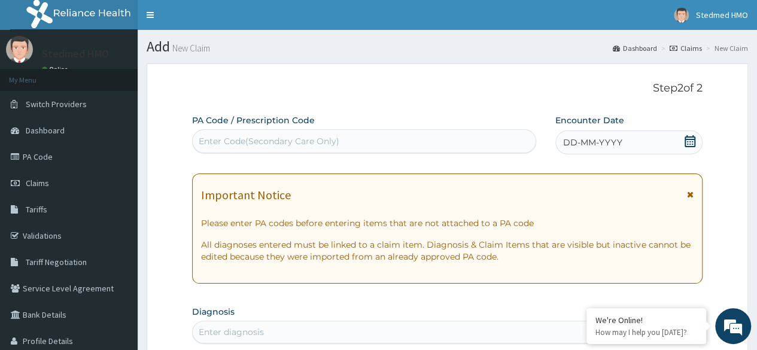
click at [619, 142] on span "DD-MM-YYYY" at bounding box center [592, 142] width 59 height 12
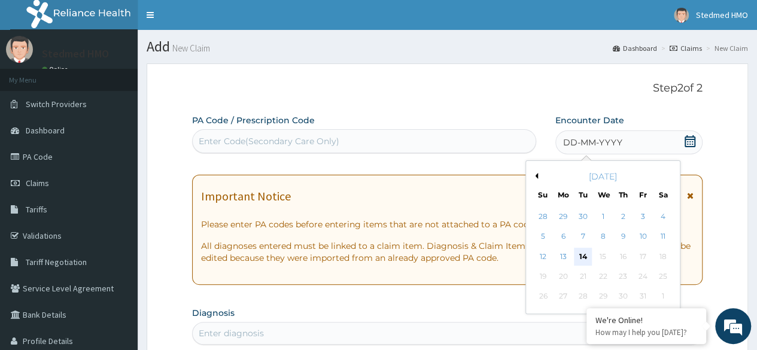
click at [574, 255] on div "14" at bounding box center [583, 257] width 18 height 18
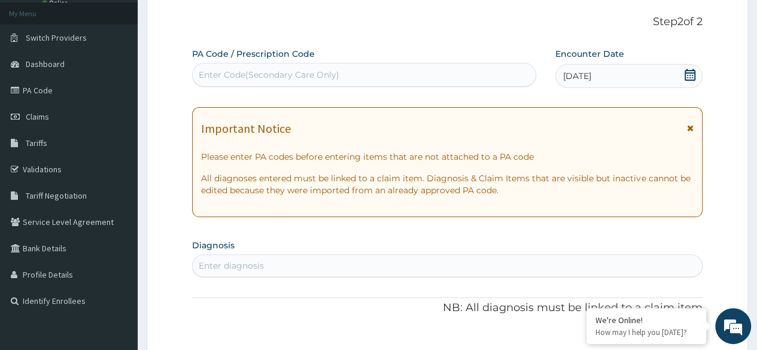
scroll to position [179, 0]
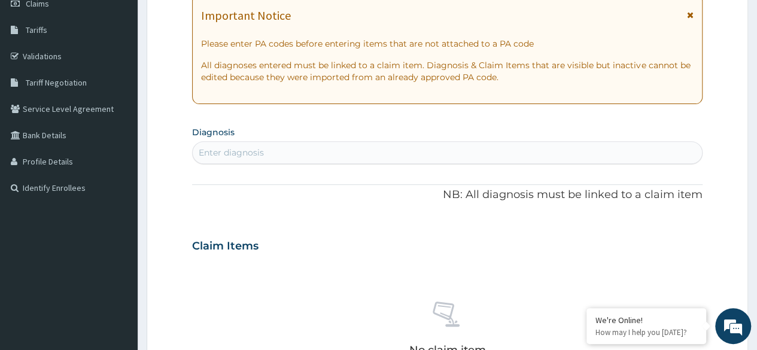
click at [212, 151] on div "Enter diagnosis" at bounding box center [231, 153] width 65 height 12
type input "MALARIA"
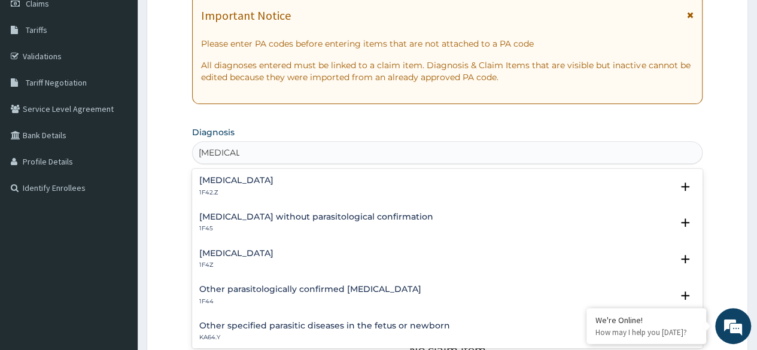
click at [266, 182] on h4 "Plasmodium malariae malaria without complication" at bounding box center [236, 180] width 74 height 9
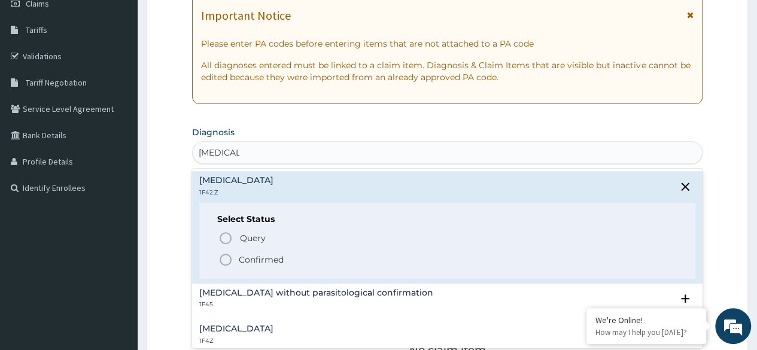
click at [272, 260] on p "Confirmed" at bounding box center [261, 260] width 45 height 12
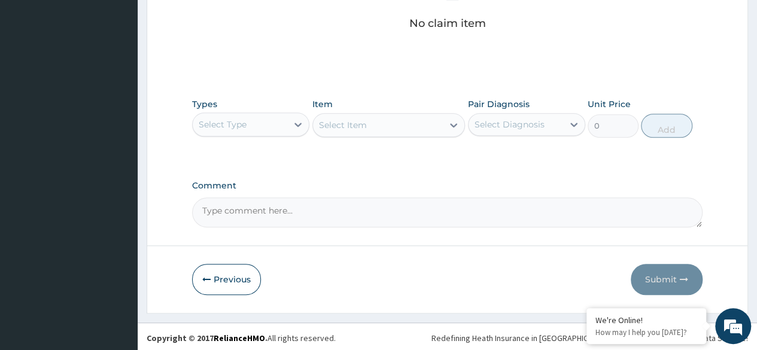
scroll to position [510, 0]
click at [363, 125] on div "Select Item" at bounding box center [388, 124] width 153 height 24
click at [288, 127] on div at bounding box center [298, 124] width 22 height 22
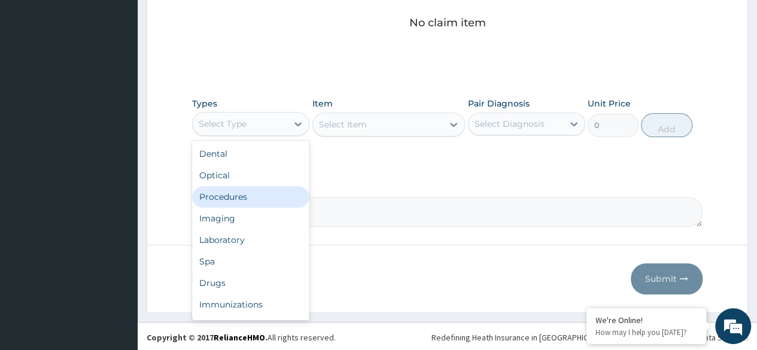
click at [261, 196] on div "Procedures" at bounding box center [250, 197] width 117 height 22
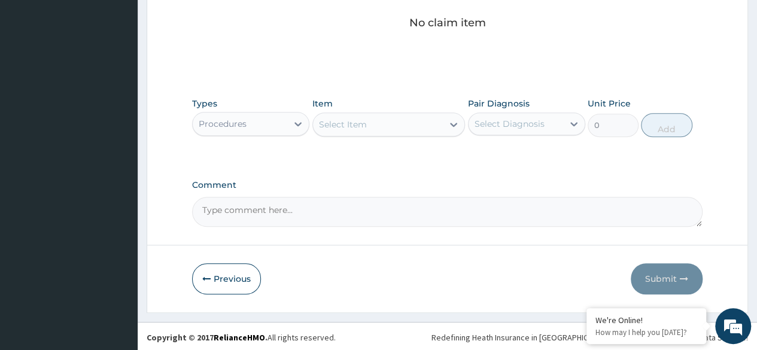
click at [384, 127] on div "Select Item" at bounding box center [378, 124] width 130 height 19
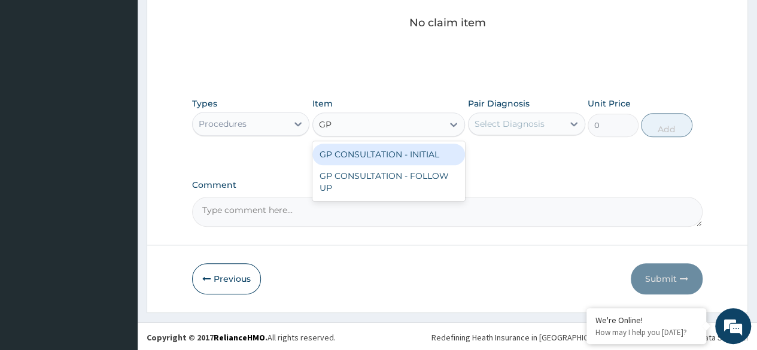
type input "GP"
click at [384, 160] on div "GP CONSULTATION - INITIAL" at bounding box center [388, 155] width 153 height 22
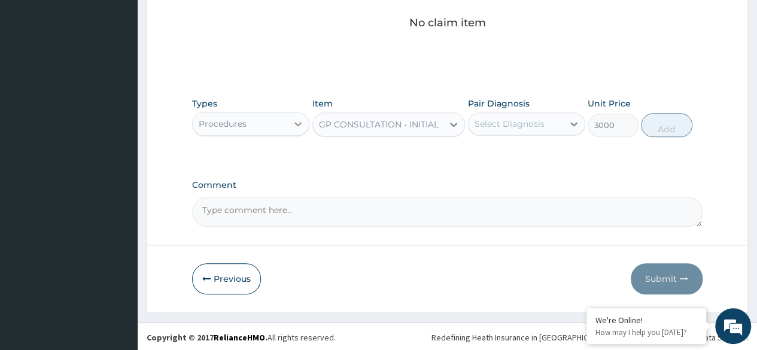
click at [297, 125] on icon at bounding box center [298, 124] width 12 height 12
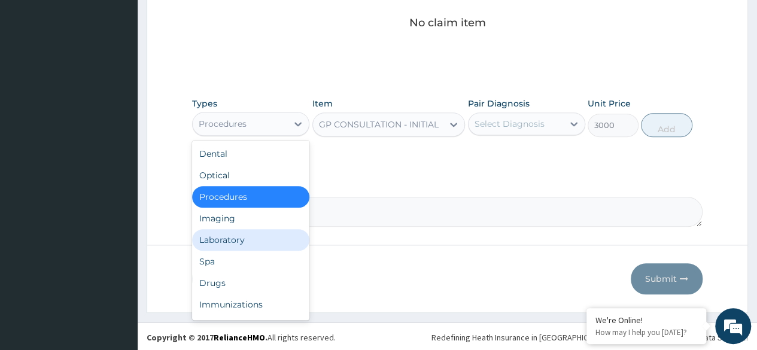
click at [223, 235] on div "Laboratory" at bounding box center [250, 240] width 117 height 22
type input "0"
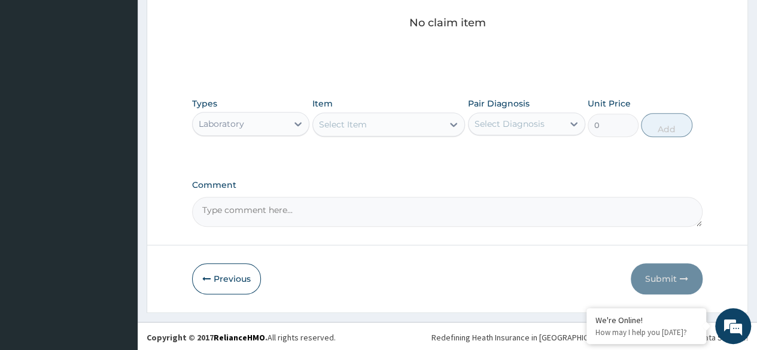
click at [430, 123] on div "Select Item" at bounding box center [378, 124] width 130 height 19
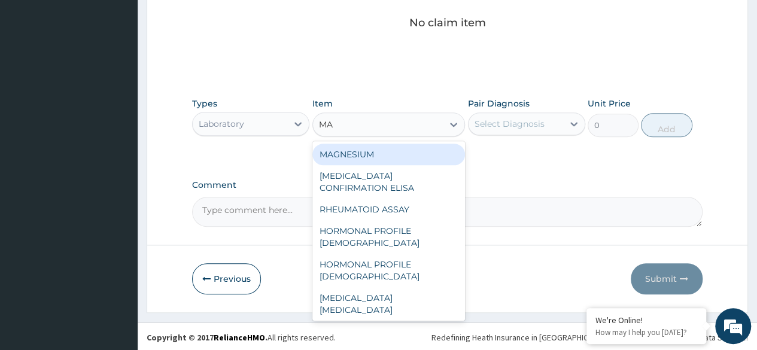
type input "MAL"
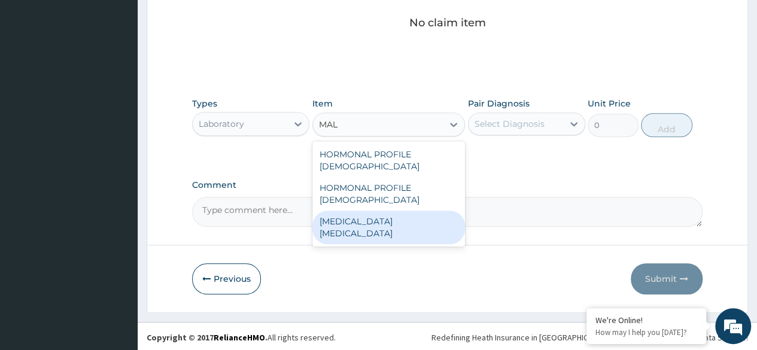
click at [420, 211] on div "MALARIA PARASITE" at bounding box center [388, 228] width 153 height 34
type input "1500"
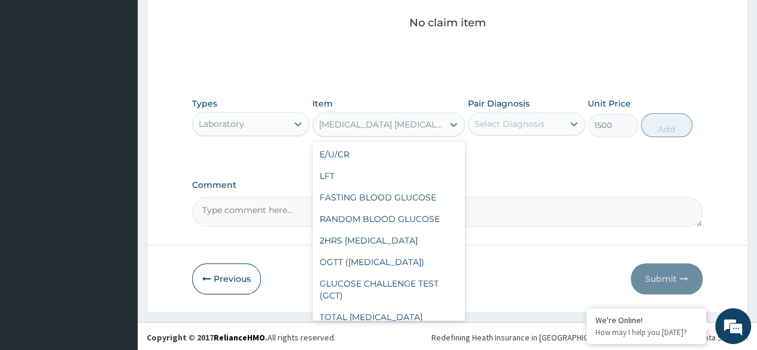
click at [400, 121] on div "MALARIA PARASITE" at bounding box center [382, 124] width 126 height 12
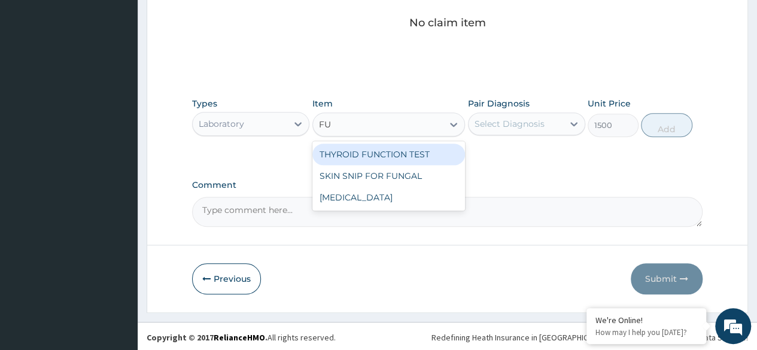
scroll to position [0, 0]
type input "FULL"
click at [387, 161] on div "FULL BLOOD COUNT" at bounding box center [388, 155] width 153 height 22
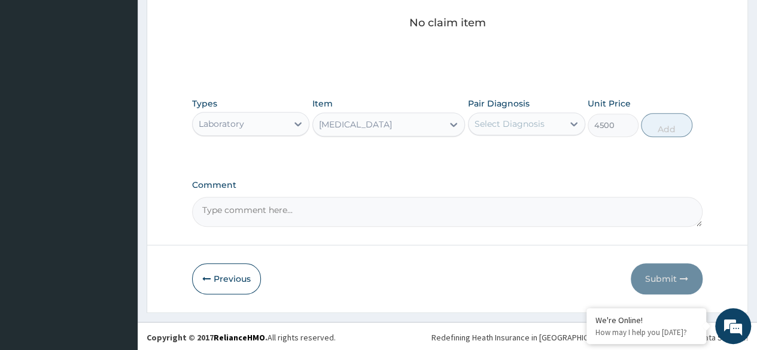
click at [251, 114] on div "Laboratory" at bounding box center [240, 123] width 95 height 19
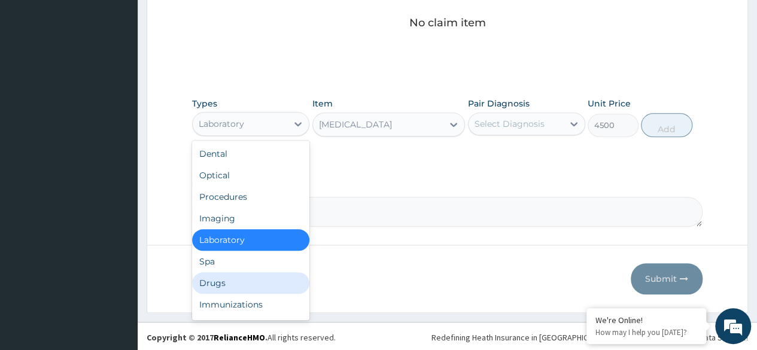
click at [227, 278] on div "Drugs" at bounding box center [250, 283] width 117 height 22
type input "0"
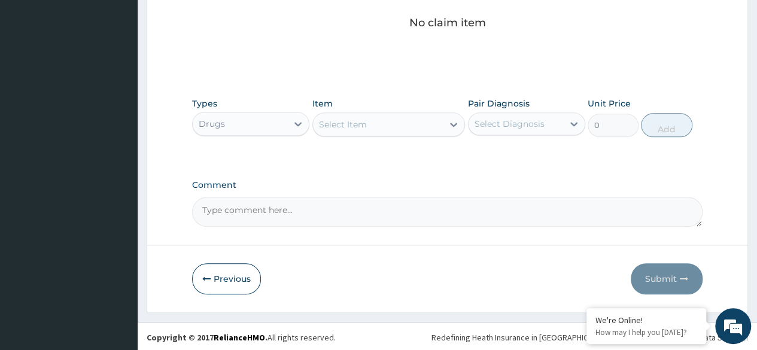
click at [388, 124] on div "Select Item" at bounding box center [378, 124] width 130 height 19
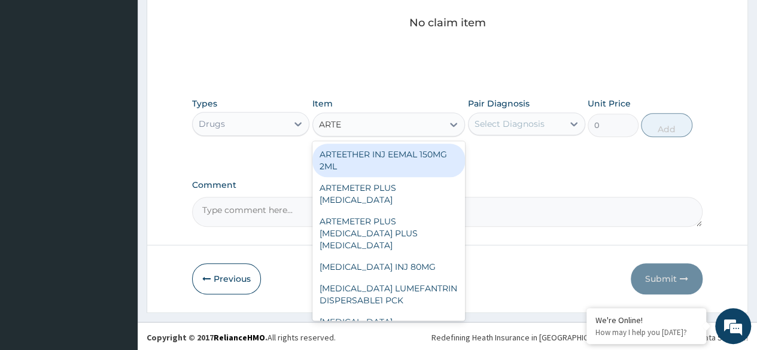
type input "ARTEE"
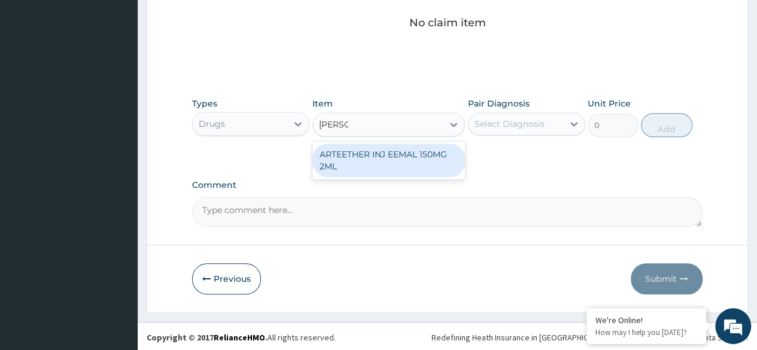
click at [385, 167] on div "ARTEETHER INJ EEMAL 150MG 2ML" at bounding box center [388, 161] width 153 height 34
type input "2000"
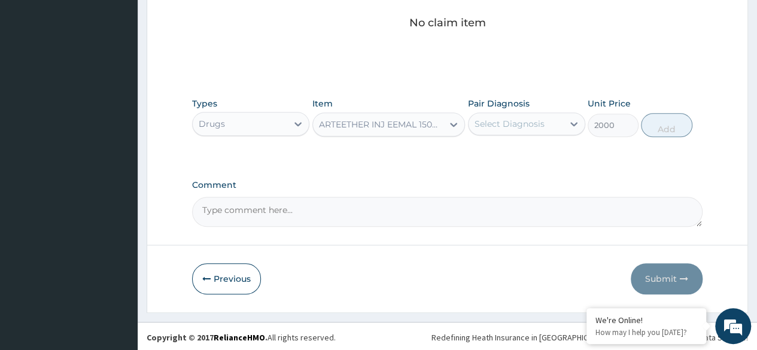
click at [419, 116] on div "ARTEETHER INJ EEMAL 150MG 2ML" at bounding box center [378, 124] width 130 height 19
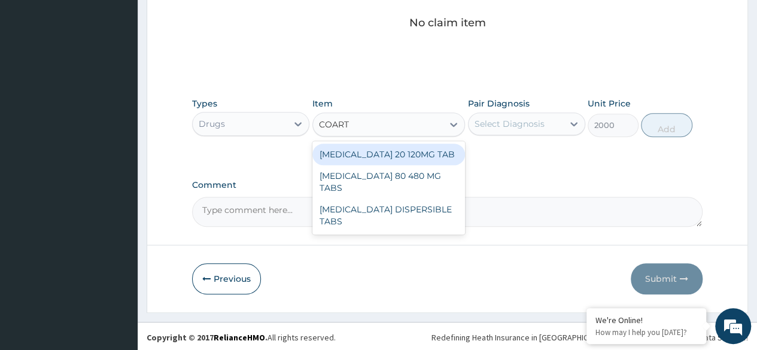
type input "COARTE"
click at [418, 150] on div "COARTEM 20 120MG TAB" at bounding box center [388, 155] width 153 height 22
type input "3000"
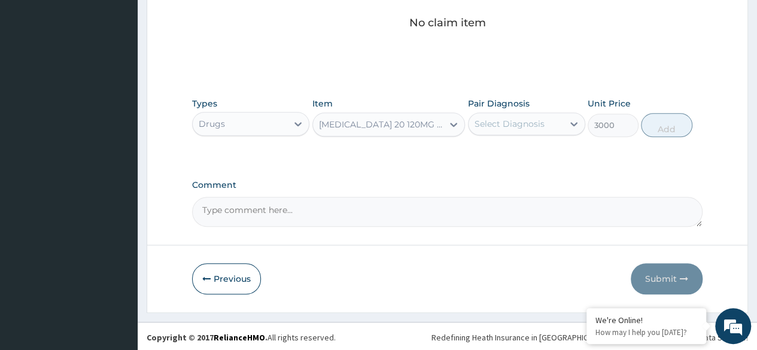
click at [384, 129] on div "COARTEM 20 120MG TAB" at bounding box center [378, 124] width 130 height 19
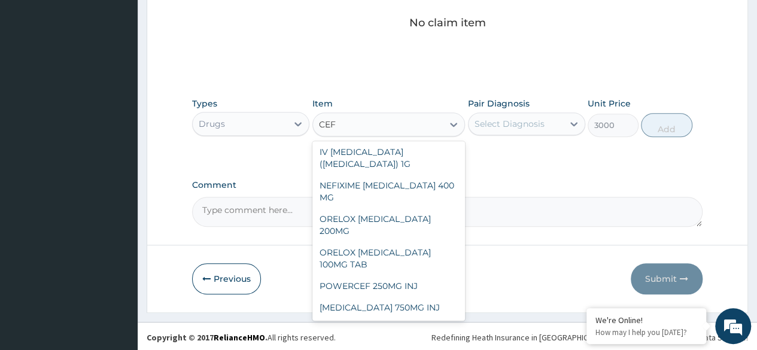
scroll to position [766, 0]
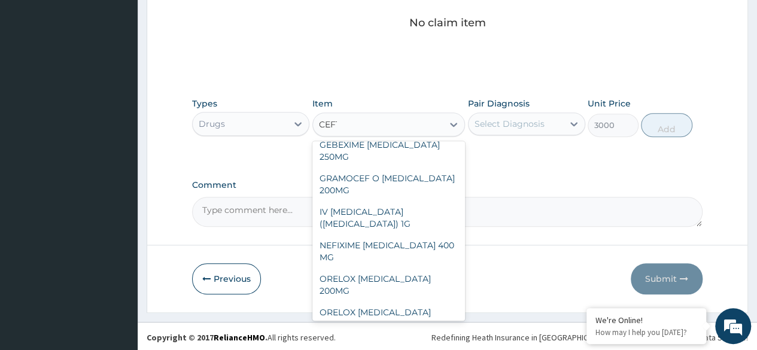
type input "CEFTR"
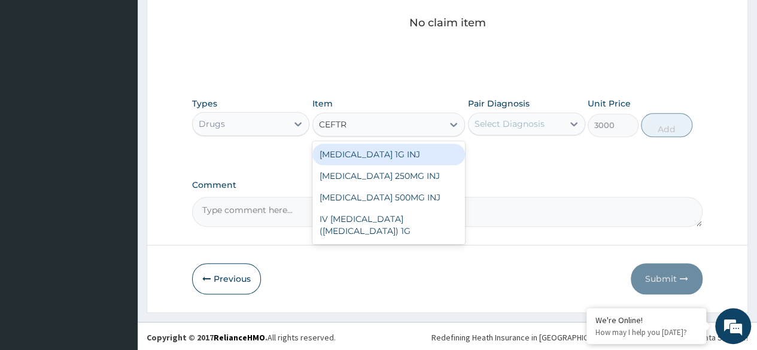
click at [395, 147] on div "CEFTRIAXONE 1G INJ" at bounding box center [388, 155] width 153 height 22
type input "2350"
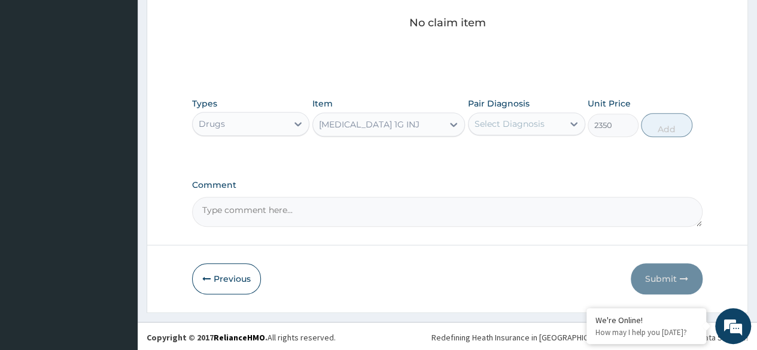
click at [403, 119] on div "CEFTRIAXONE 1G INJ" at bounding box center [369, 124] width 101 height 12
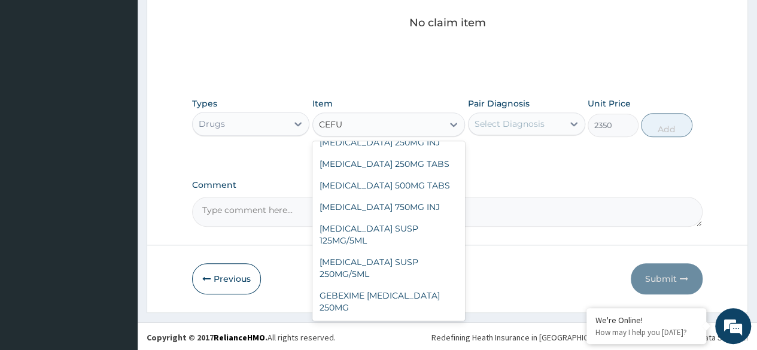
scroll to position [101, 0]
type input "CEFUROXIME"
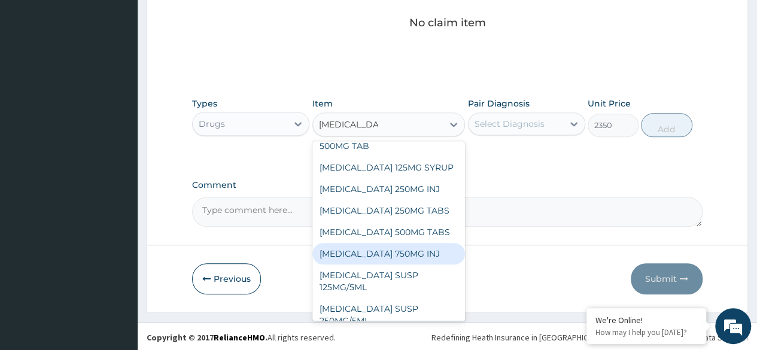
scroll to position [41, 0]
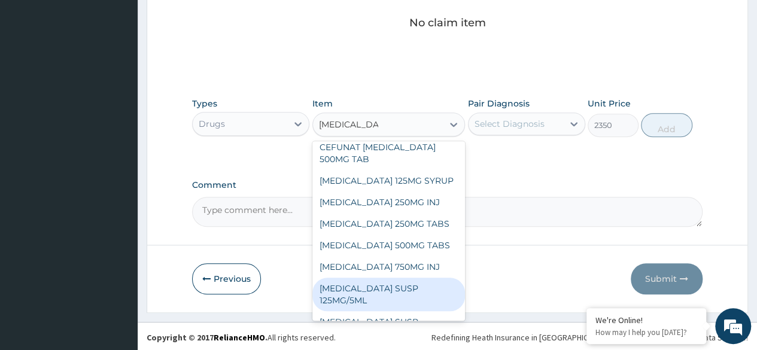
click at [376, 295] on div "CEFUROXIME SUSP 125MG/5ML" at bounding box center [388, 295] width 153 height 34
type input "3000"
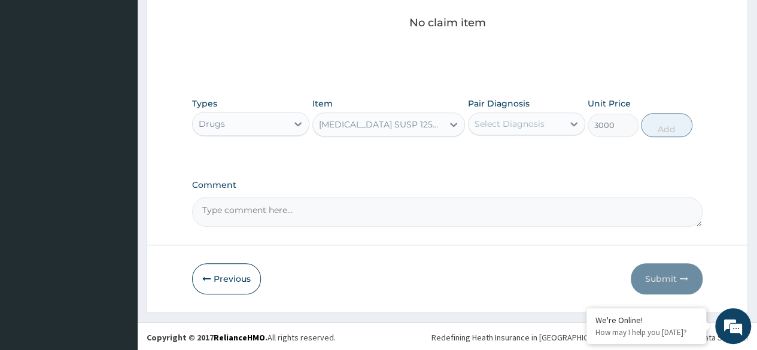
click at [413, 126] on div "CEFUROXIME SUSP 125MG/5ML" at bounding box center [382, 124] width 126 height 12
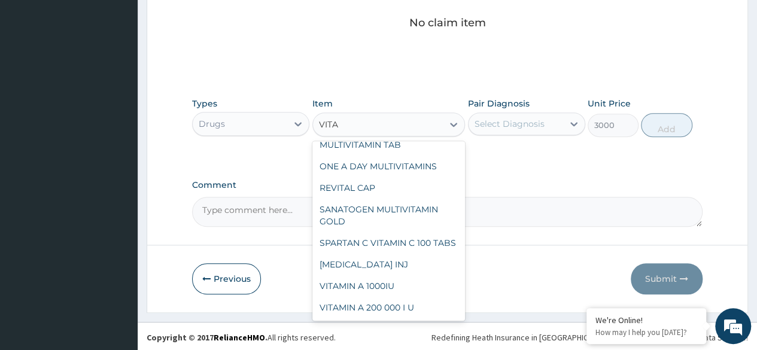
scroll to position [321, 0]
type input "VITAMIN A"
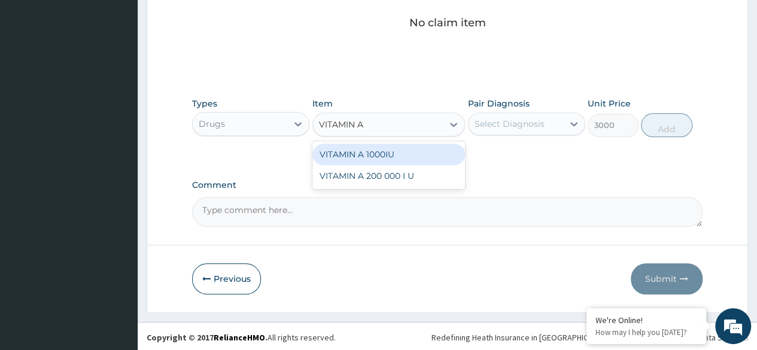
scroll to position [0, 0]
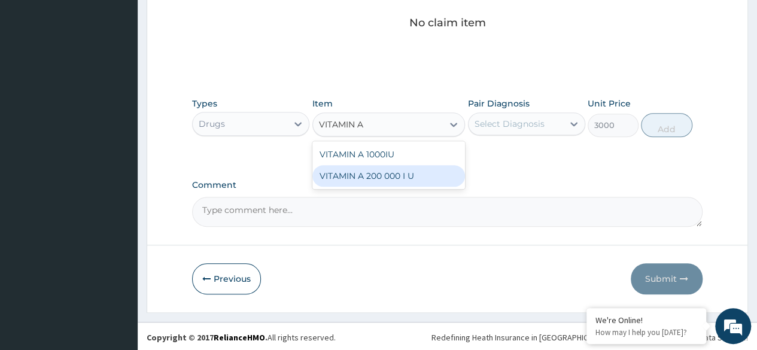
click at [407, 172] on div "VITAMIN A 200 000 I U" at bounding box center [388, 176] width 153 height 22
type input "500"
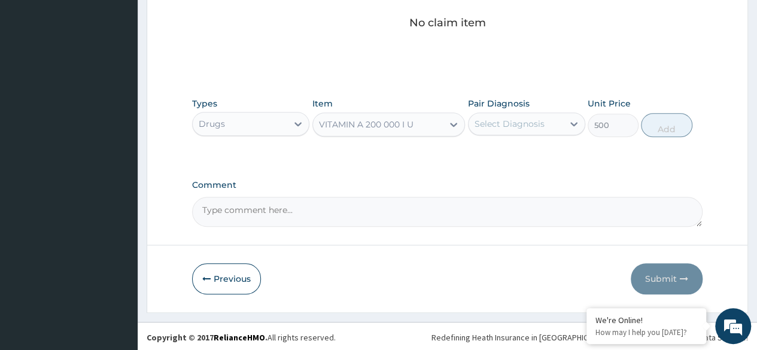
click at [346, 130] on div "VITAMIN A 200 000 I U" at bounding box center [378, 124] width 130 height 19
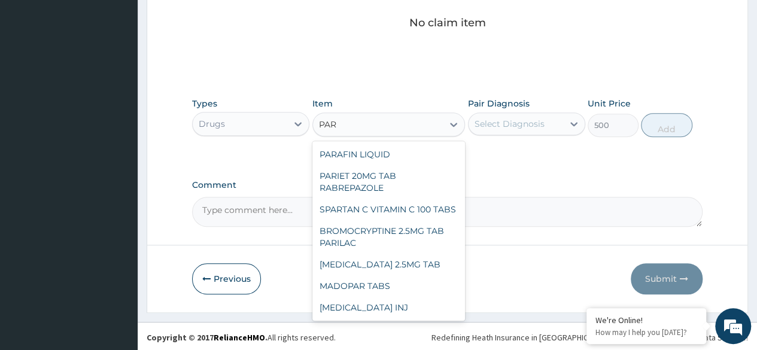
scroll to position [179, 0]
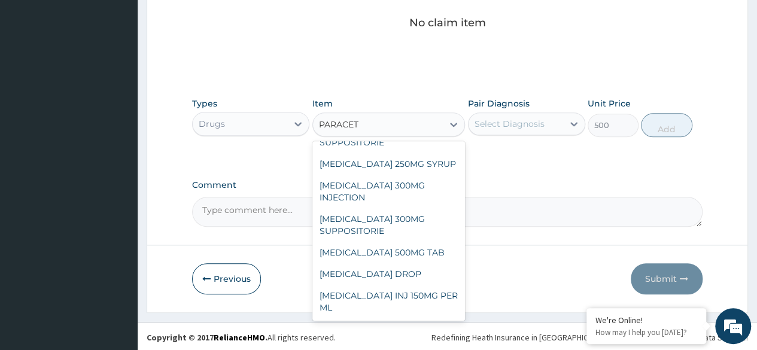
type input "PARACETA"
drag, startPoint x: 409, startPoint y: 258, endPoint x: 485, endPoint y: 157, distance: 126.0
click at [409, 257] on div "PARACETAMOL 500MG TAB" at bounding box center [388, 253] width 153 height 22
type input "25"
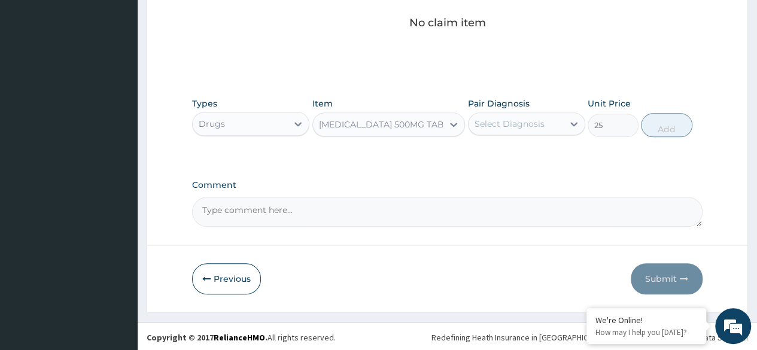
click at [524, 118] on div "Select Diagnosis" at bounding box center [509, 124] width 70 height 12
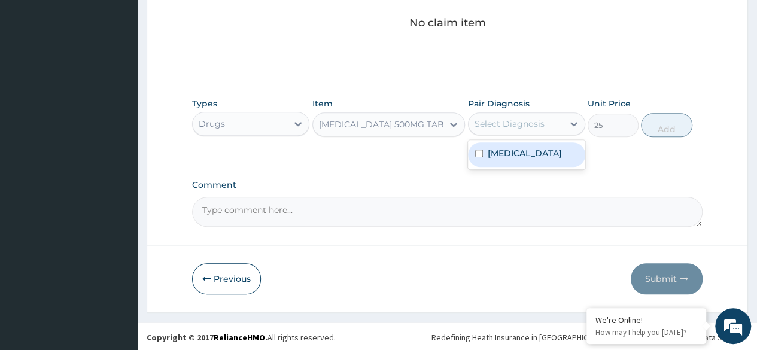
click at [329, 126] on div "PARACETAMOL 500MG TAB" at bounding box center [381, 124] width 125 height 12
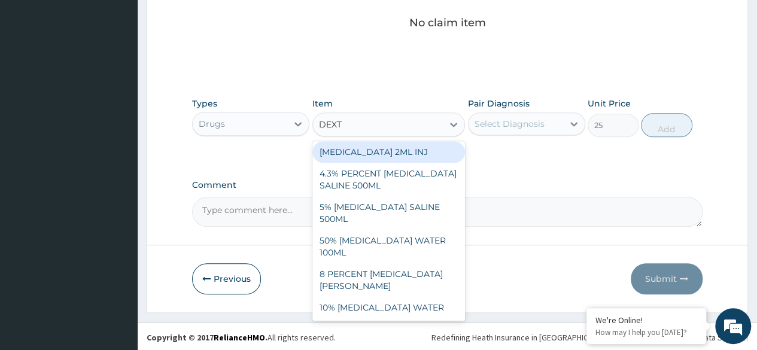
scroll to position [0, 0]
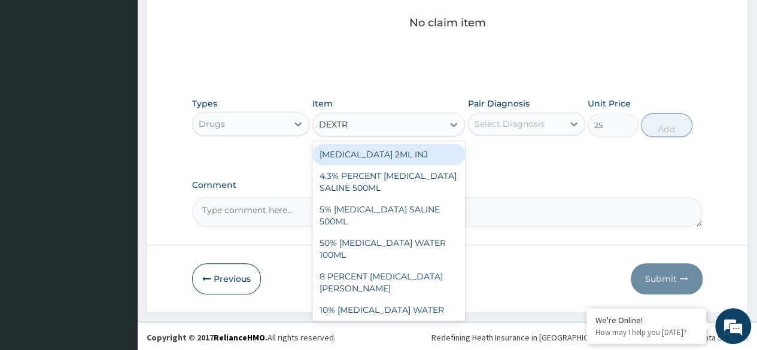
type input "DEXTRO"
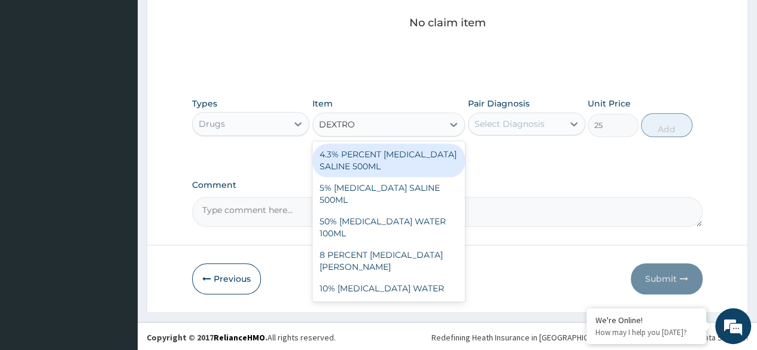
click at [373, 163] on div "4.3% PERCENT DEXTROSE SALINE 500ML" at bounding box center [388, 161] width 153 height 34
type input "2000"
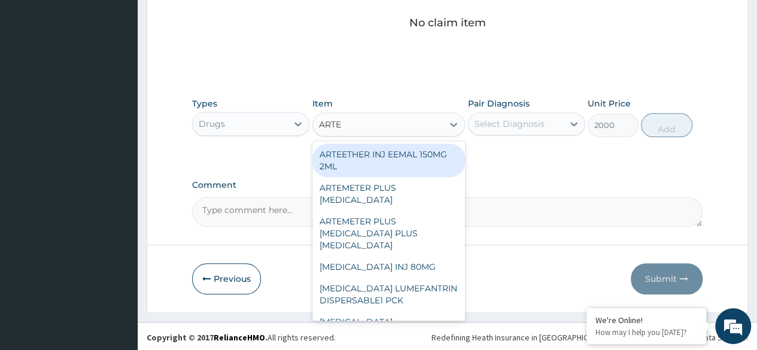
type input "ARTES"
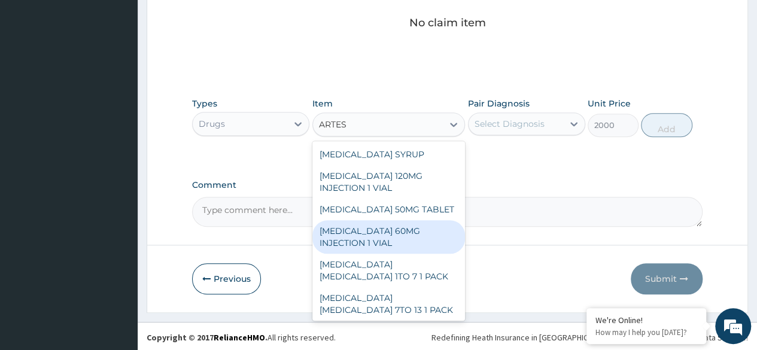
click at [384, 229] on div "ARTESUNATE 60MG INJECTION 1 VIAL" at bounding box center [388, 237] width 153 height 34
type input "2950"
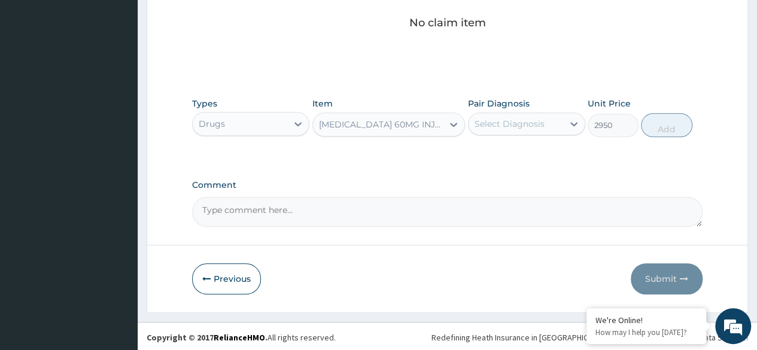
click at [361, 130] on div "ARTESUNATE 60MG INJECTION 1 VIAL" at bounding box center [378, 124] width 130 height 19
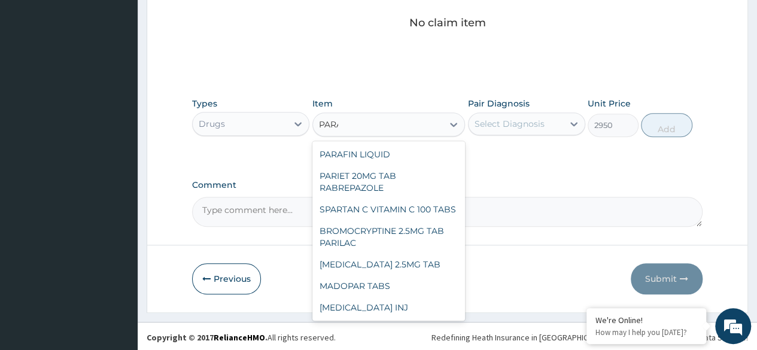
scroll to position [179, 0]
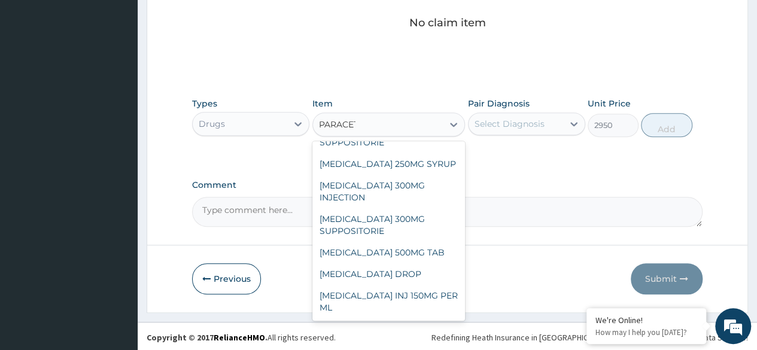
type input "PARACETA"
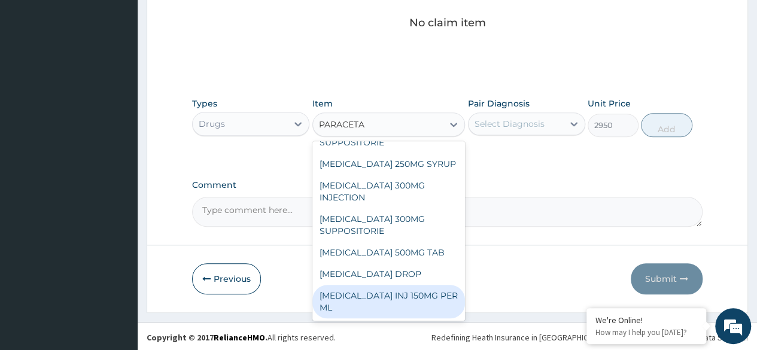
click at [407, 300] on div "PARACETAMOL INJ 150MG PER ML" at bounding box center [388, 302] width 153 height 34
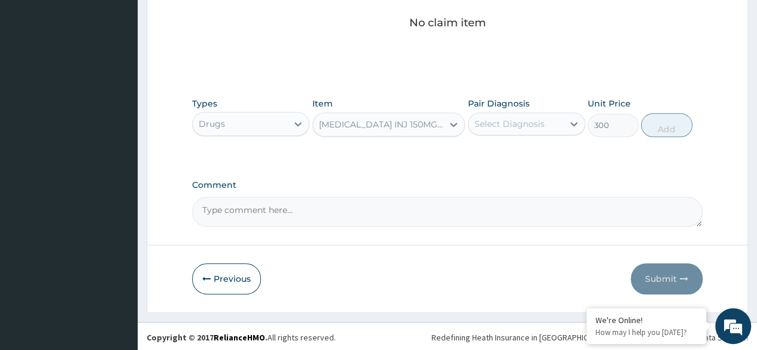
click at [287, 124] on div "Drugs" at bounding box center [240, 123] width 95 height 19
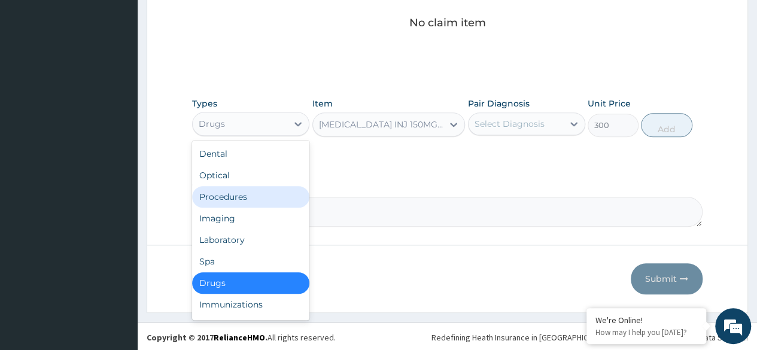
click at [239, 194] on div "Procedures" at bounding box center [250, 197] width 117 height 22
type input "0"
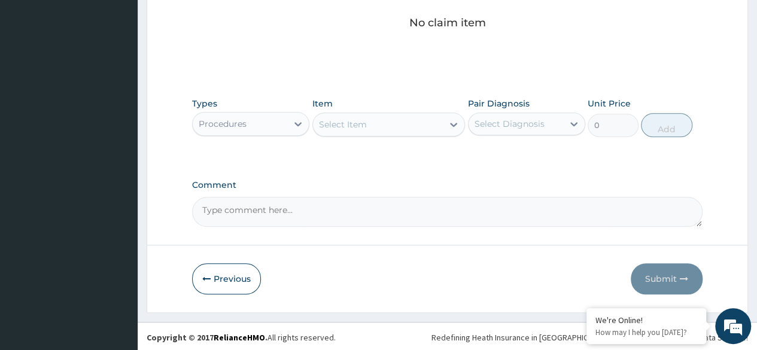
click at [395, 138] on div "Types Procedures Item Select Item Pair Diagnosis Select Diagnosis Unit Price 0 …" at bounding box center [447, 117] width 510 height 51
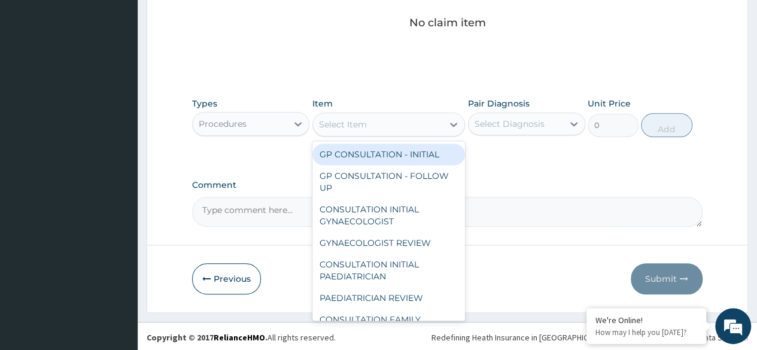
click at [401, 134] on div "Select Item" at bounding box center [388, 124] width 153 height 24
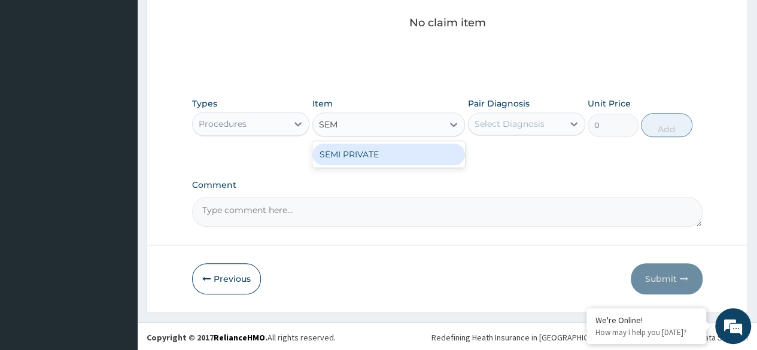
type input "SEMI"
click at [425, 153] on div "SEMI PRIVATE" at bounding box center [388, 155] width 153 height 22
type input "6000"
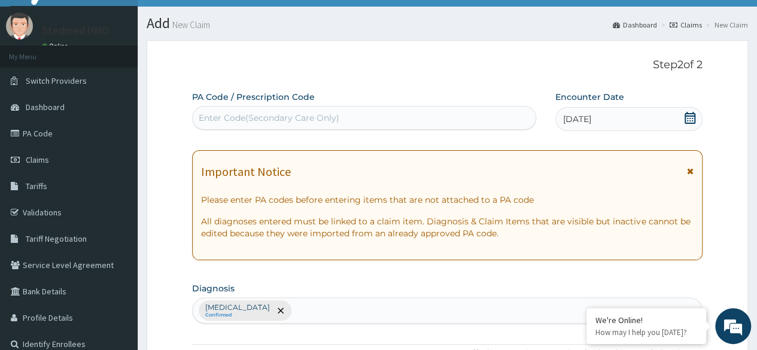
scroll to position [0, 0]
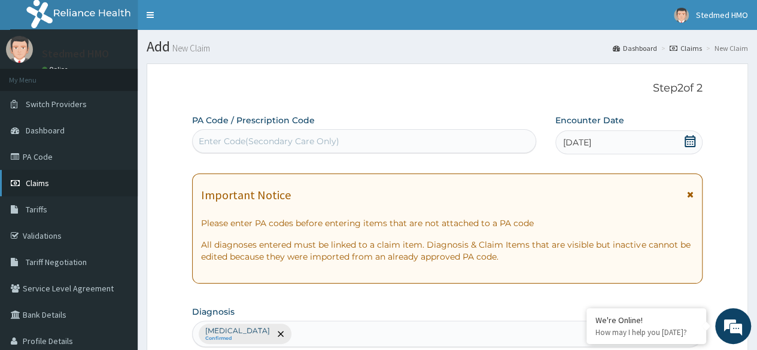
click at [58, 190] on link "Claims" at bounding box center [69, 183] width 138 height 26
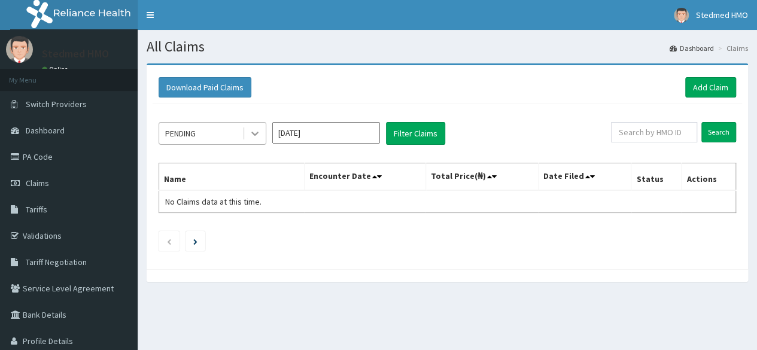
click at [253, 136] on icon at bounding box center [255, 133] width 12 height 12
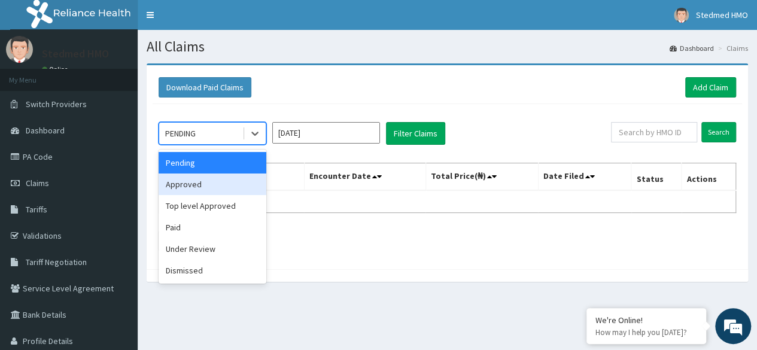
click at [233, 188] on div "Approved" at bounding box center [213, 185] width 108 height 22
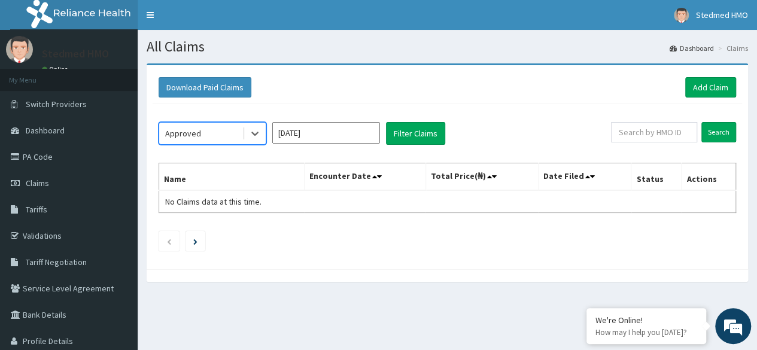
click at [291, 131] on input "[DATE]" at bounding box center [326, 133] width 108 height 22
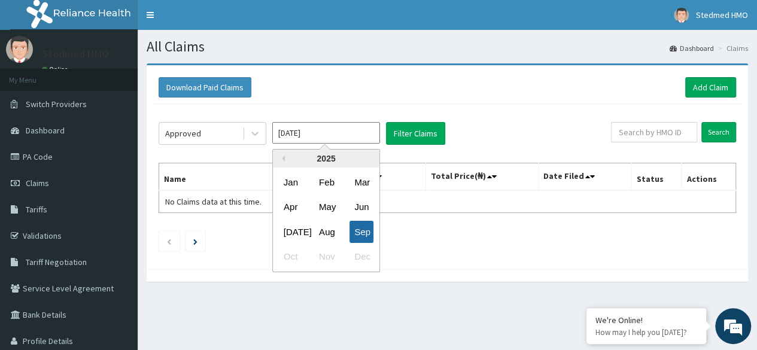
click at [360, 223] on div "Sep" at bounding box center [361, 232] width 24 height 22
type input "[DATE]"
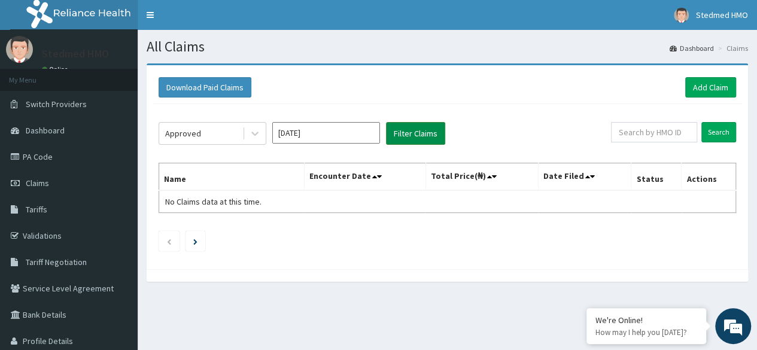
click at [430, 135] on button "Filter Claims" at bounding box center [415, 133] width 59 height 23
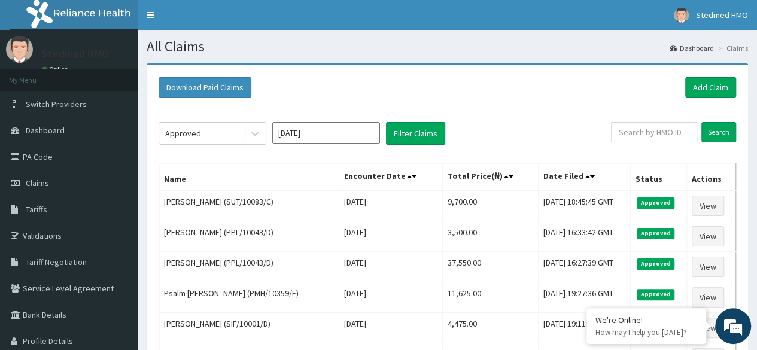
click at [340, 135] on input "[DATE]" at bounding box center [326, 133] width 108 height 22
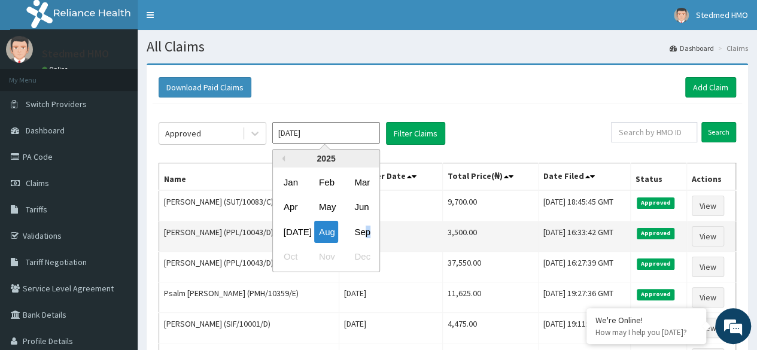
click at [367, 234] on div "Sep" at bounding box center [361, 232] width 24 height 22
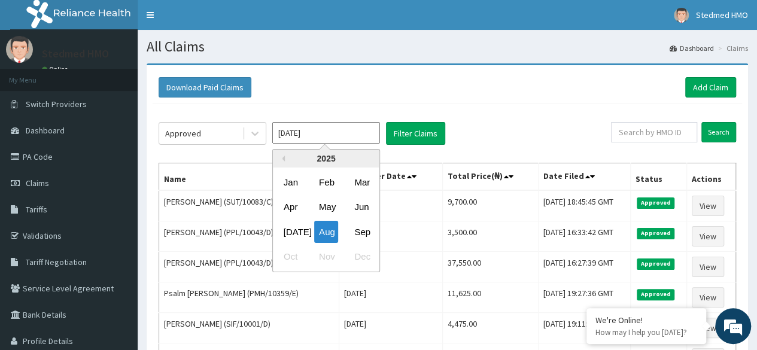
click at [323, 138] on input "[DATE]" at bounding box center [326, 133] width 108 height 22
click at [356, 230] on div "Sep" at bounding box center [361, 232] width 24 height 22
click at [320, 136] on input "Aug 2025" at bounding box center [326, 133] width 108 height 22
click at [363, 236] on div "Sep" at bounding box center [361, 232] width 24 height 22
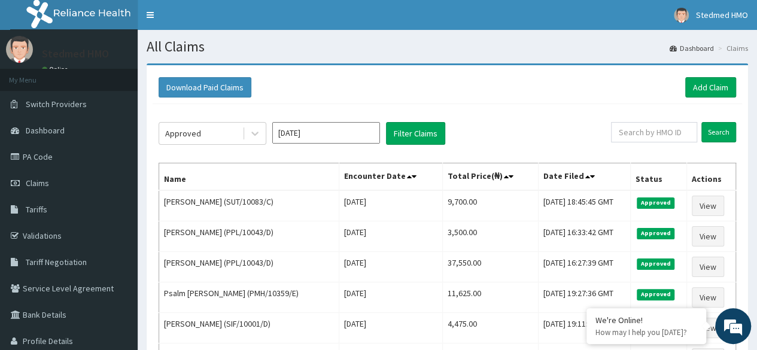
click at [363, 236] on td "Mon Sep 01 2025" at bounding box center [391, 236] width 104 height 31
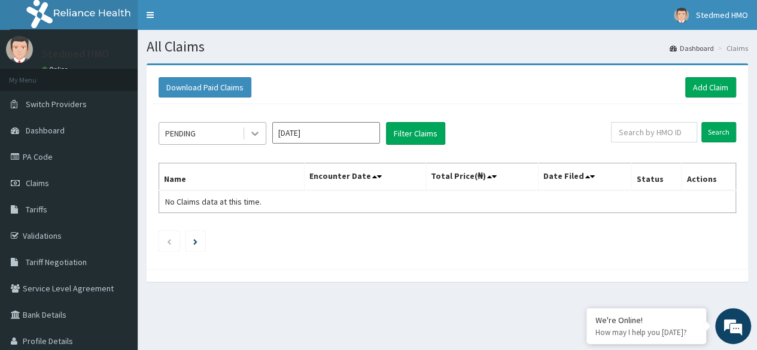
click at [255, 135] on icon at bounding box center [255, 133] width 12 height 12
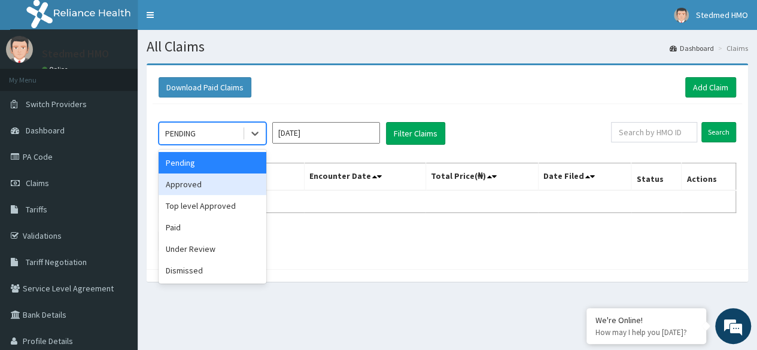
click at [229, 187] on div "Approved" at bounding box center [213, 185] width 108 height 22
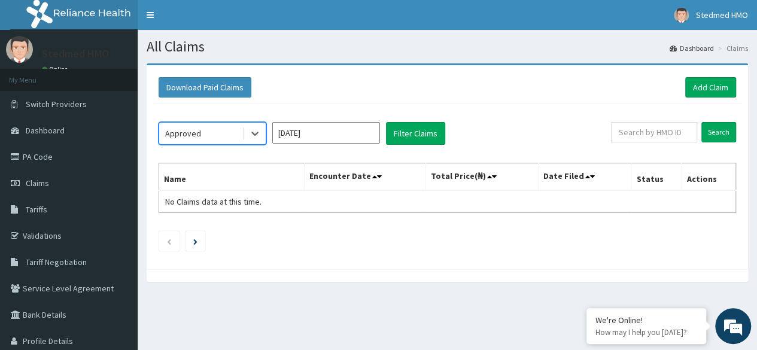
click at [311, 130] on input "[DATE]" at bounding box center [326, 133] width 108 height 22
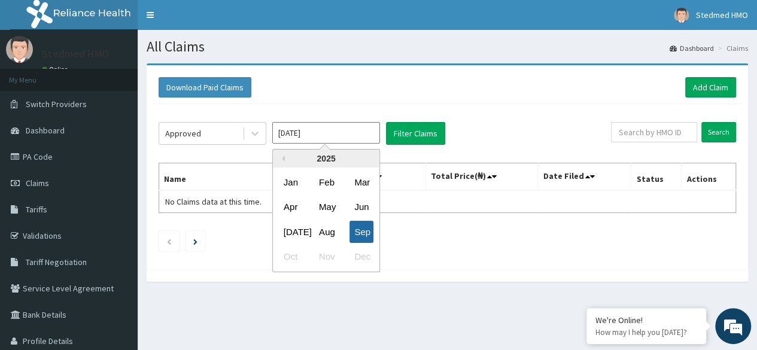
click at [365, 226] on div "Sep" at bounding box center [361, 232] width 24 height 22
click at [322, 126] on input "[DATE]" at bounding box center [326, 133] width 108 height 22
click at [357, 230] on div "Sep" at bounding box center [361, 232] width 24 height 22
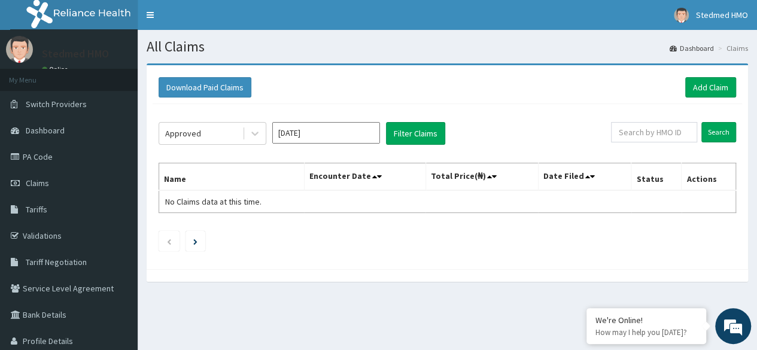
click at [323, 137] on input "[DATE]" at bounding box center [326, 133] width 108 height 22
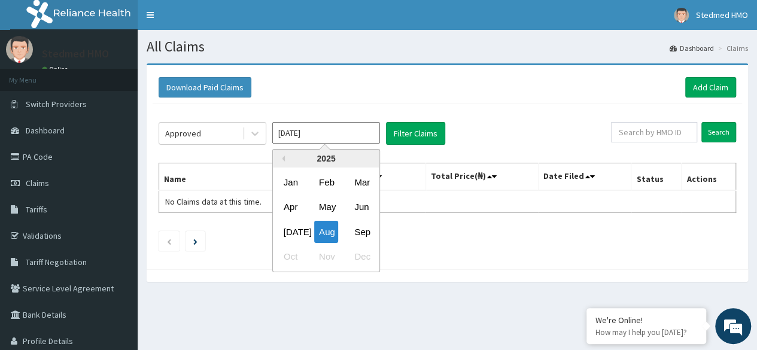
click at [291, 229] on div "[DATE]" at bounding box center [291, 232] width 24 height 22
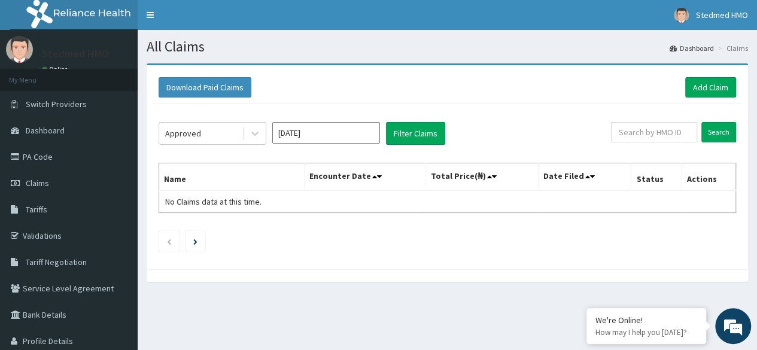
click at [312, 133] on input "[DATE]" at bounding box center [326, 133] width 108 height 22
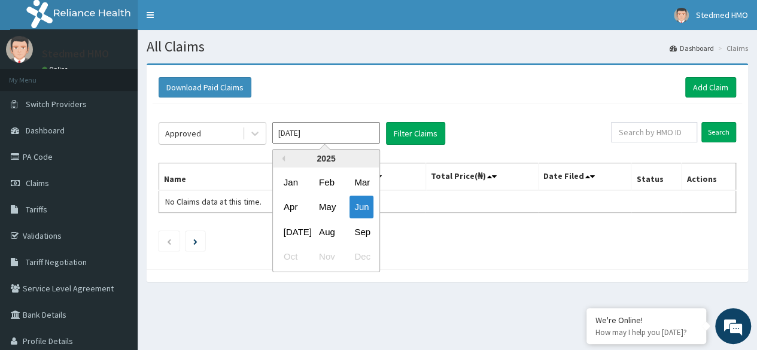
click at [330, 232] on div "Aug" at bounding box center [326, 232] width 24 height 22
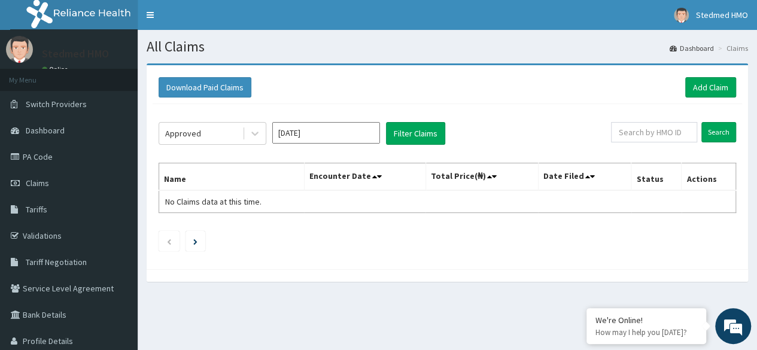
click at [337, 125] on input "[DATE]" at bounding box center [326, 133] width 108 height 22
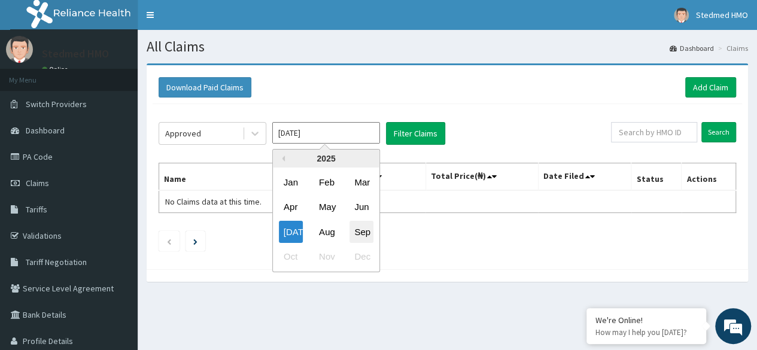
click at [366, 232] on div "Sep" at bounding box center [361, 232] width 24 height 22
type input "[DATE]"
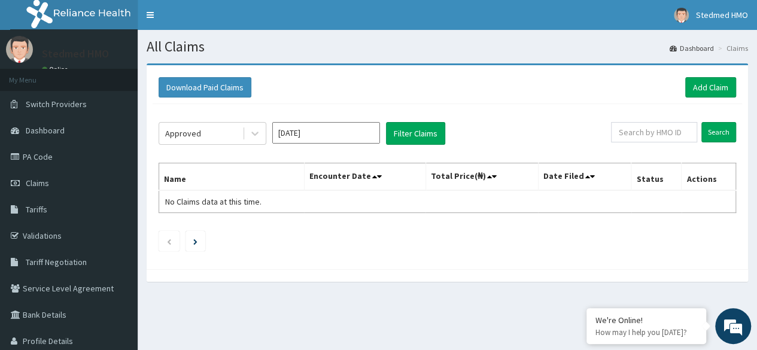
click at [330, 137] on input "[DATE]" at bounding box center [326, 133] width 108 height 22
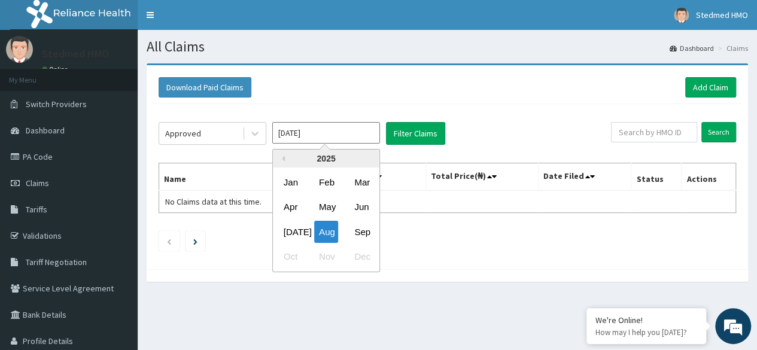
click at [291, 254] on div "Oct Nov Dec" at bounding box center [326, 257] width 107 height 25
click at [290, 254] on div "Oct Nov Dec" at bounding box center [326, 257] width 107 height 25
click at [290, 253] on div "Oct Nov Dec" at bounding box center [326, 257] width 107 height 25
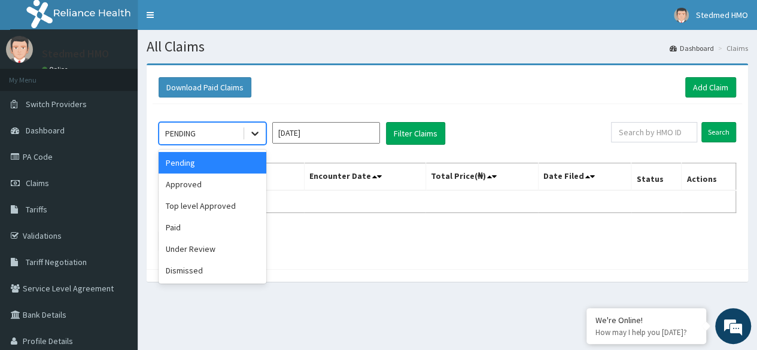
click at [255, 138] on icon at bounding box center [255, 133] width 12 height 12
click at [242, 177] on div "Approved" at bounding box center [213, 185] width 108 height 22
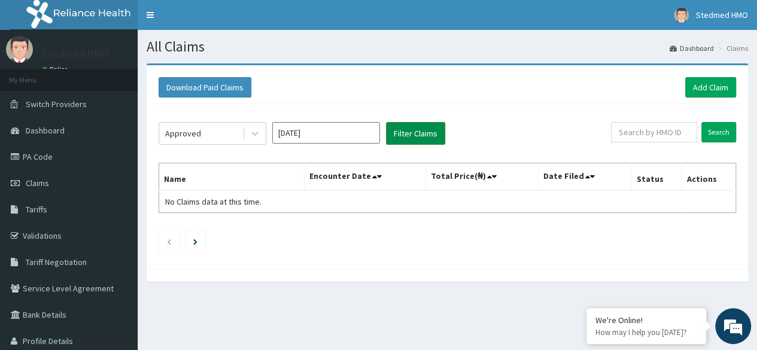
click at [420, 126] on button "Filter Claims" at bounding box center [415, 133] width 59 height 23
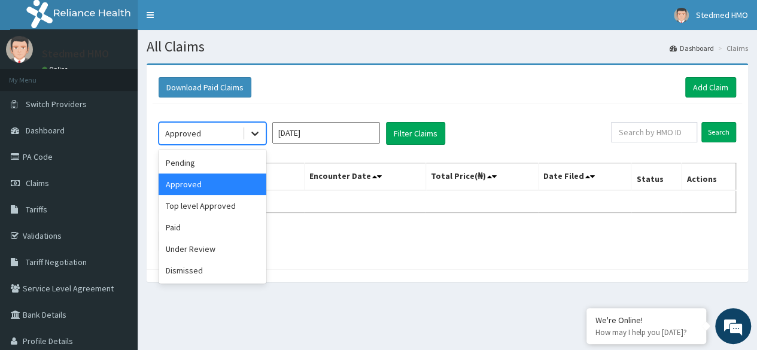
click at [258, 127] on icon at bounding box center [255, 133] width 12 height 12
click at [237, 160] on div "Pending" at bounding box center [213, 163] width 108 height 22
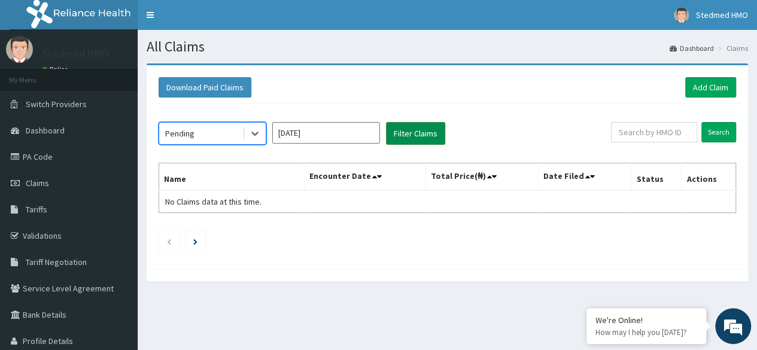
click at [425, 136] on button "Filter Claims" at bounding box center [415, 133] width 59 height 23
click at [245, 131] on div at bounding box center [255, 134] width 22 height 22
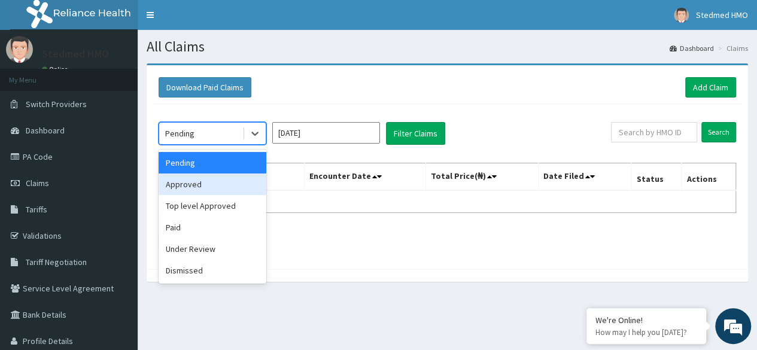
click at [227, 182] on div "Approved" at bounding box center [213, 185] width 108 height 22
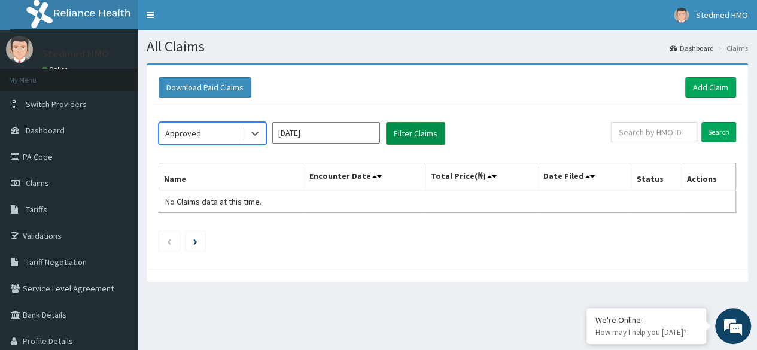
click at [419, 134] on button "Filter Claims" at bounding box center [415, 133] width 59 height 23
click at [260, 131] on icon at bounding box center [255, 133] width 12 height 12
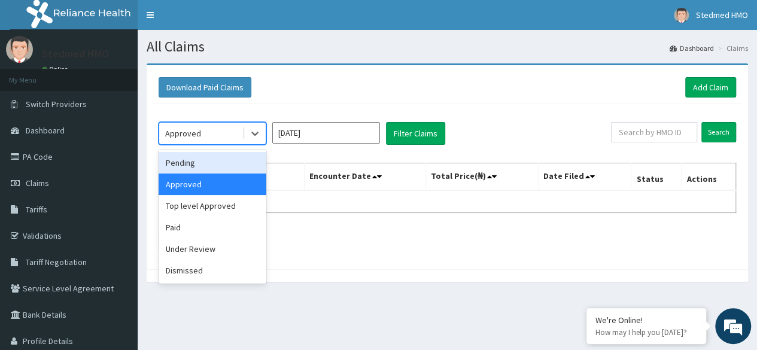
click at [303, 126] on input "[DATE]" at bounding box center [326, 133] width 108 height 22
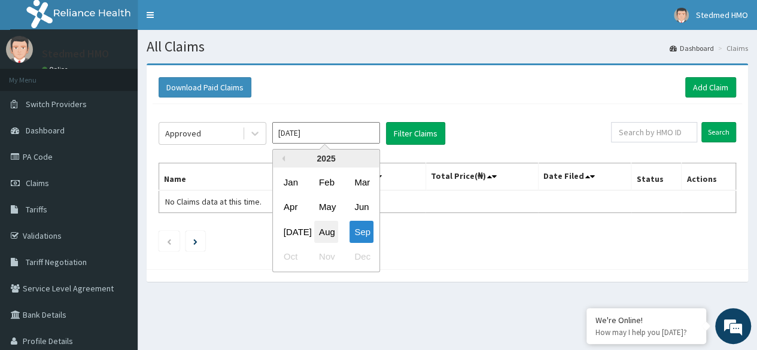
click at [317, 232] on div "Aug" at bounding box center [326, 232] width 24 height 22
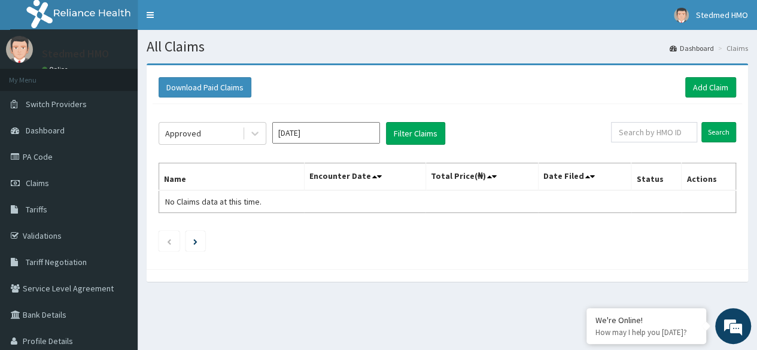
click at [340, 133] on input "[DATE]" at bounding box center [326, 133] width 108 height 22
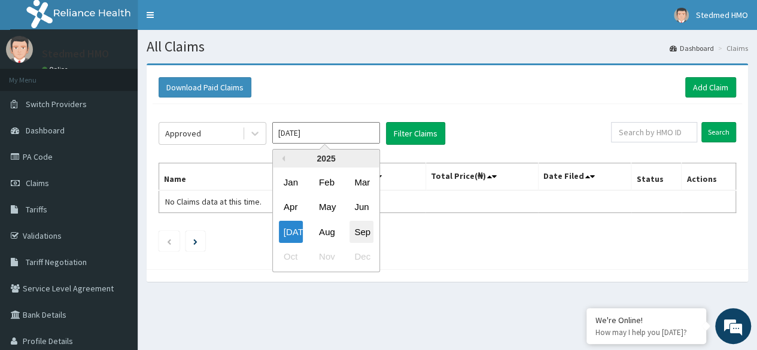
click at [359, 236] on div "Sep" at bounding box center [361, 232] width 24 height 22
type input "[DATE]"
click at [349, 137] on input "[DATE]" at bounding box center [326, 133] width 108 height 22
click at [364, 229] on div "Sep" at bounding box center [361, 232] width 24 height 22
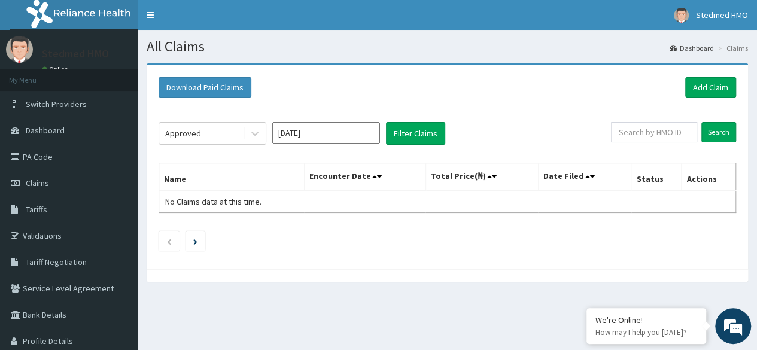
click at [364, 229] on div "Approved [DATE] Filter Claims Search Name Encounter Date Total Price(₦) Date Fi…" at bounding box center [447, 183] width 589 height 159
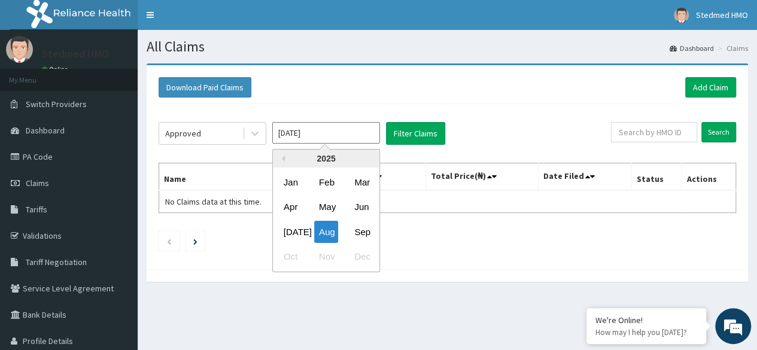
click at [348, 139] on input "[DATE]" at bounding box center [326, 133] width 108 height 22
click at [300, 255] on div "Oct Nov Dec" at bounding box center [326, 257] width 107 height 25
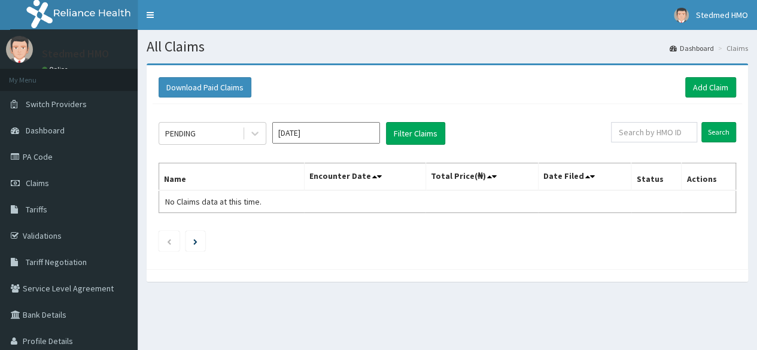
click at [290, 127] on input "[DATE]" at bounding box center [326, 133] width 108 height 22
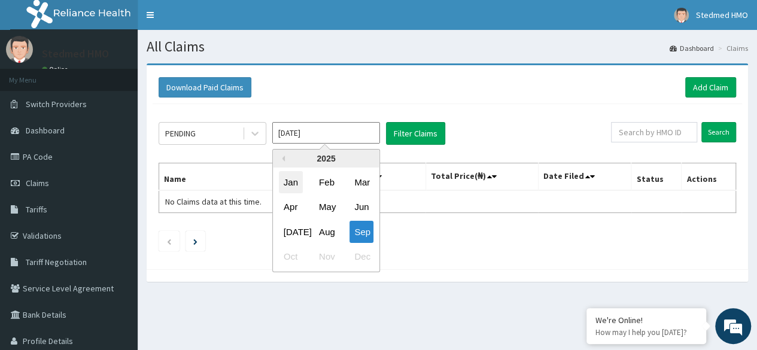
click at [294, 185] on div "Jan" at bounding box center [291, 182] width 24 height 22
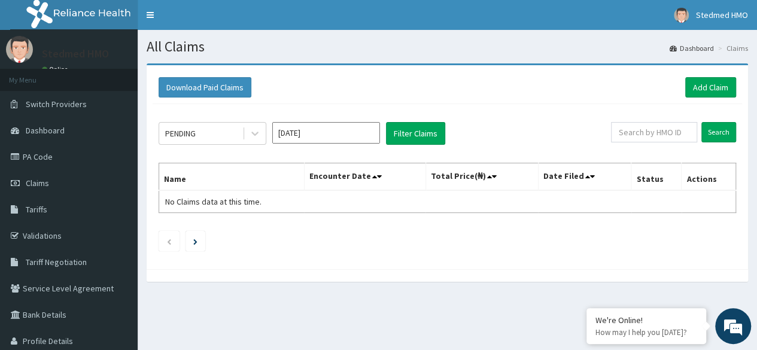
click at [328, 137] on input "[DATE]" at bounding box center [326, 133] width 108 height 22
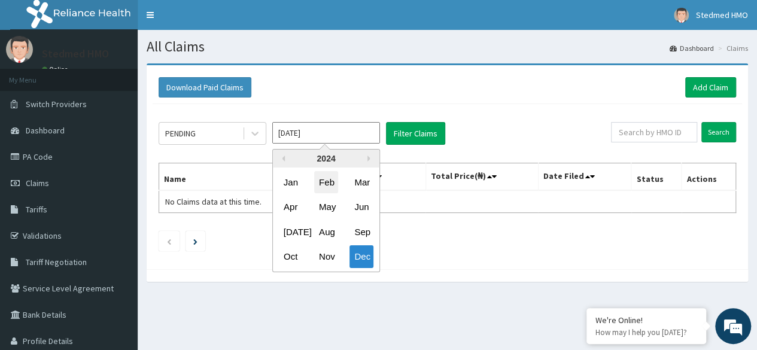
click at [322, 181] on div "Feb" at bounding box center [326, 182] width 24 height 22
type input "[DATE]"
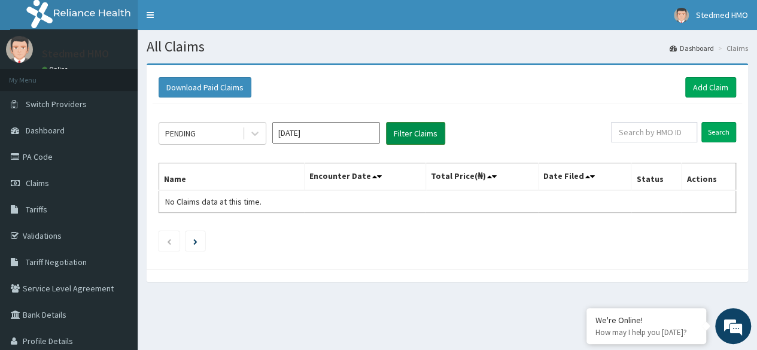
click at [430, 130] on button "Filter Claims" at bounding box center [415, 133] width 59 height 23
click at [427, 127] on button "Filter Claims" at bounding box center [415, 133] width 59 height 23
click at [714, 90] on link "Add Claim" at bounding box center [710, 87] width 51 height 20
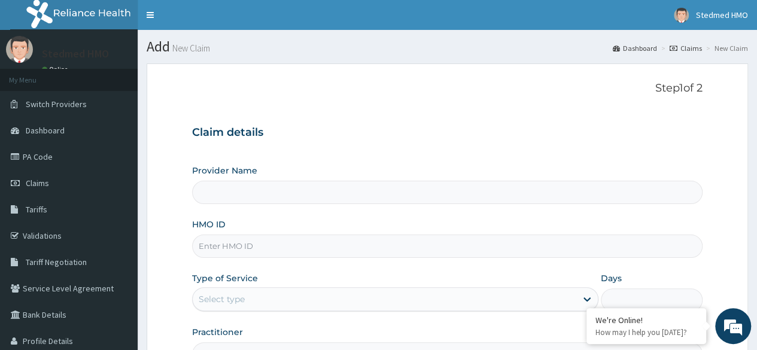
click at [234, 244] on input "HMO ID" at bounding box center [447, 246] width 510 height 23
type input "STEDMED SPECIALIST HOSPITAL"
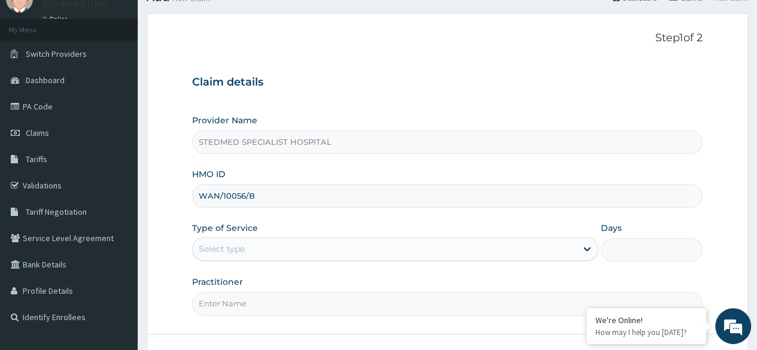
scroll to position [120, 0]
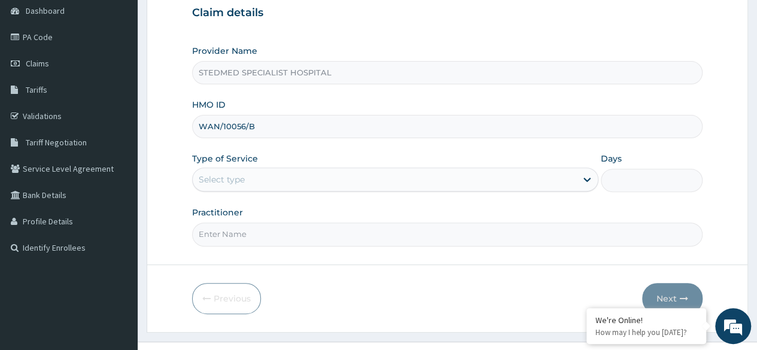
type input "WAN/10056/B"
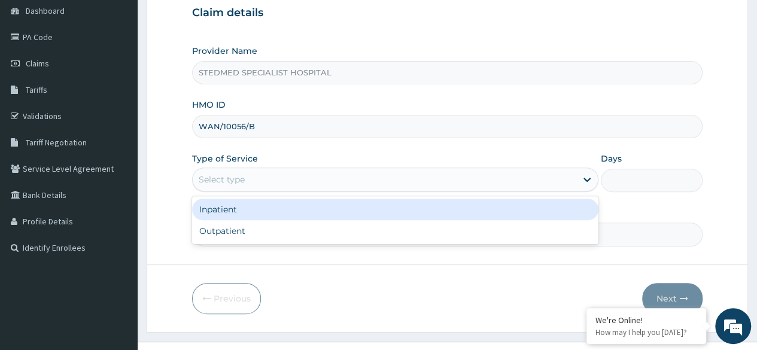
click at [297, 178] on div "Select type" at bounding box center [385, 179] width 384 height 19
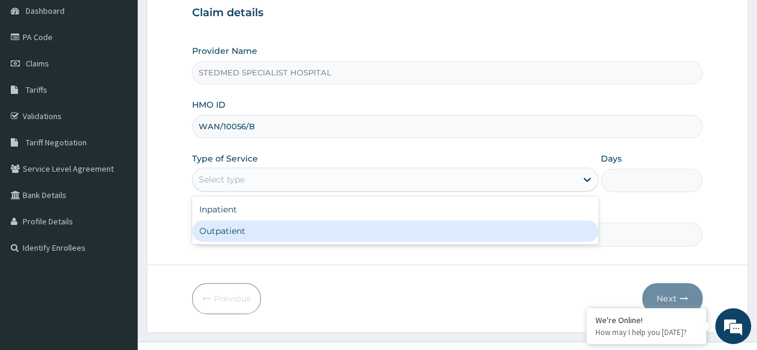
click at [267, 221] on div "Outpatient" at bounding box center [395, 231] width 406 height 22
type input "1"
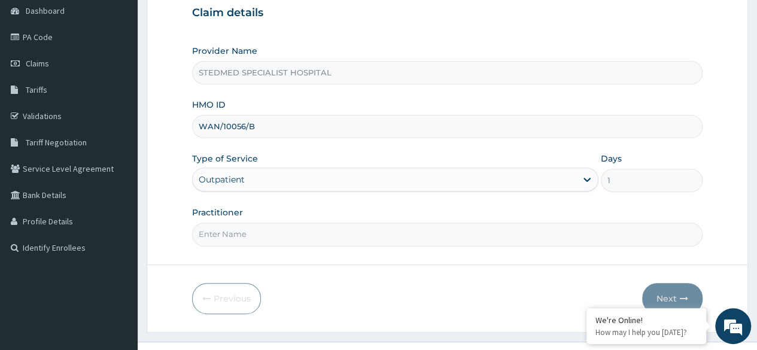
click at [264, 223] on input "Practitioner" at bounding box center [447, 234] width 510 height 23
type input "[PERSON_NAME]"
click at [676, 283] on button "Next" at bounding box center [672, 298] width 60 height 31
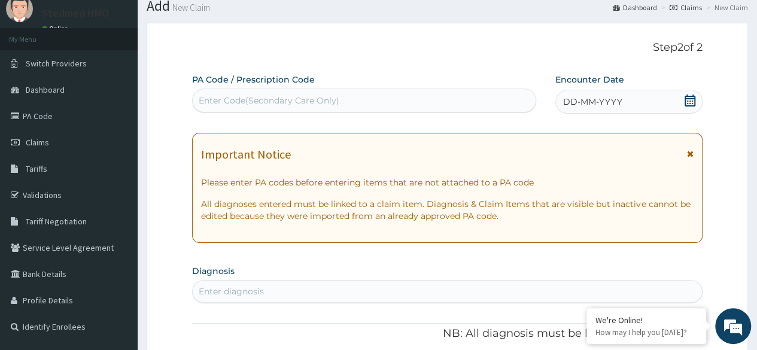
scroll to position [0, 0]
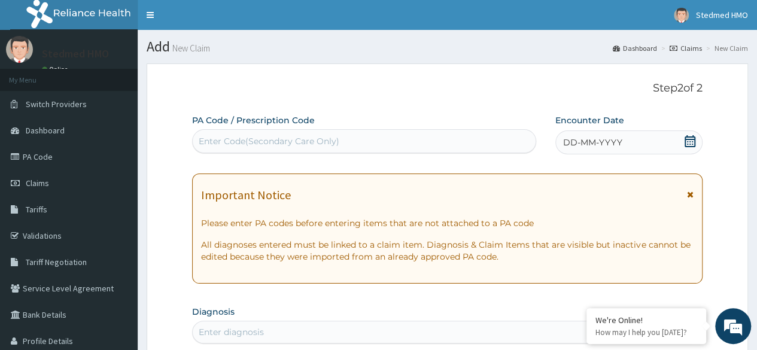
click at [660, 142] on div "DD-MM-YYYY" at bounding box center [628, 142] width 147 height 24
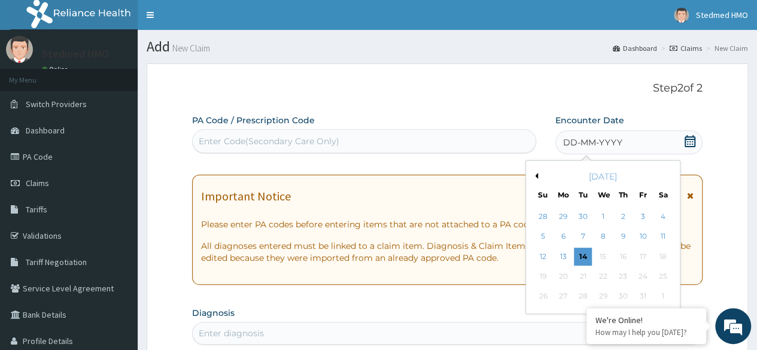
scroll to position [60, 0]
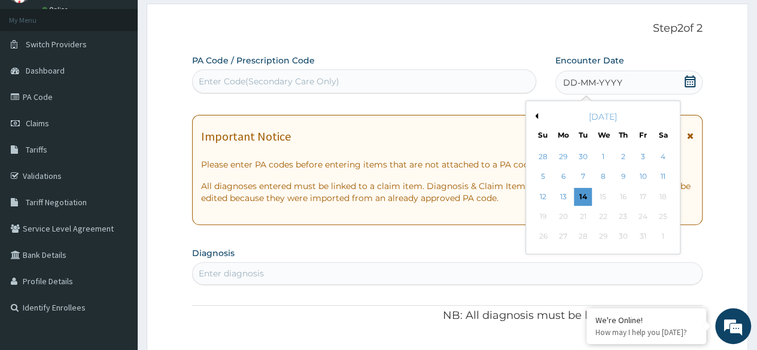
click at [534, 114] on button "Previous Month" at bounding box center [535, 116] width 6 height 6
click at [597, 178] on div "10" at bounding box center [603, 177] width 18 height 18
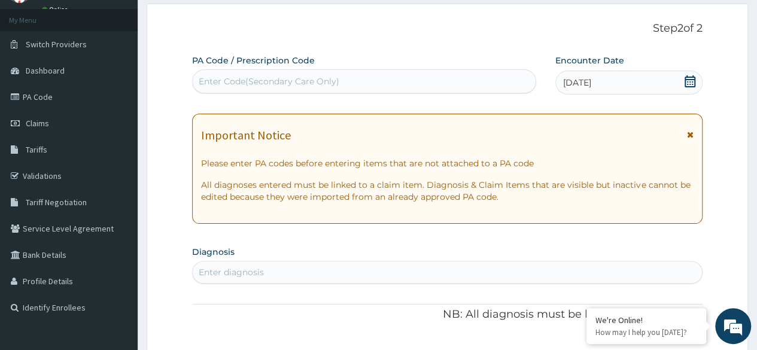
click at [309, 84] on div "Enter Code(Secondary Care Only)" at bounding box center [269, 81] width 141 height 12
click at [239, 84] on input "PA/20C8CCF" at bounding box center [226, 81] width 54 height 12
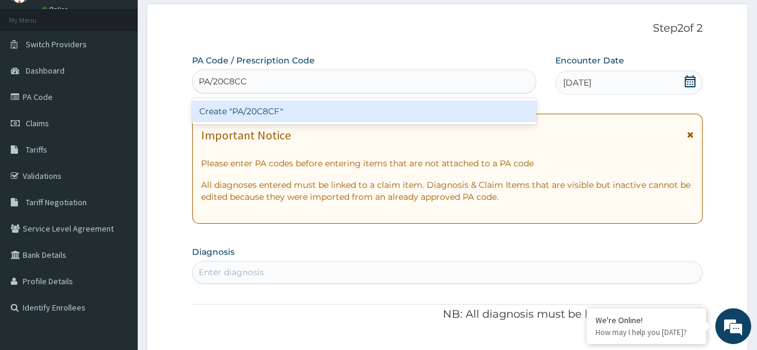
type input "PA/20C8CF"
click at [305, 115] on div "Create "PA/20C8CF"" at bounding box center [363, 112] width 343 height 22
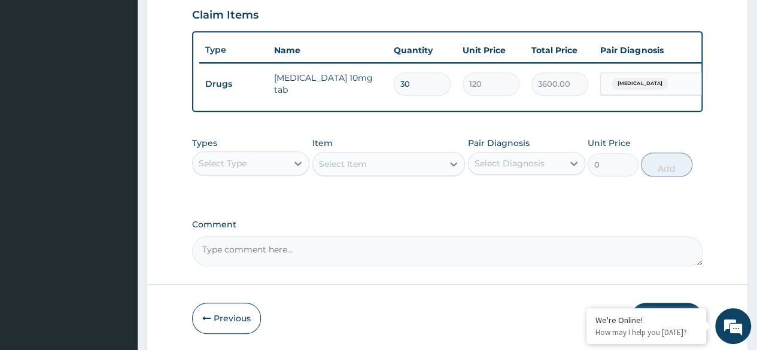
scroll to position [463, 0]
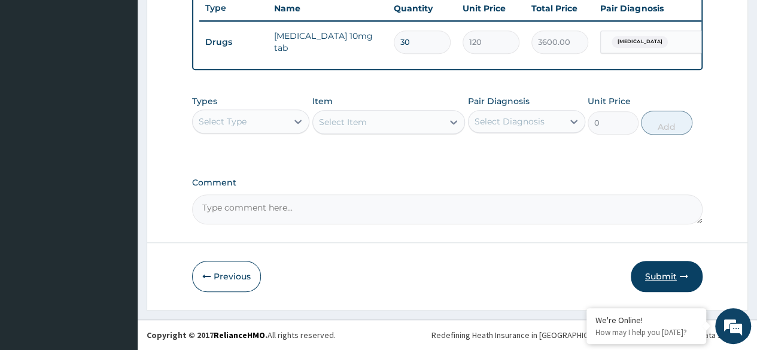
click at [689, 276] on button "Submit" at bounding box center [667, 276] width 72 height 31
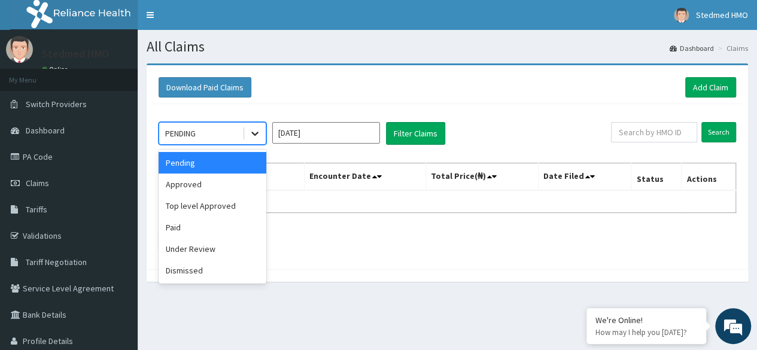
click at [260, 132] on icon at bounding box center [255, 133] width 12 height 12
click at [193, 186] on div "Approved" at bounding box center [213, 185] width 108 height 22
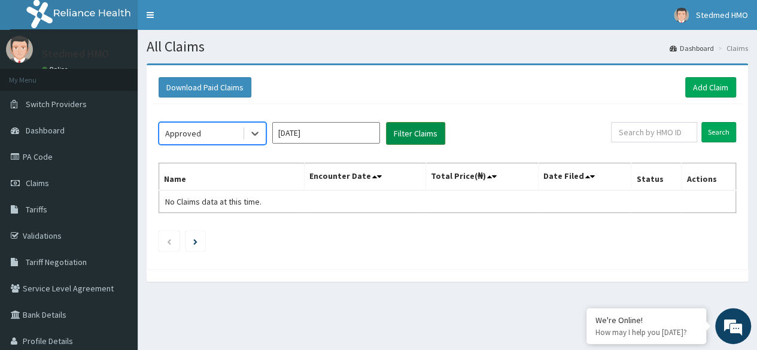
click at [406, 136] on button "Filter Claims" at bounding box center [415, 133] width 59 height 23
